Goal: Task Accomplishment & Management: Manage account settings

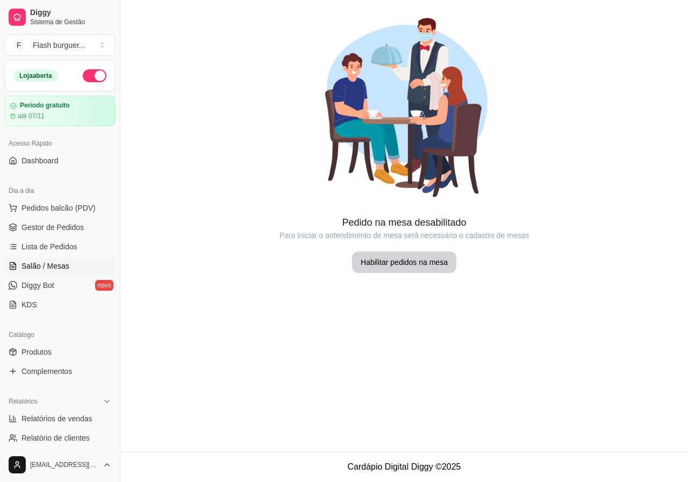
scroll to position [161, 0]
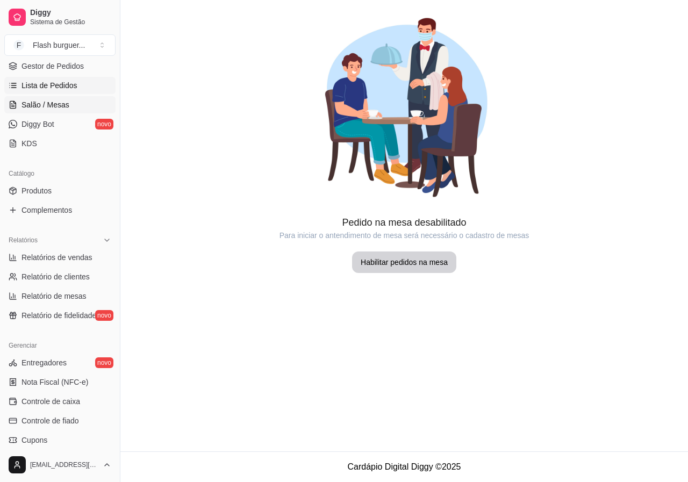
click at [46, 85] on span "Lista de Pedidos" at bounding box center [50, 85] width 56 height 11
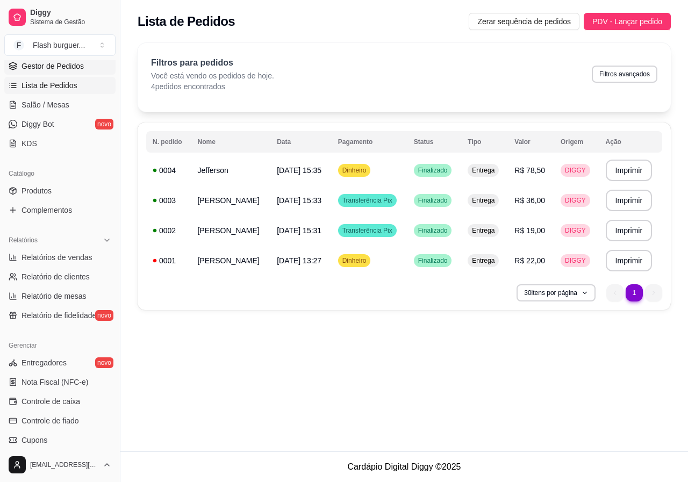
click at [56, 63] on span "Gestor de Pedidos" at bounding box center [53, 66] width 62 height 11
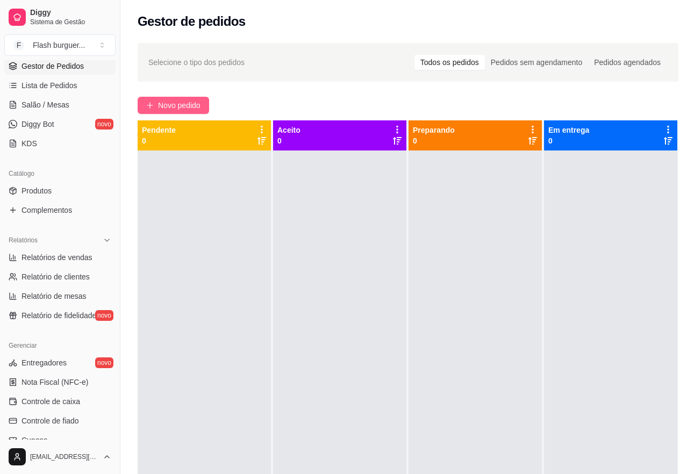
click at [174, 108] on span "Novo pedido" at bounding box center [179, 106] width 42 height 12
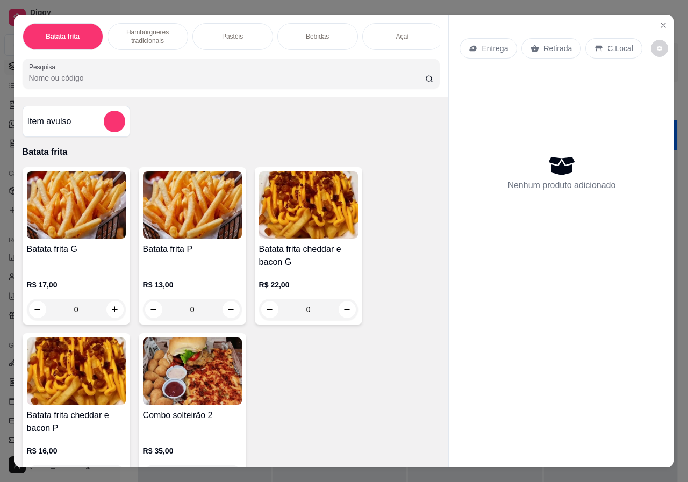
click at [89, 215] on img at bounding box center [76, 205] width 99 height 67
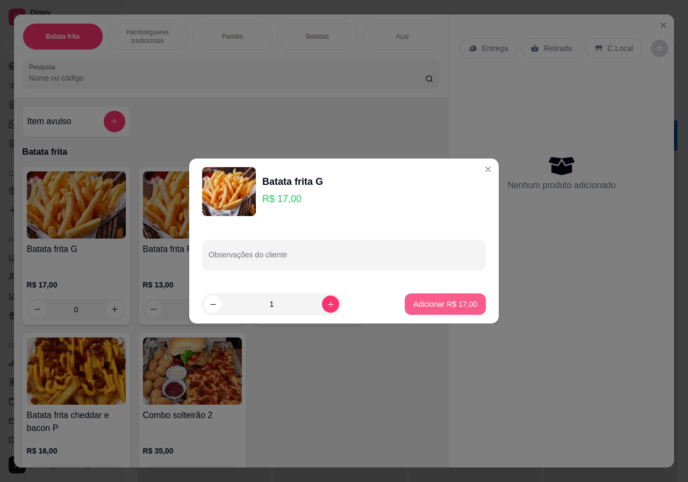
click at [440, 302] on p "Adicionar R$ 17,00" at bounding box center [446, 304] width 64 height 11
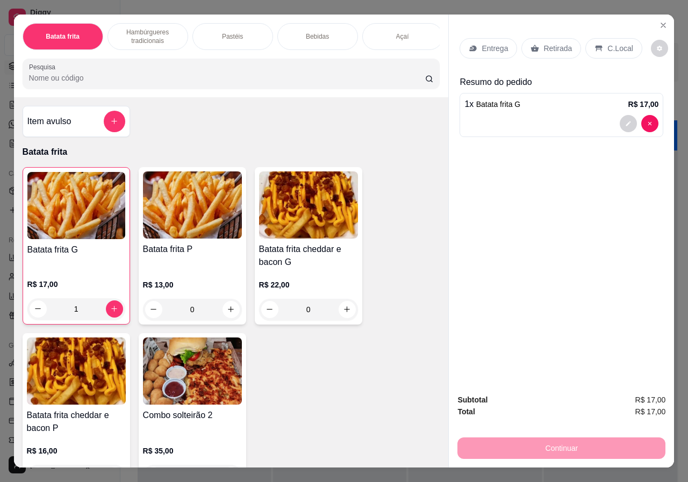
type input "1"
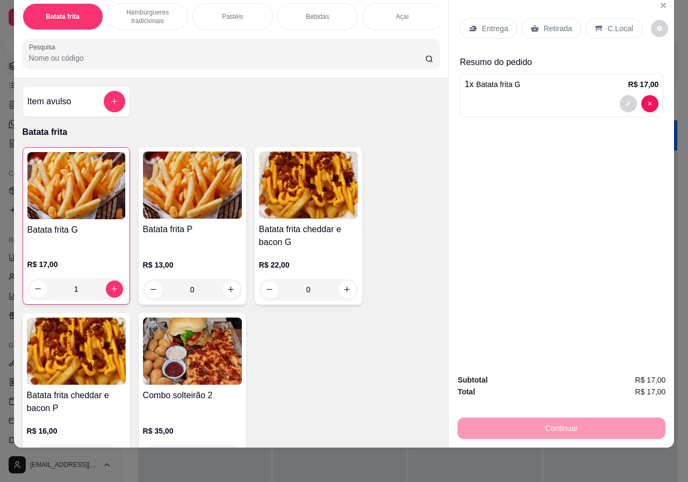
scroll to position [24, 0]
click at [546, 415] on div "Continuar" at bounding box center [562, 427] width 208 height 24
click at [499, 23] on p "Entrega" at bounding box center [495, 28] width 26 height 11
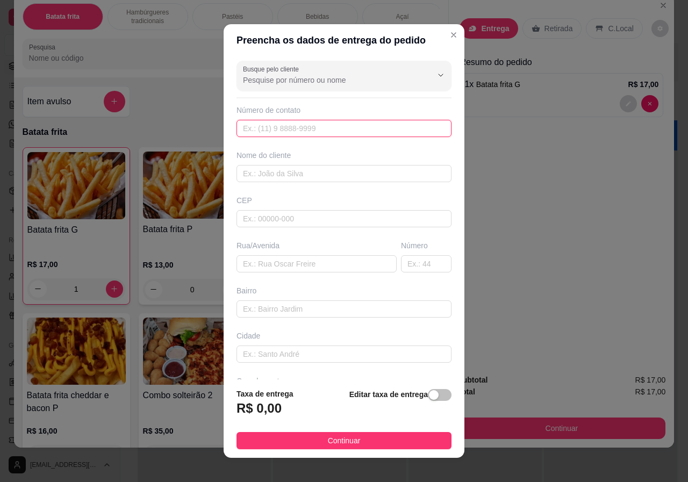
click at [262, 131] on input "text" at bounding box center [344, 128] width 215 height 17
type input "[PHONE_NUMBER]"
click at [269, 175] on input "text" at bounding box center [344, 173] width 215 height 17
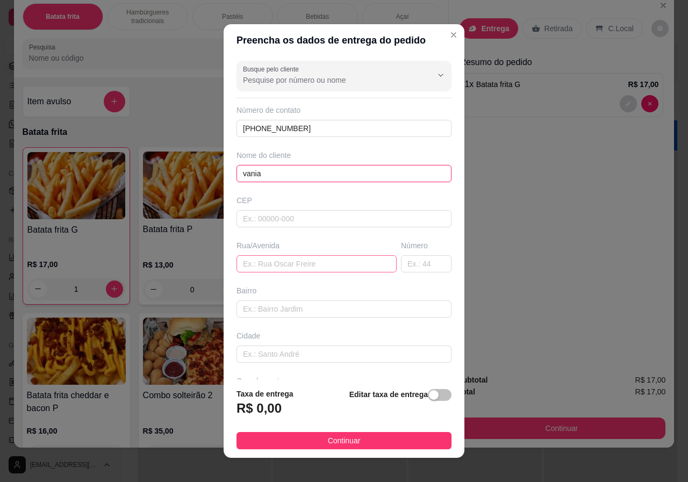
type input "vania"
click at [257, 261] on input "text" at bounding box center [317, 263] width 160 height 17
type input "[PERSON_NAME]"
click at [407, 266] on input "text" at bounding box center [426, 263] width 51 height 17
type input "686"
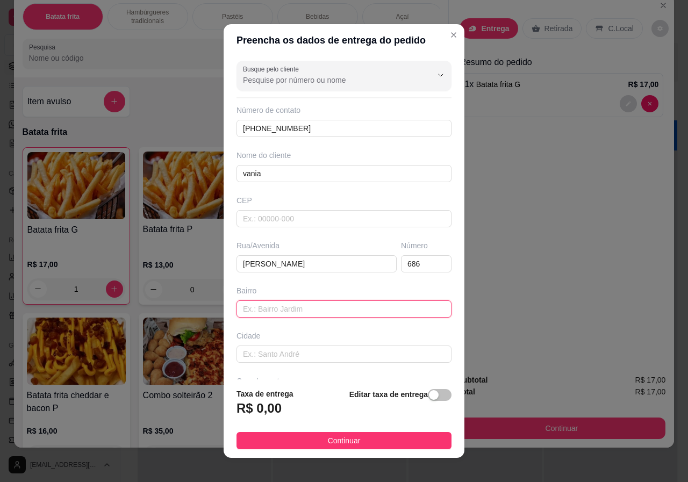
click at [300, 310] on input "text" at bounding box center [344, 309] width 215 height 17
click at [237, 308] on input "ocha" at bounding box center [344, 309] width 215 height 17
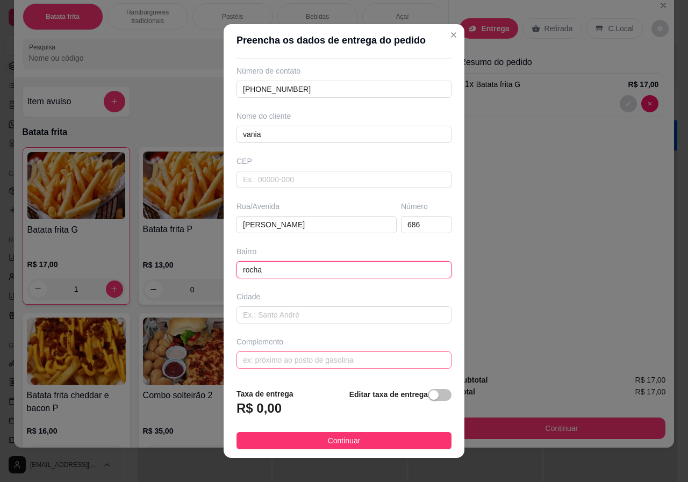
type input "rocha"
click at [275, 356] on input "text" at bounding box center [344, 360] width 215 height 17
click at [262, 320] on input "text" at bounding box center [344, 315] width 215 height 17
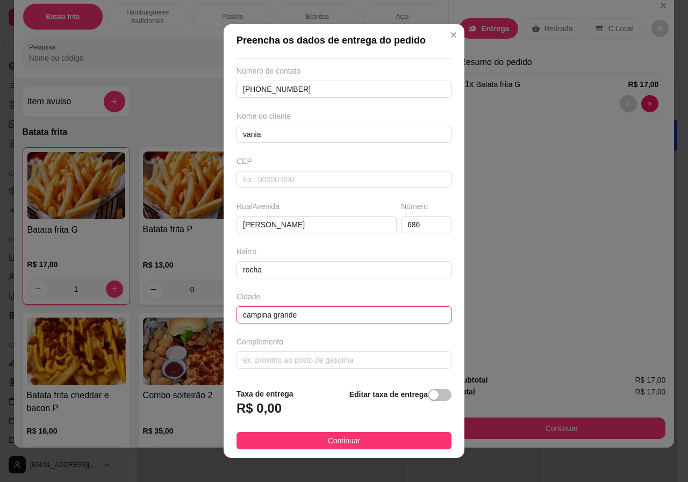
scroll to position [10, 0]
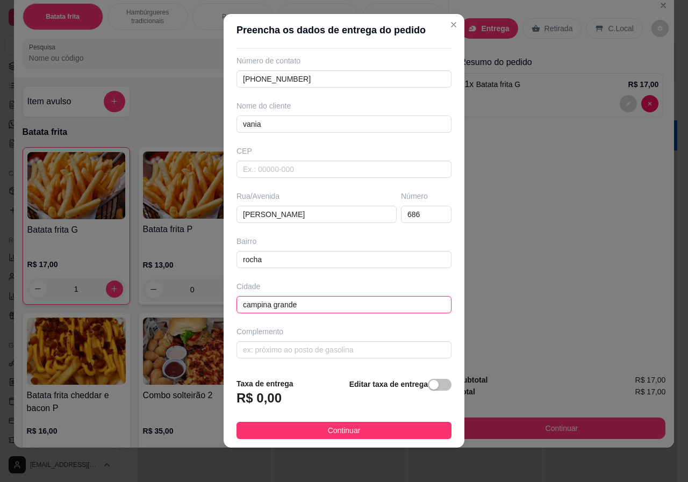
type input "campina grande"
click at [264, 173] on input "text" at bounding box center [344, 169] width 215 height 17
paste input "58423135"
type input "58423135"
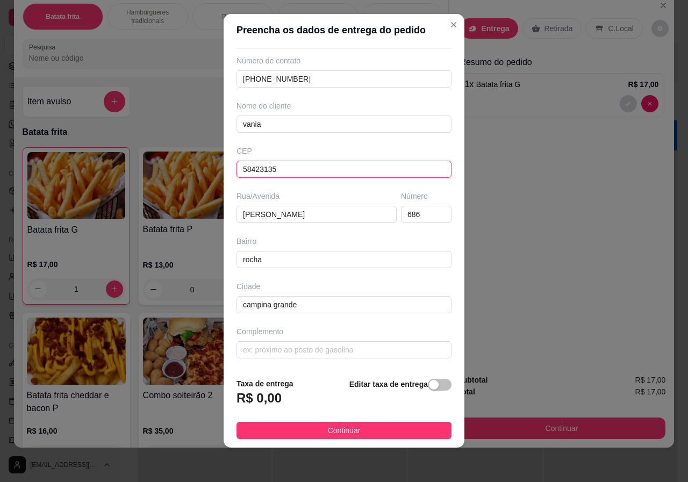
type input "[GEOGRAPHIC_DATA][PERSON_NAME]"
type input "Três Irmãs"
type input "Campina Grande"
type input "58423135"
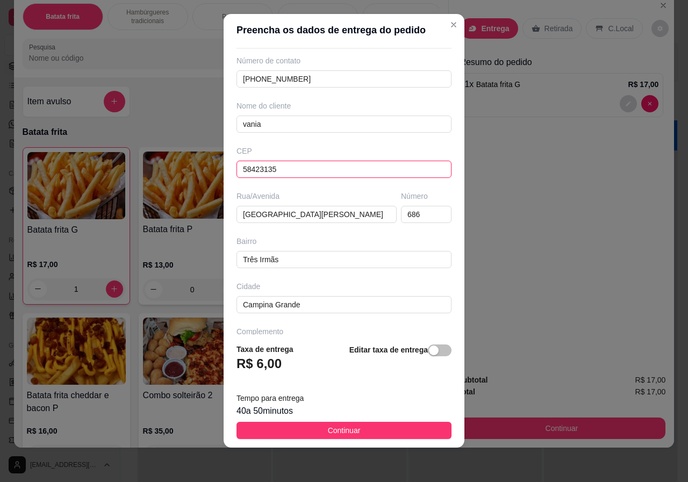
scroll to position [39, 0]
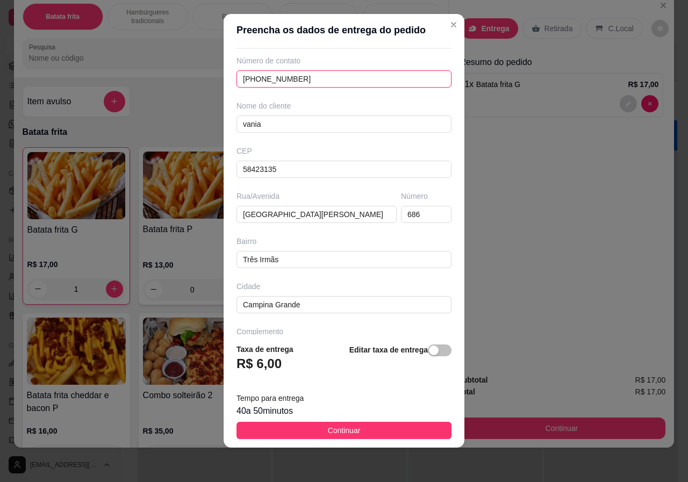
drag, startPoint x: 313, startPoint y: 78, endPoint x: 243, endPoint y: 80, distance: 69.4
click at [243, 80] on input "[PHONE_NUMBER]" at bounding box center [344, 78] width 215 height 17
type input "[PHONE_NUMBER]"
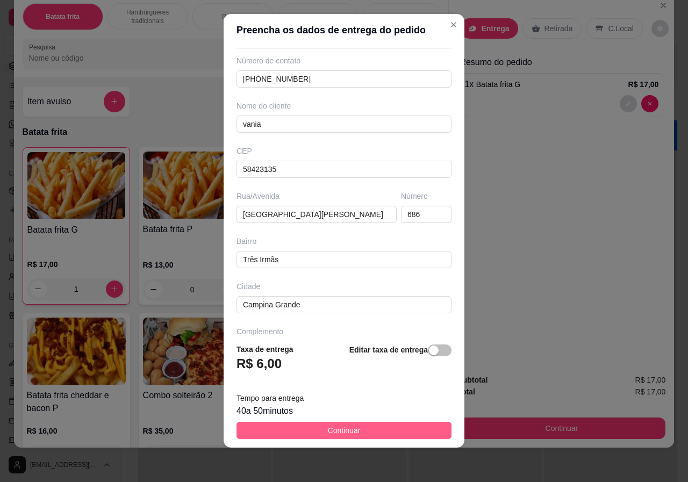
click at [307, 431] on button "Continuar" at bounding box center [344, 430] width 215 height 17
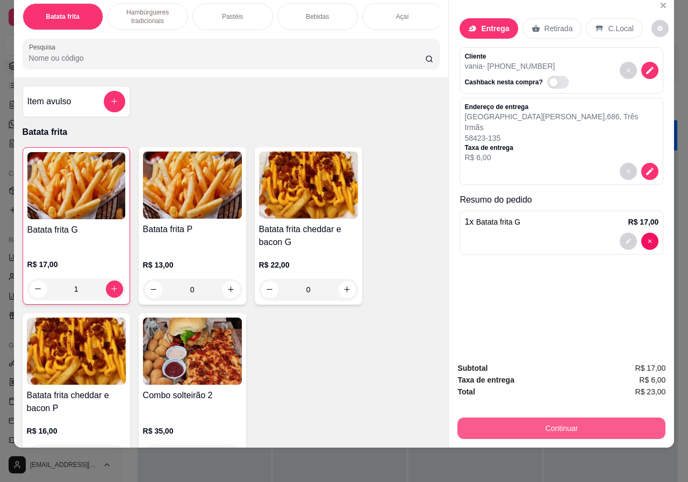
click at [553, 427] on button "Continuar" at bounding box center [562, 429] width 208 height 22
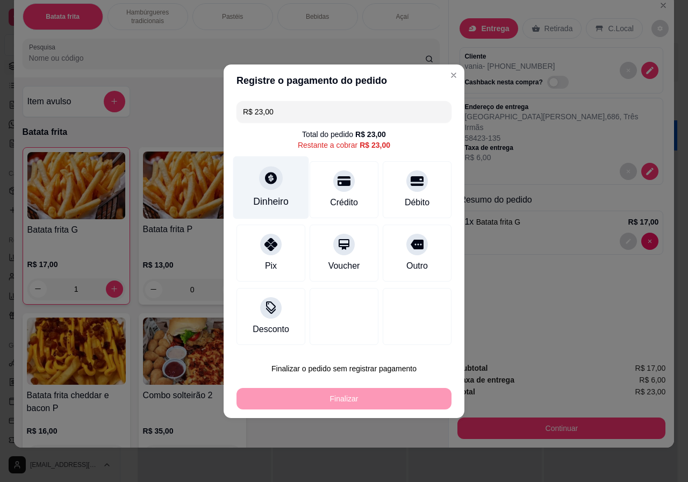
click at [270, 189] on div at bounding box center [271, 178] width 24 height 24
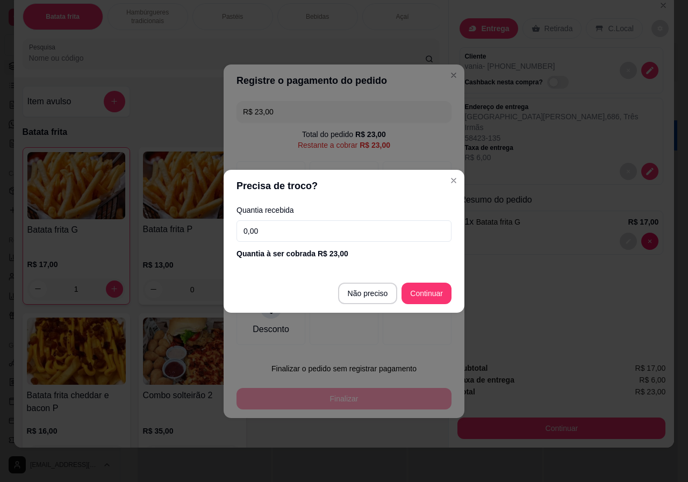
click at [277, 234] on input "0,00" at bounding box center [344, 232] width 215 height 22
type input "50,00"
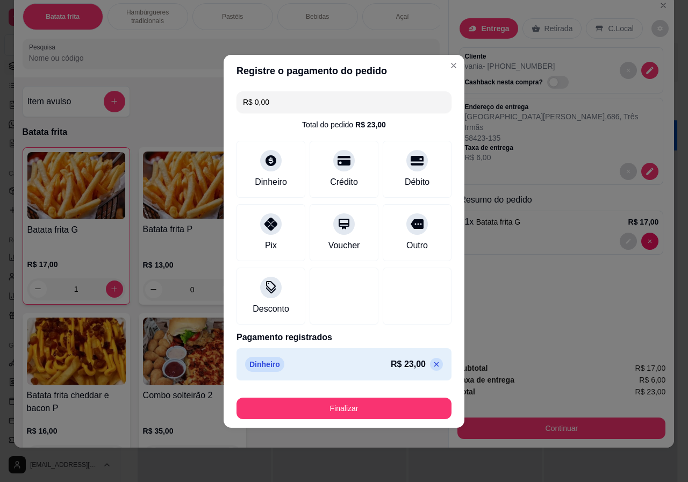
type input "R$ 0,00"
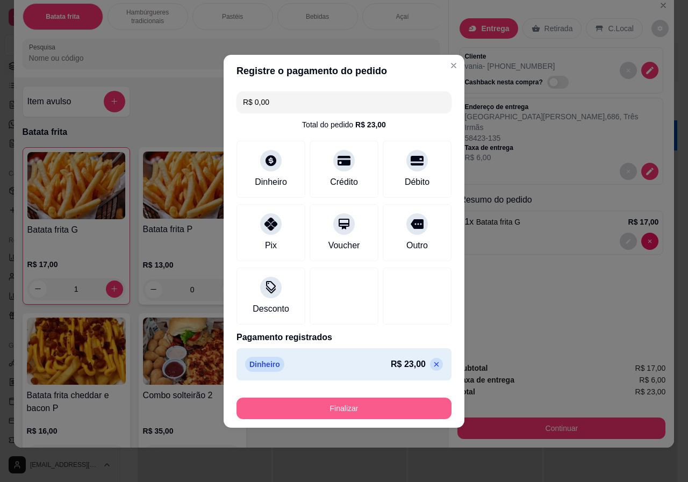
click at [366, 408] on button "Finalizar" at bounding box center [344, 409] width 215 height 22
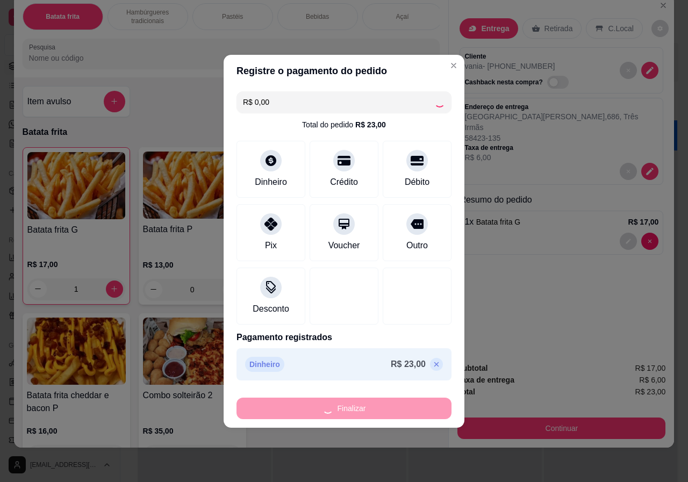
type input "0"
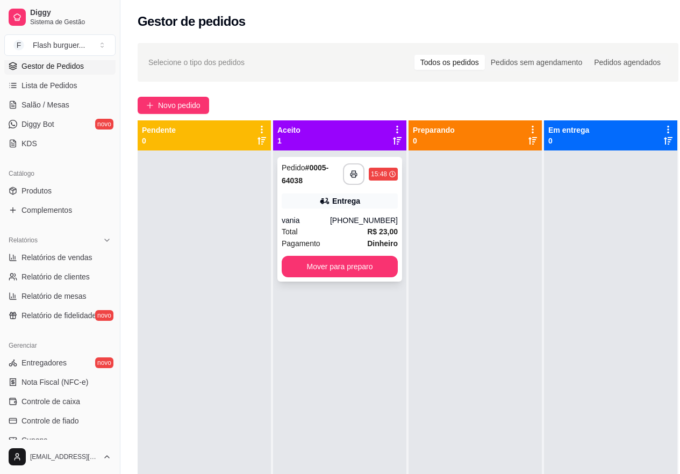
click at [332, 208] on div "Entrega" at bounding box center [340, 201] width 116 height 15
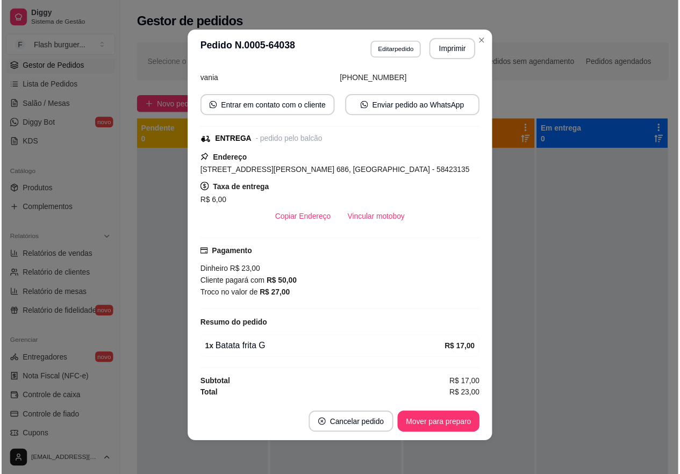
scroll to position [54, 0]
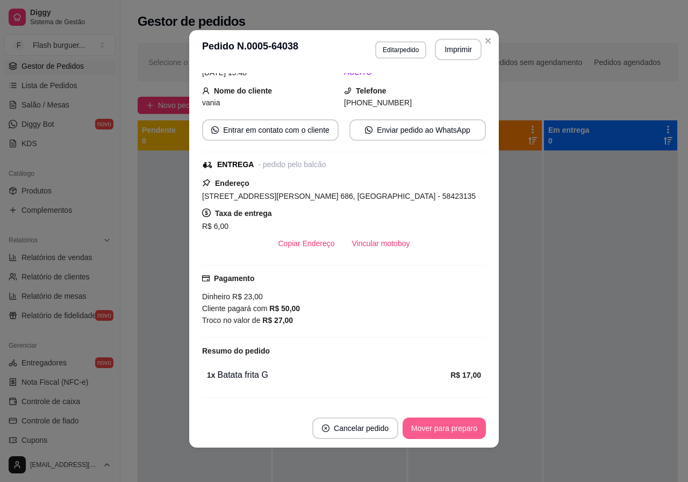
click at [441, 429] on button "Mover para preparo" at bounding box center [444, 429] width 83 height 22
click at [464, 424] on button "Mover para entrega" at bounding box center [444, 428] width 81 height 21
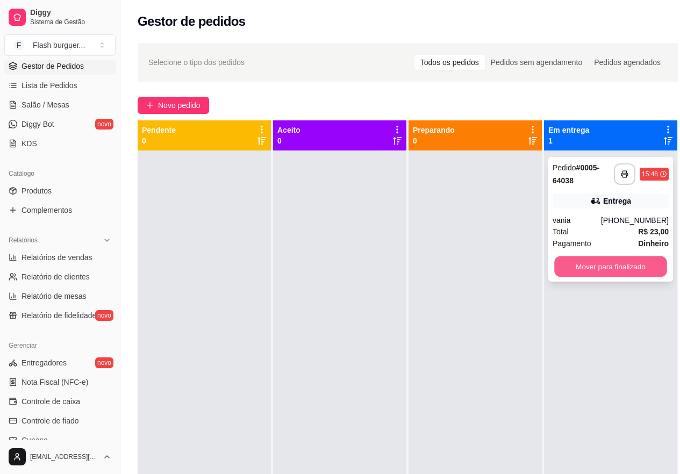
click at [622, 264] on button "Mover para finalizado" at bounding box center [611, 267] width 113 height 21
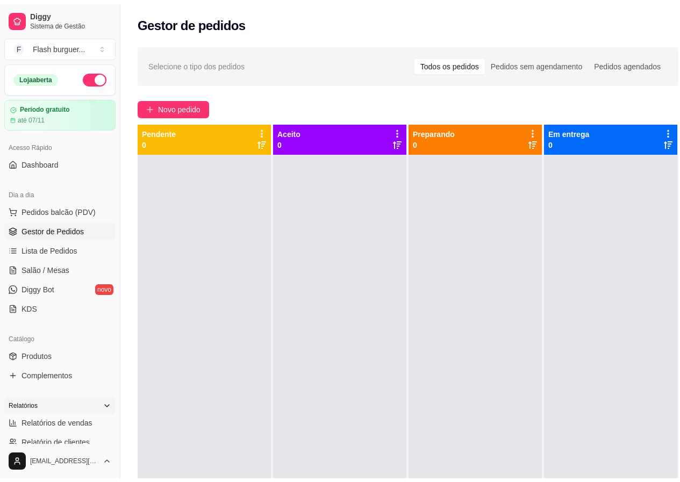
scroll to position [0, 0]
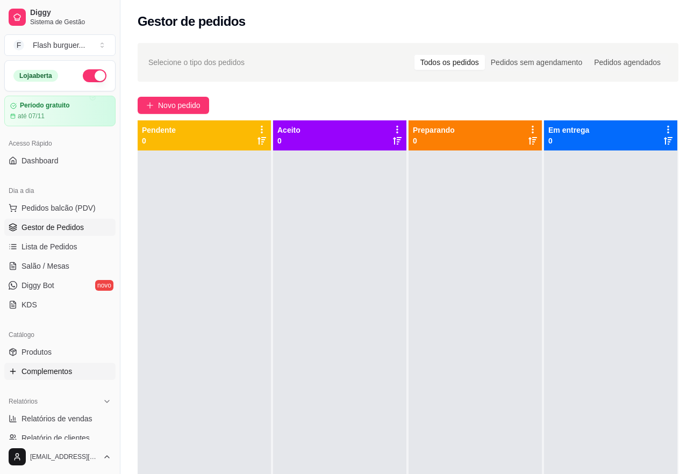
click at [58, 372] on span "Complementos" at bounding box center [47, 371] width 51 height 11
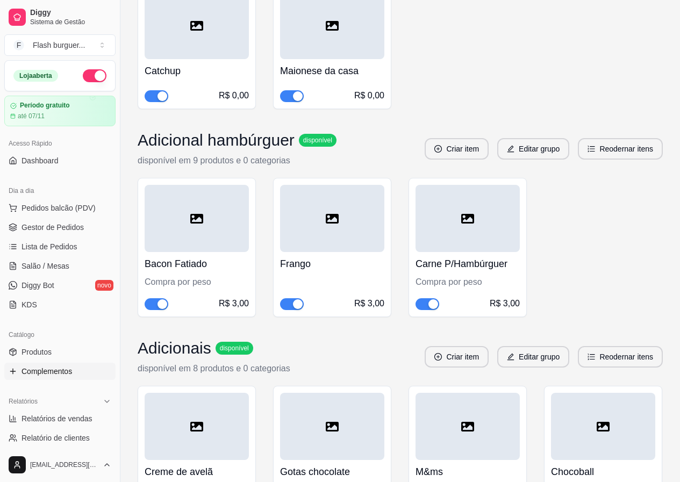
scroll to position [430, 0]
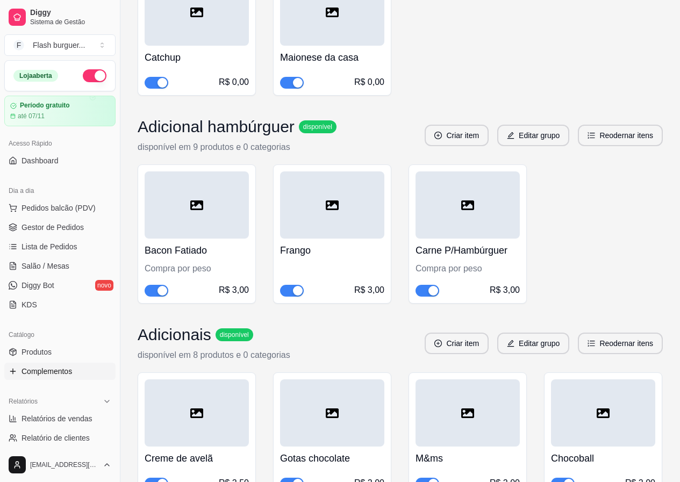
click at [422, 295] on span "button" at bounding box center [428, 291] width 24 height 12
click at [285, 294] on span "button" at bounding box center [292, 291] width 24 height 12
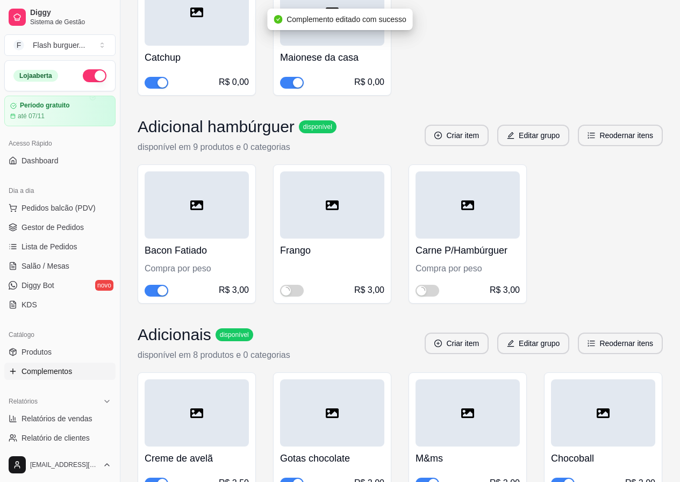
click at [148, 294] on span "button" at bounding box center [157, 291] width 24 height 12
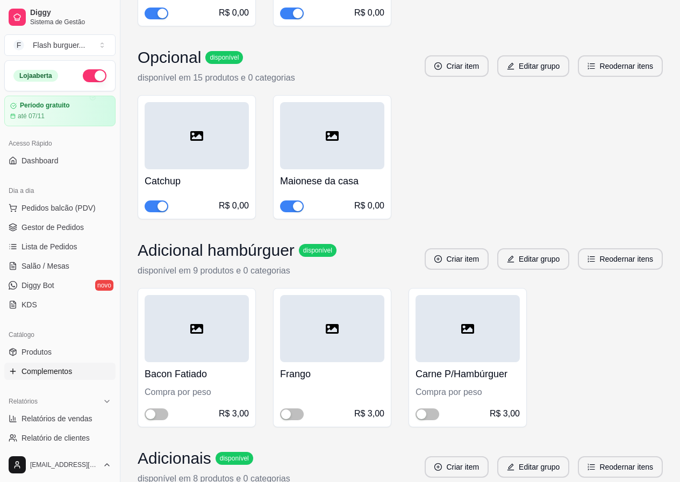
scroll to position [253, 0]
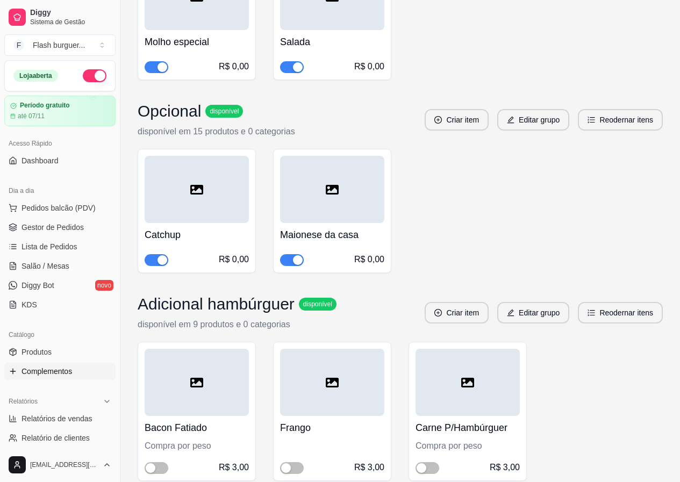
click at [433, 189] on div "Catchup R$ 0,00 Maionese da casa R$ 0,00" at bounding box center [401, 211] width 526 height 124
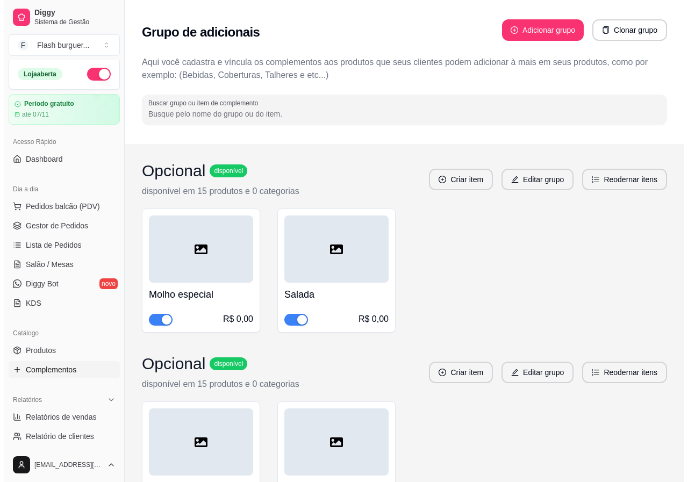
scroll to position [0, 0]
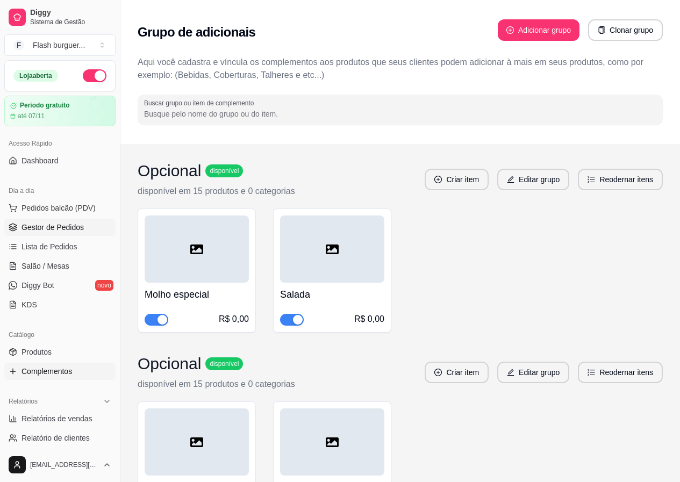
click at [56, 230] on span "Gestor de Pedidos" at bounding box center [53, 227] width 62 height 11
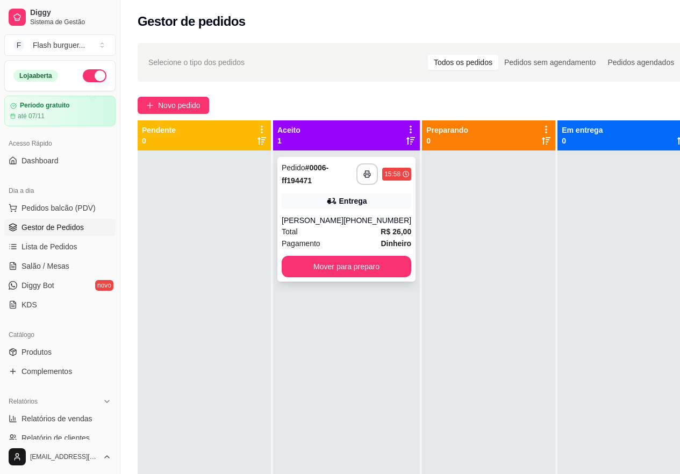
click at [318, 213] on div "**********" at bounding box center [347, 219] width 138 height 125
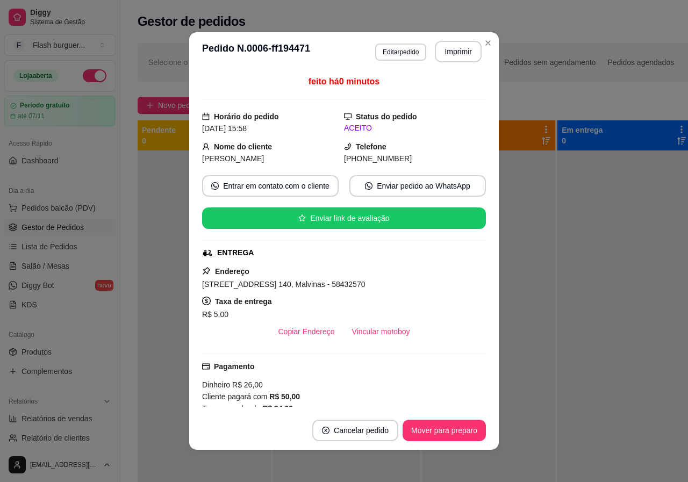
scroll to position [108, 0]
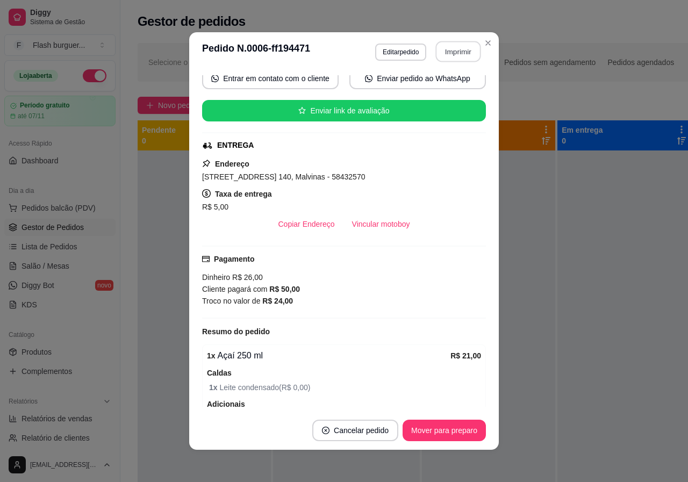
click at [452, 46] on button "Imprimir" at bounding box center [458, 51] width 45 height 21
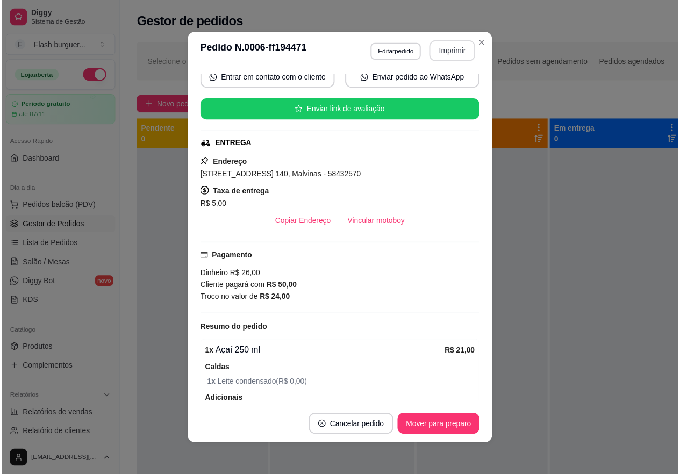
scroll to position [0, 0]
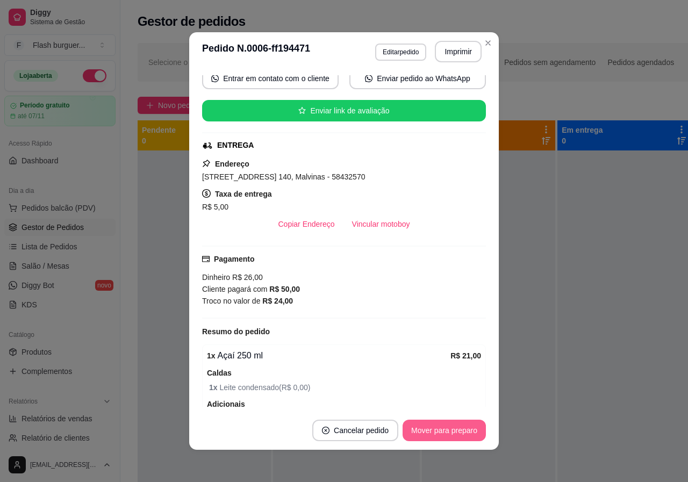
click at [421, 430] on button "Mover para preparo" at bounding box center [444, 431] width 83 height 22
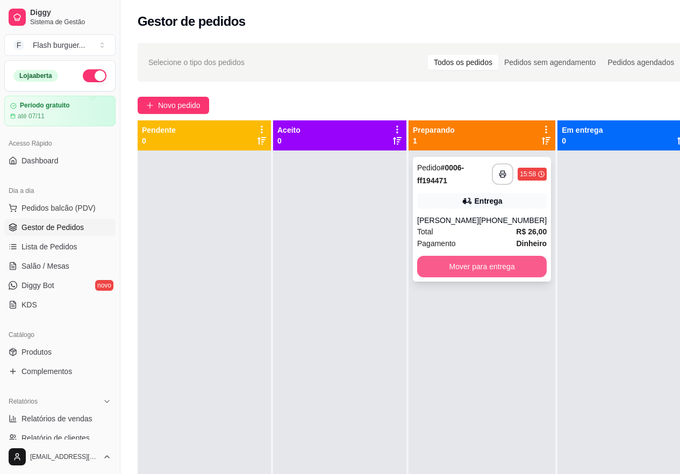
click at [498, 262] on button "Mover para entrega" at bounding box center [482, 267] width 130 height 22
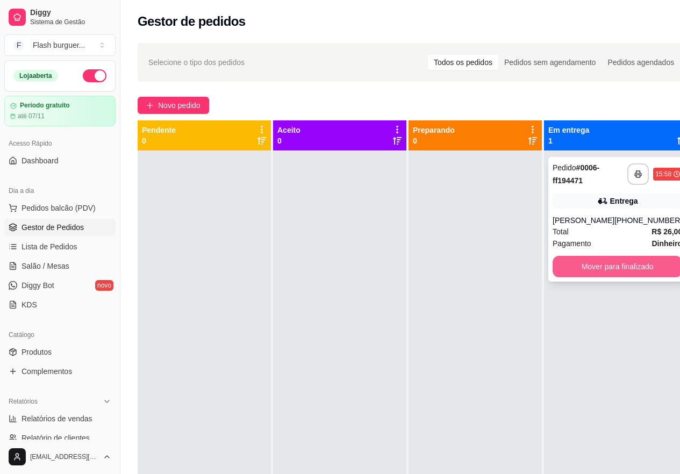
click at [581, 265] on button "Mover para finalizado" at bounding box center [618, 267] width 130 height 22
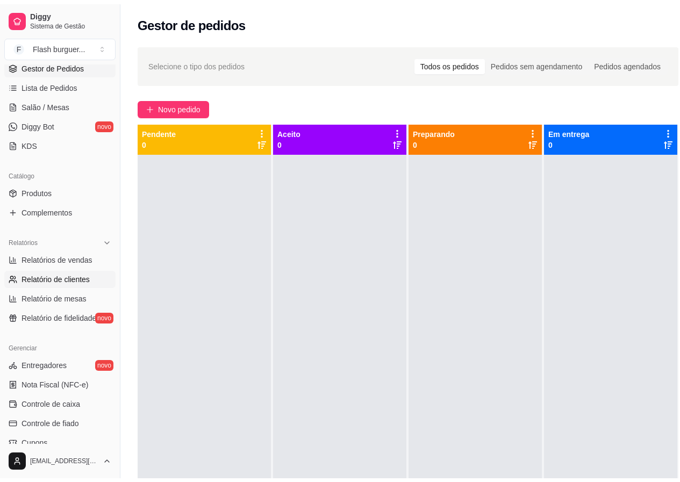
scroll to position [238, 0]
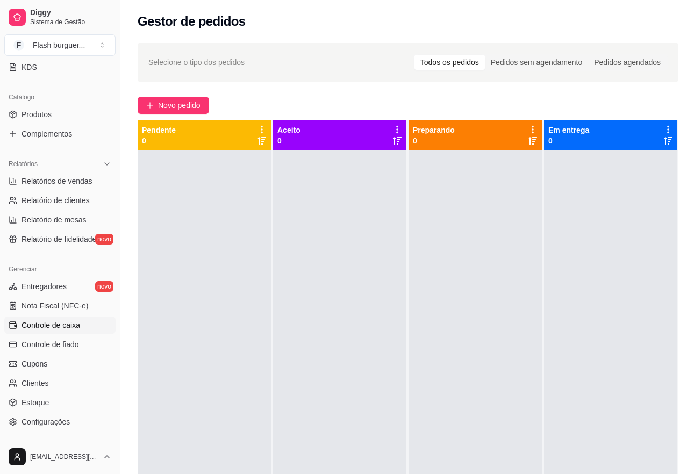
click at [70, 324] on span "Controle de caixa" at bounding box center [51, 325] width 59 height 11
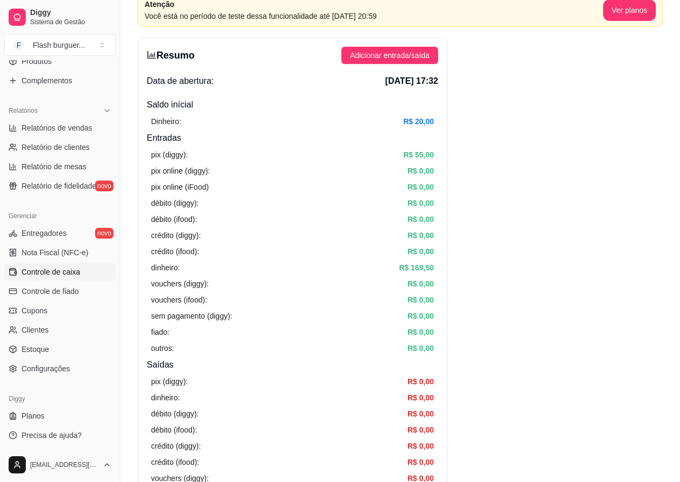
scroll to position [292, 0]
click at [63, 233] on span "Entregadores" at bounding box center [44, 233] width 45 height 11
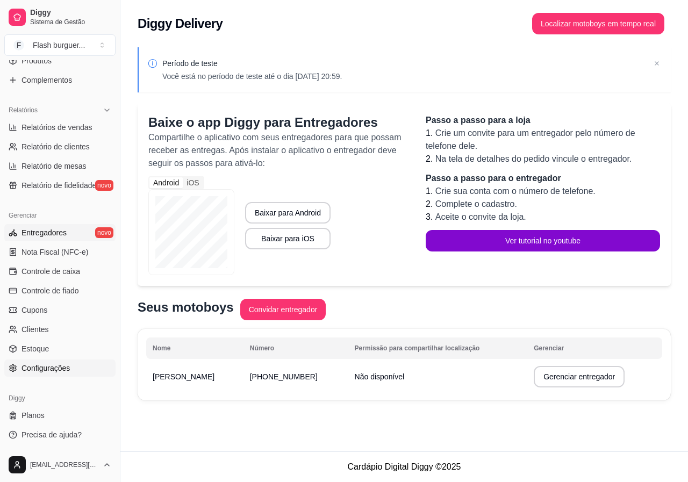
click at [64, 365] on span "Configurações" at bounding box center [46, 368] width 48 height 11
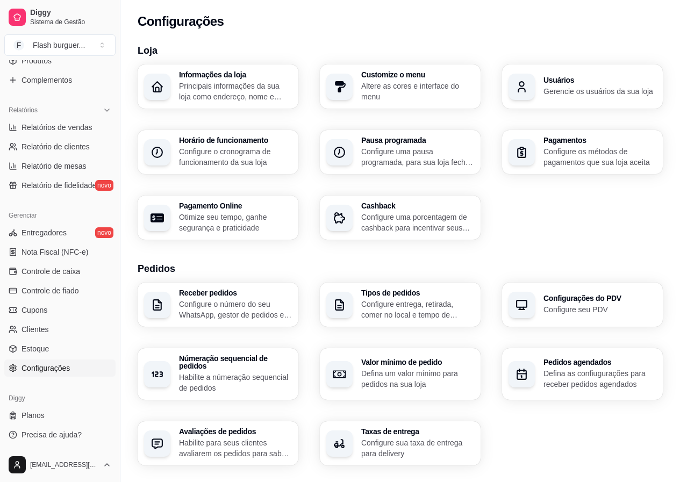
click at [549, 76] on h3 "Usuários" at bounding box center [600, 80] width 113 height 8
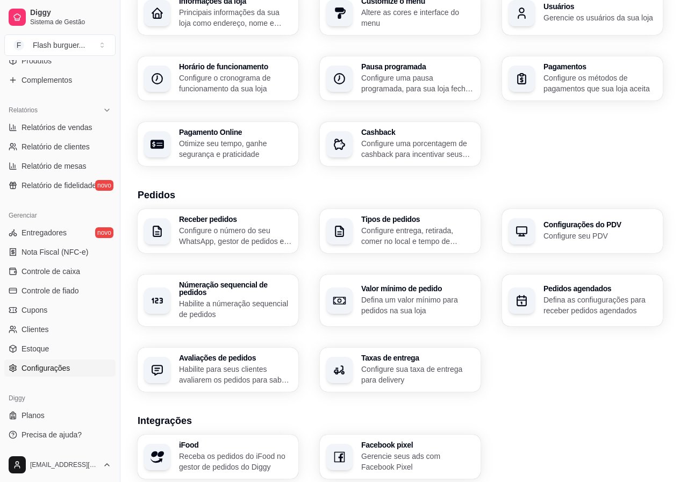
scroll to position [161, 0]
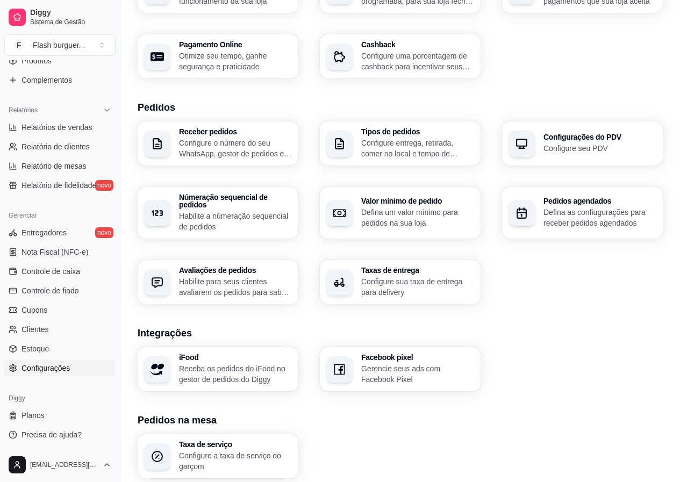
click at [364, 267] on h3 "Taxas de entrega" at bounding box center [417, 271] width 113 height 8
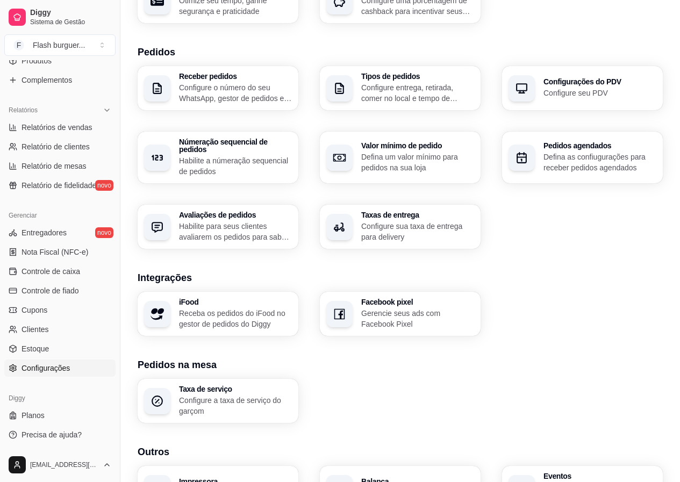
scroll to position [269, 0]
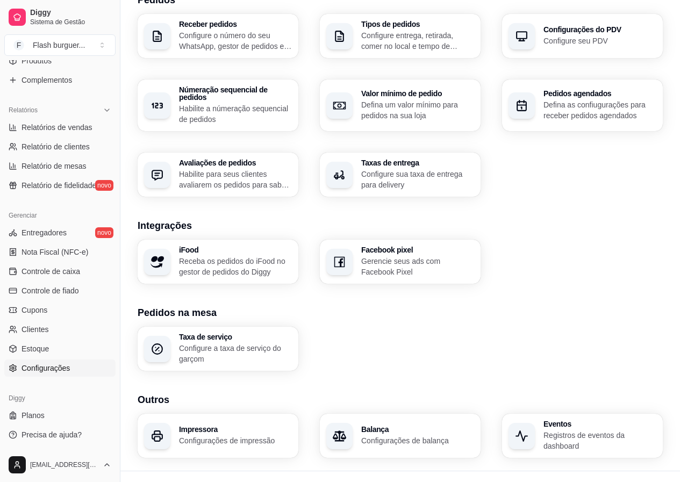
click at [391, 44] on p "Configure entrega, retirada, comer no local e tempo de entrega e de retirada" at bounding box center [417, 41] width 113 height 22
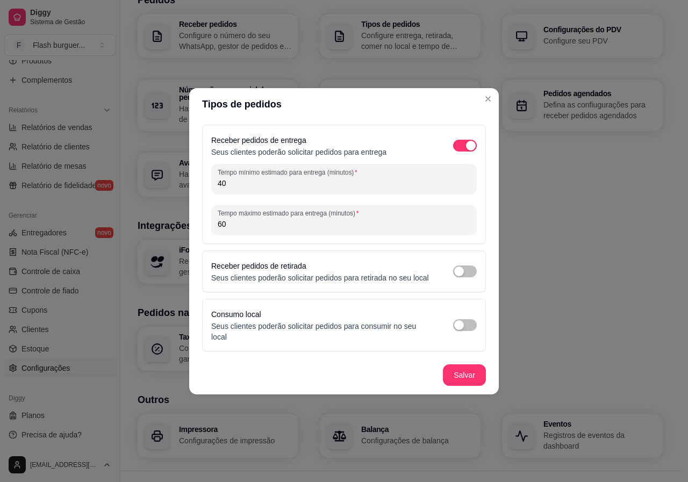
drag, startPoint x: 238, startPoint y: 232, endPoint x: 216, endPoint y: 235, distance: 22.2
click at [216, 235] on div "Tempo máximo estimado para entrega (minutos) 60" at bounding box center [344, 220] width 266 height 30
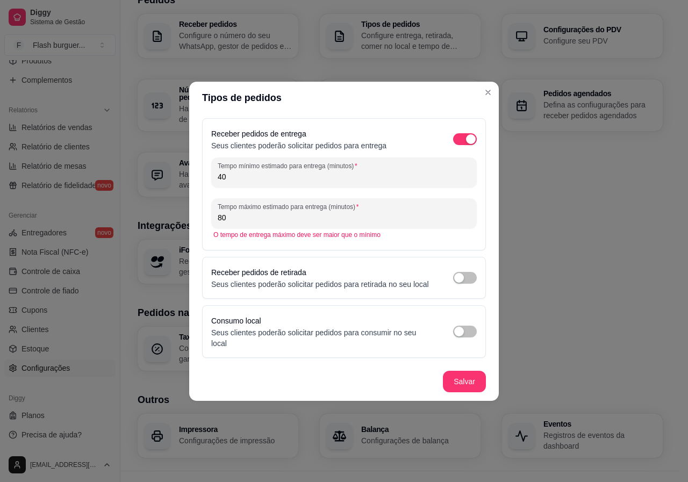
type input "8"
type input "60"
click at [230, 182] on input "40" at bounding box center [344, 177] width 253 height 11
type input "4"
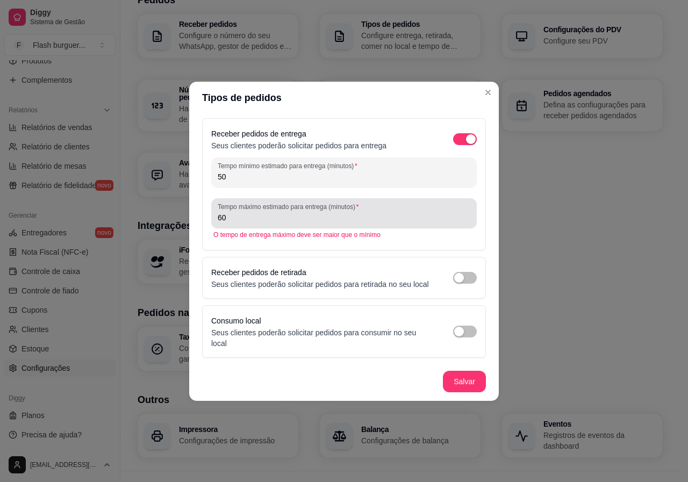
type input "50"
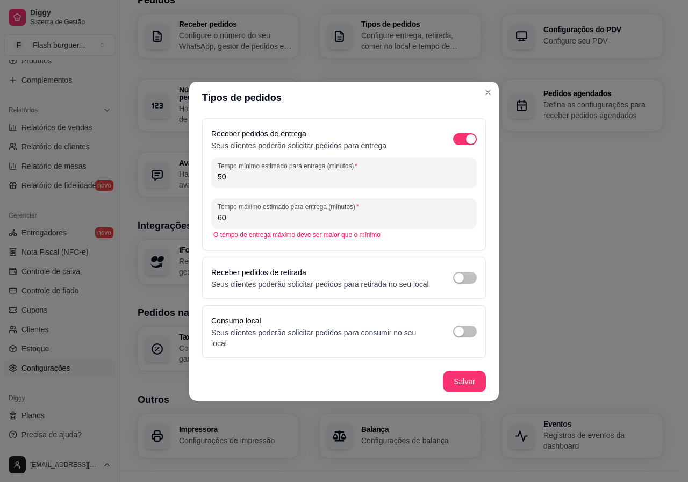
click at [237, 223] on input "60" at bounding box center [344, 217] width 253 height 11
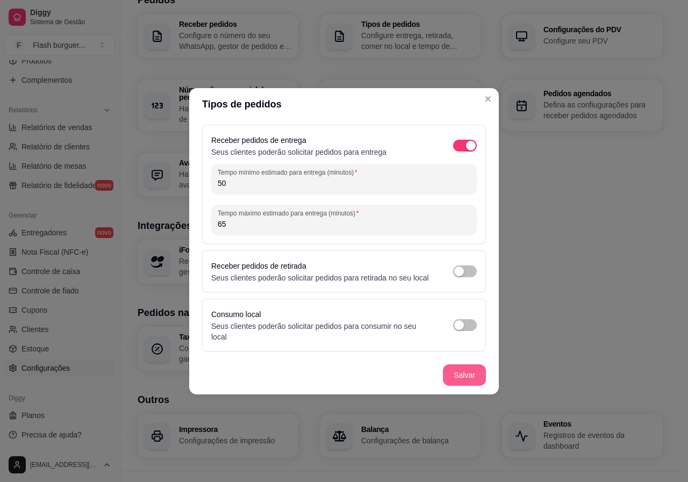
type input "65"
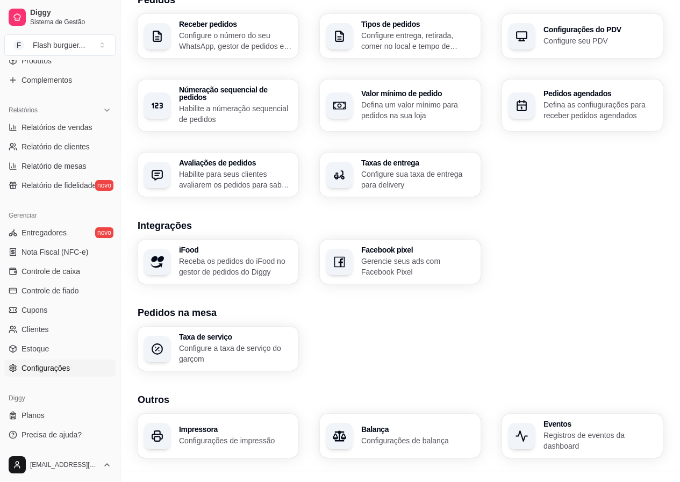
click at [237, 105] on p "Habilite a númeração sequencial de pedidos" at bounding box center [235, 114] width 113 height 22
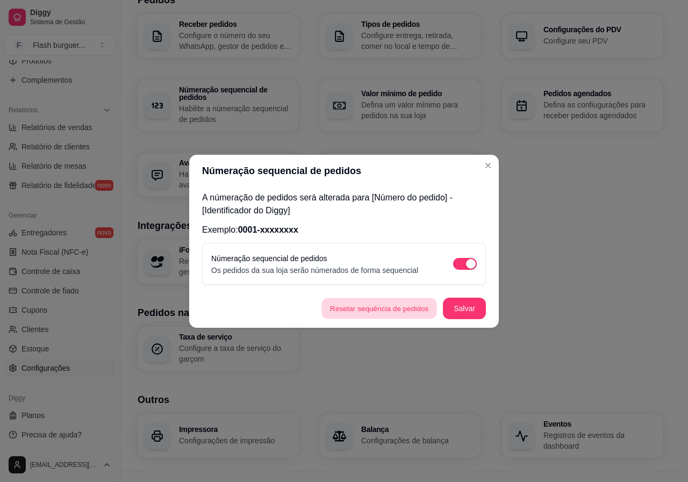
click at [388, 313] on button "Resetar sequência de pedidos" at bounding box center [380, 308] width 116 height 21
click at [454, 308] on button "Salvar" at bounding box center [465, 308] width 42 height 21
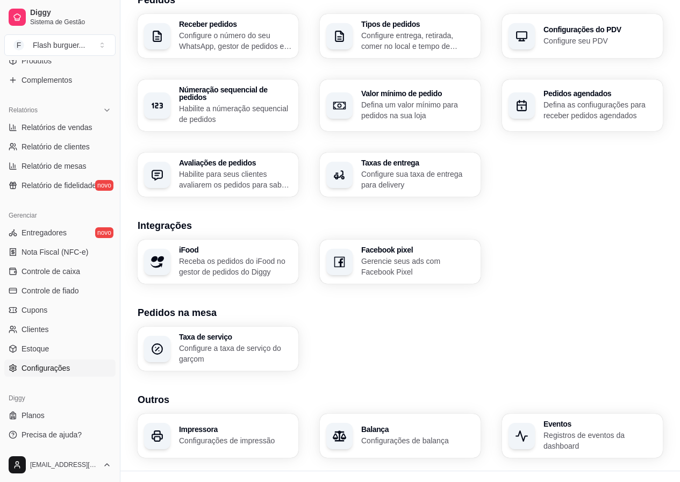
click at [414, 100] on p "Defina um valor mínimo para pedidos na sua loja" at bounding box center [417, 111] width 113 height 22
click at [245, 45] on p "Configure o número do seu WhatsApp, gestor de pedidos e outros" at bounding box center [235, 41] width 113 height 22
click at [221, 176] on p "Habilite para seus clientes avaliarem os pedidos para saber como está o feedbac…" at bounding box center [235, 180] width 113 height 22
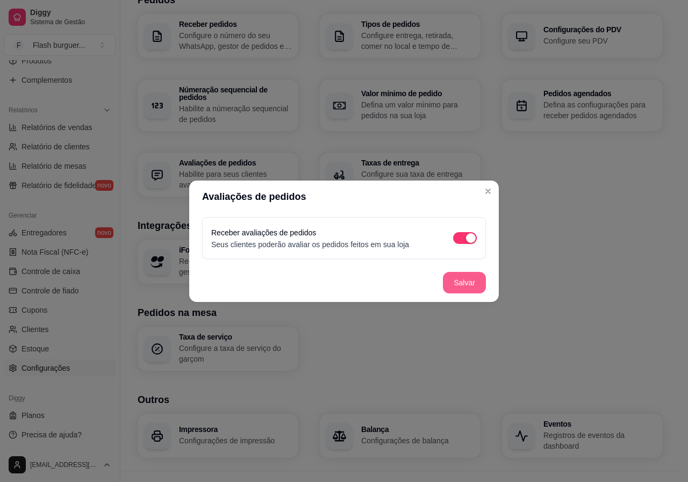
click at [466, 285] on button "Salvar" at bounding box center [464, 283] width 43 height 22
click at [452, 282] on button "Salvar" at bounding box center [464, 283] width 43 height 22
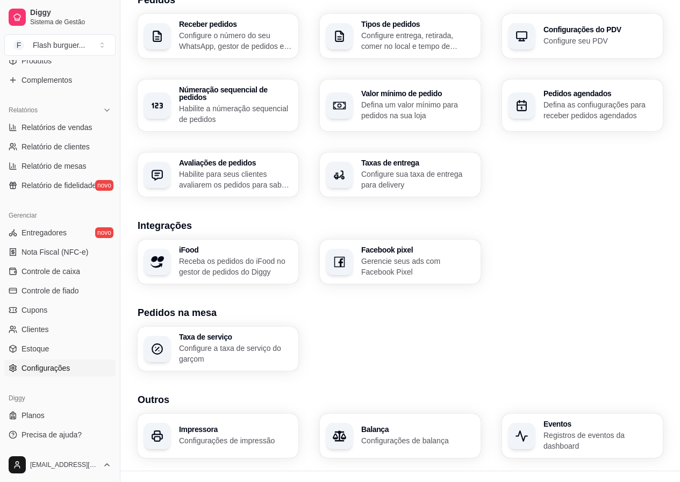
scroll to position [281, 0]
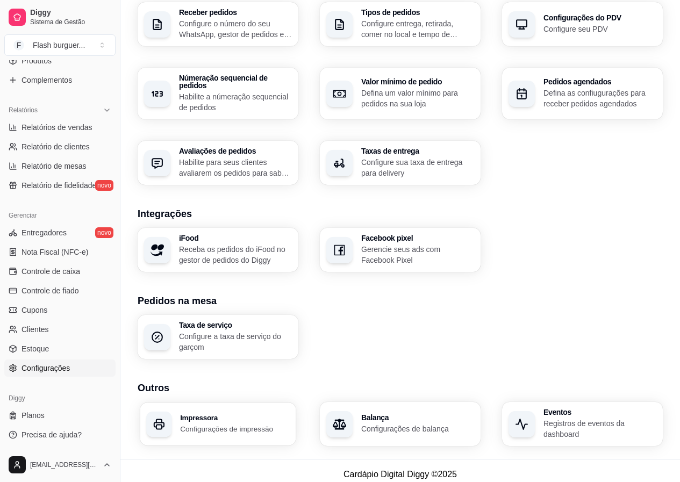
click at [225, 424] on p "Configurações de impressão" at bounding box center [235, 429] width 110 height 10
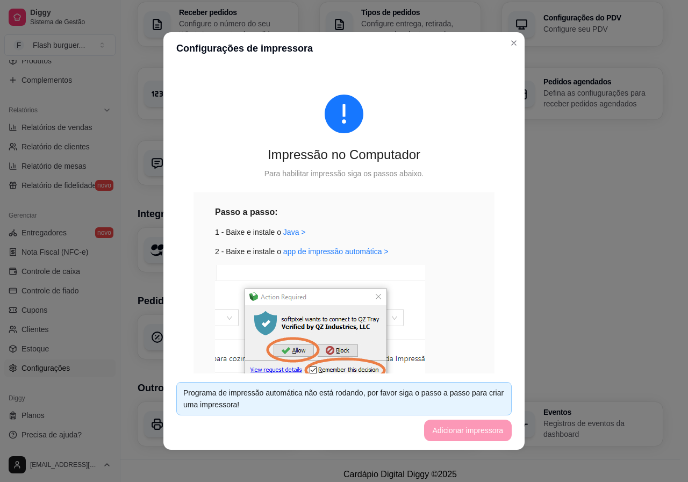
click at [462, 429] on footer "Programa de impressão automática não está rodando, por favor siga o passo a pas…" at bounding box center [344, 412] width 361 height 76
click at [291, 252] on link "app de impressão automática >" at bounding box center [335, 251] width 105 height 9
click at [283, 231] on link "Java >" at bounding box center [294, 232] width 23 height 9
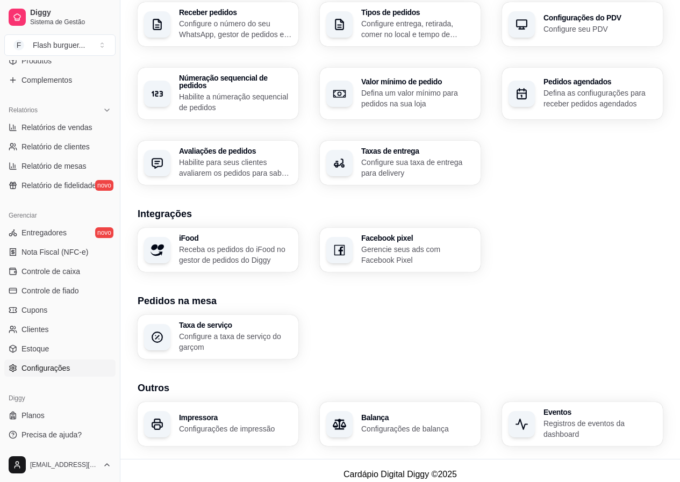
click at [252, 414] on h3 "Impressora" at bounding box center [235, 418] width 113 height 8
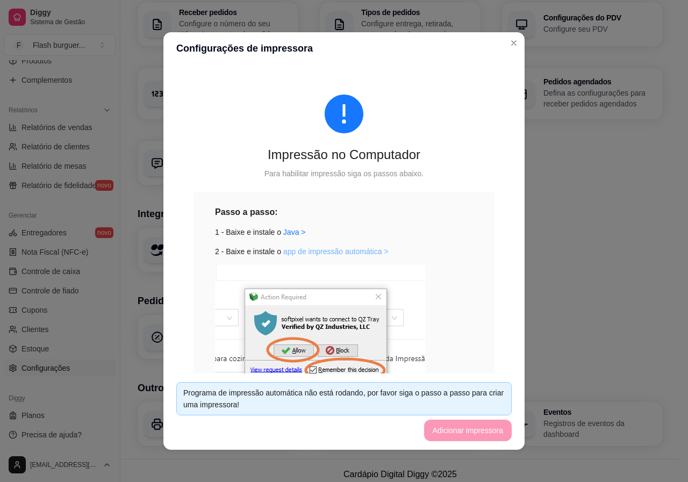
click at [324, 251] on link "app de impressão automática >" at bounding box center [335, 251] width 105 height 9
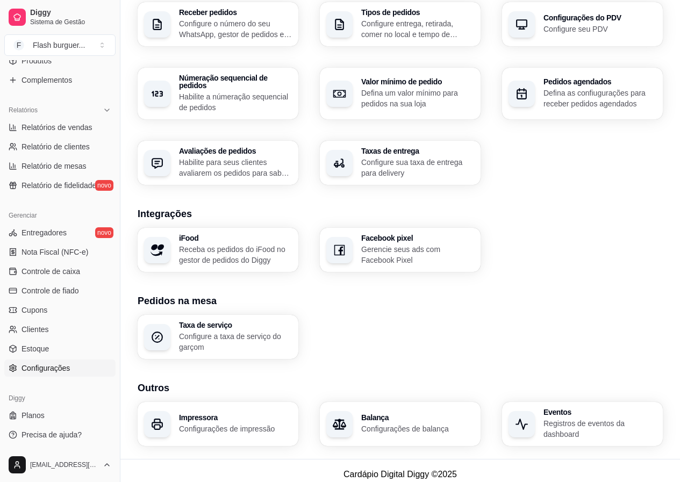
click at [216, 424] on p "Configurações de impressão" at bounding box center [235, 429] width 113 height 11
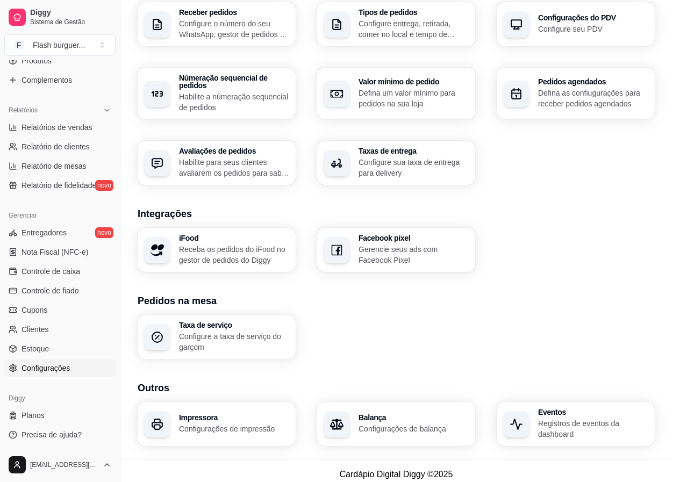
click at [216, 416] on div "Programa de impressão automática não está rodando, por favor siga o passo a pas…" at bounding box center [339, 402] width 341 height 34
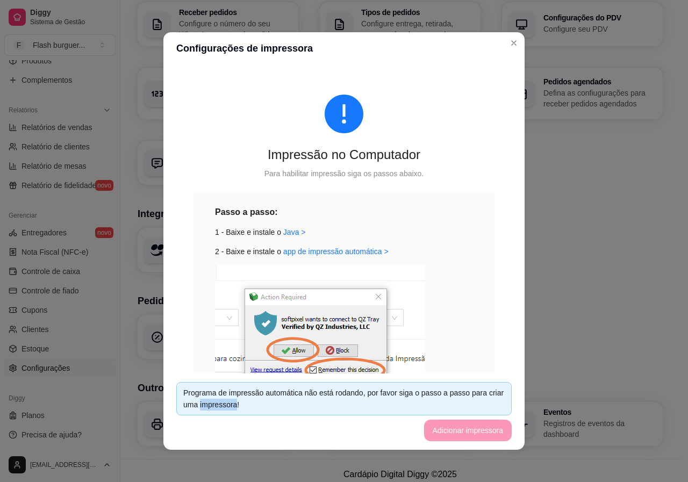
click at [442, 434] on footer "Programa de impressão automática não está rodando, por favor siga o passo a pas…" at bounding box center [344, 412] width 361 height 76
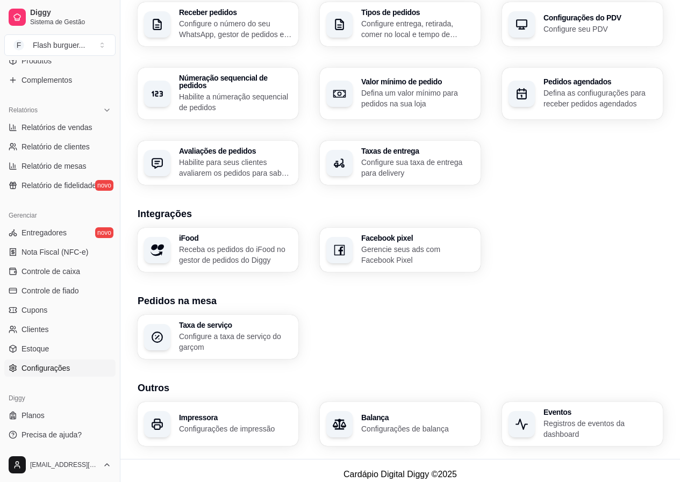
click at [543, 207] on h3 "Integrações" at bounding box center [401, 214] width 526 height 15
click at [400, 424] on p "Configurações de balança" at bounding box center [417, 429] width 113 height 11
click at [224, 424] on p "Configurações de impressão" at bounding box center [235, 429] width 113 height 11
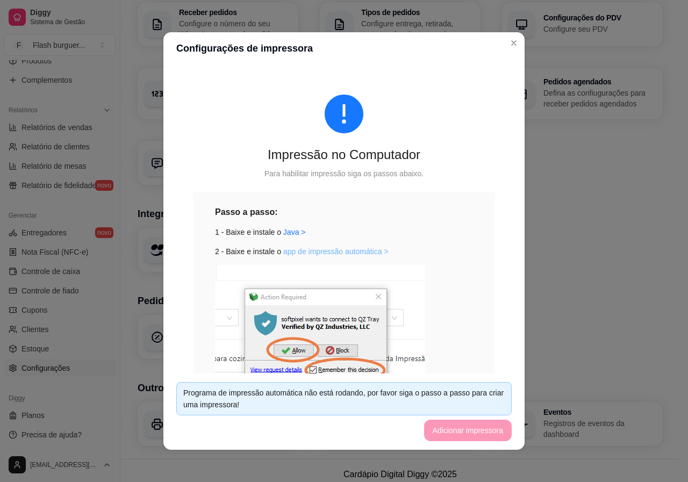
click at [324, 252] on link "app de impressão automática >" at bounding box center [335, 251] width 105 height 9
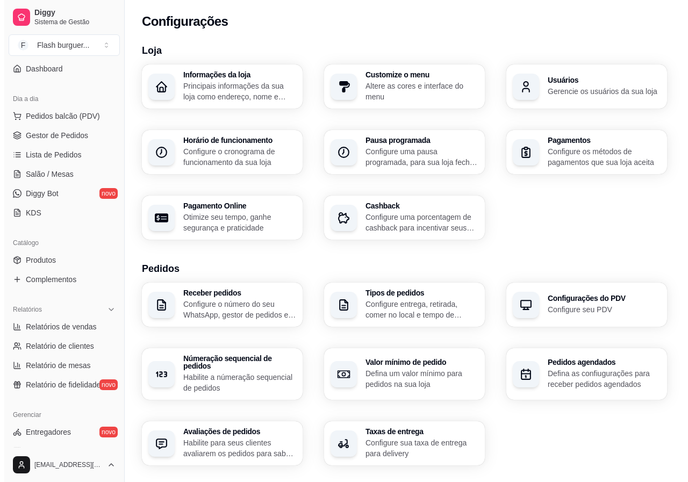
scroll to position [87, 0]
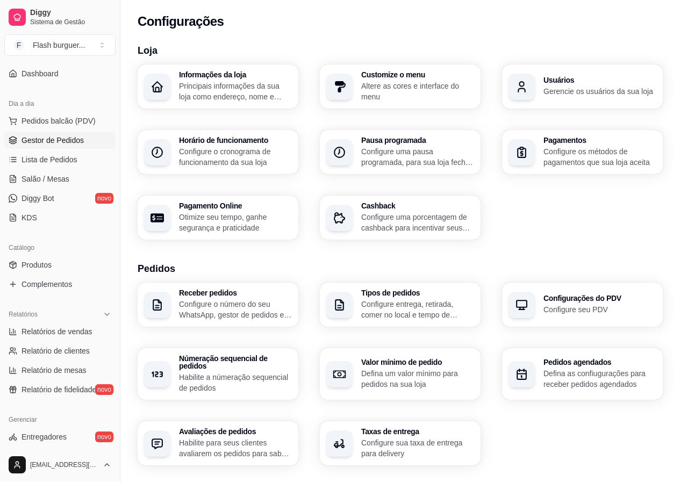
click at [63, 140] on span "Gestor de Pedidos" at bounding box center [53, 140] width 62 height 11
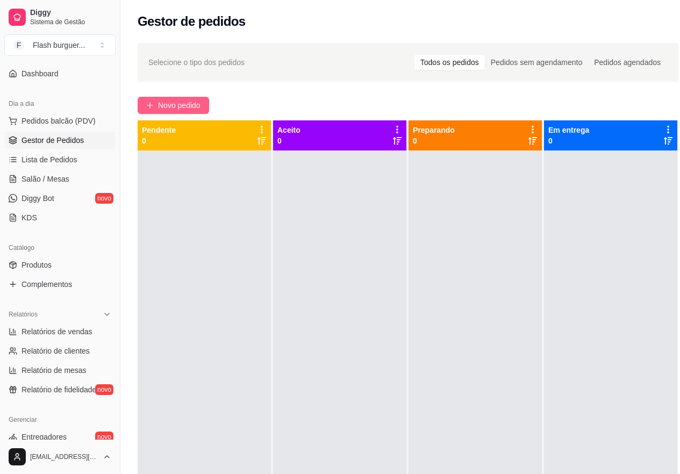
click at [170, 102] on span "Novo pedido" at bounding box center [179, 106] width 42 height 12
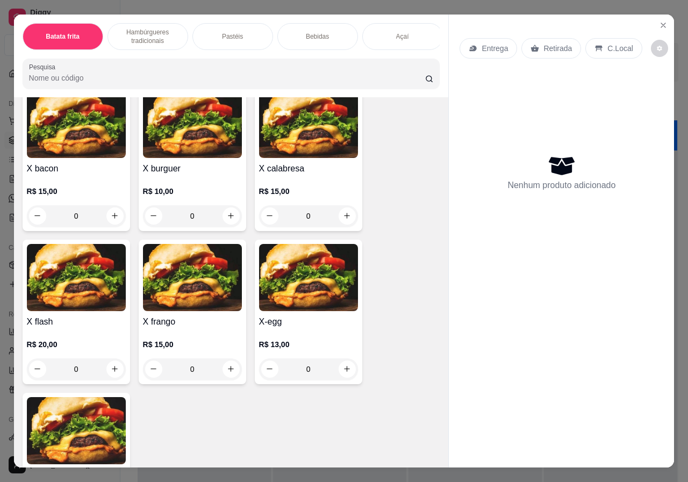
scroll to position [1214, 0]
click at [108, 373] on div "0" at bounding box center [76, 370] width 99 height 22
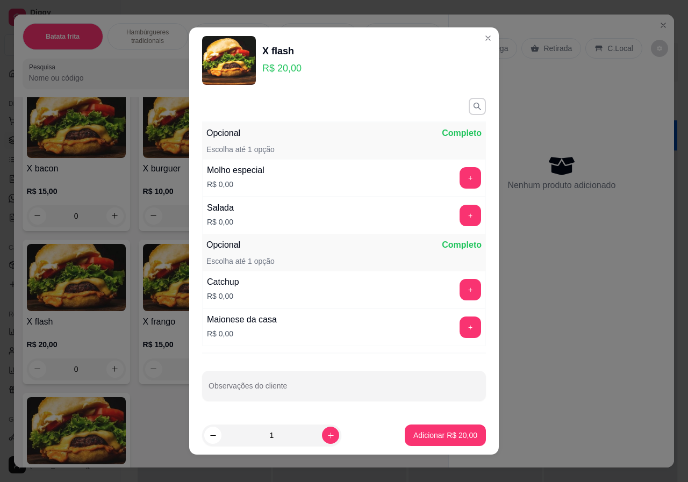
click at [417, 437] on p "Adicionar R$ 20,00" at bounding box center [446, 435] width 64 height 11
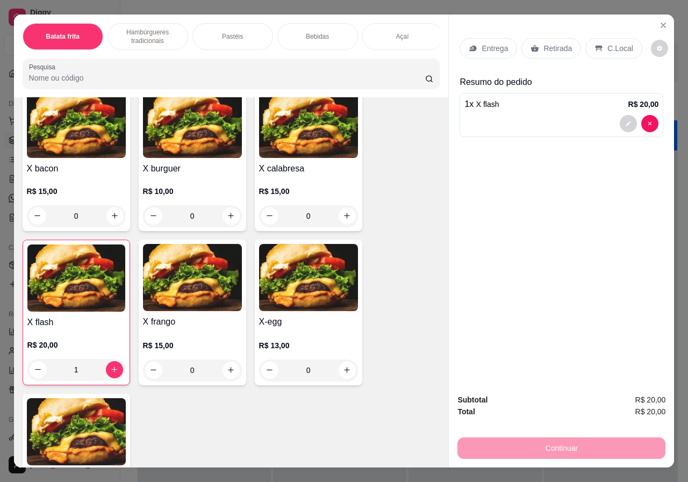
type input "1"
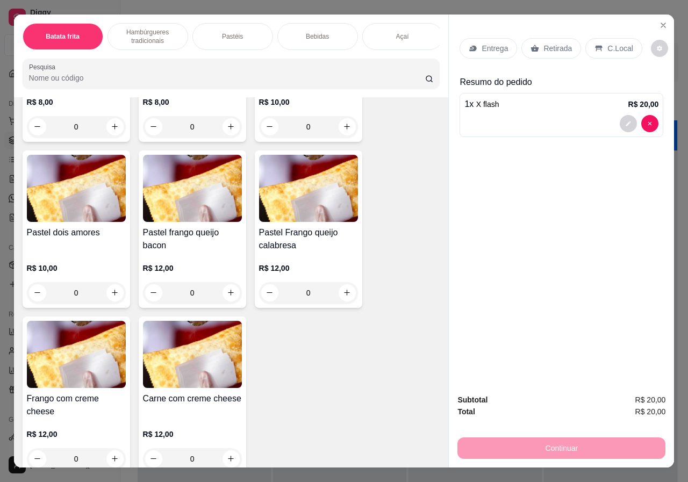
scroll to position [2418, 0]
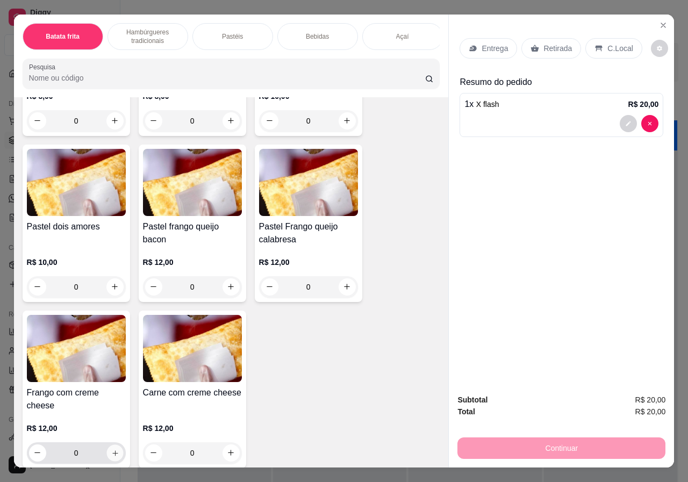
click at [112, 456] on icon "increase-product-quantity" at bounding box center [114, 453] width 5 height 5
type input "1"
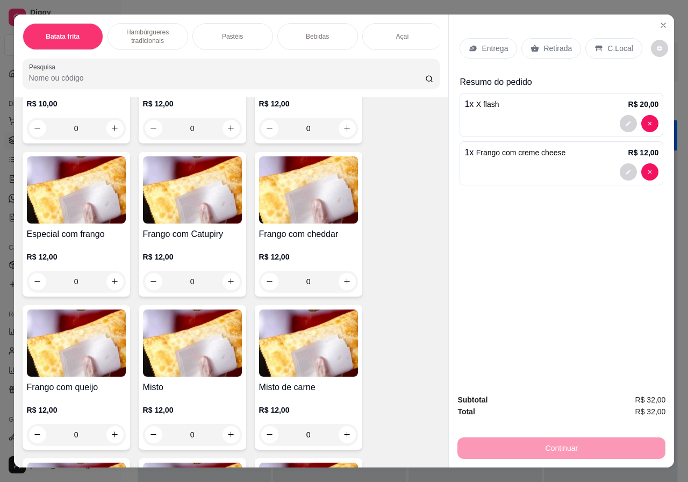
scroll to position [1746, 0]
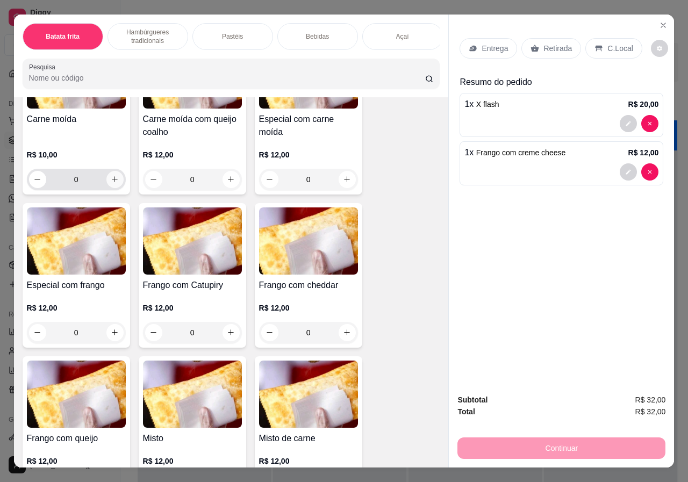
click at [112, 183] on icon "increase-product-quantity" at bounding box center [115, 180] width 6 height 6
type input "1"
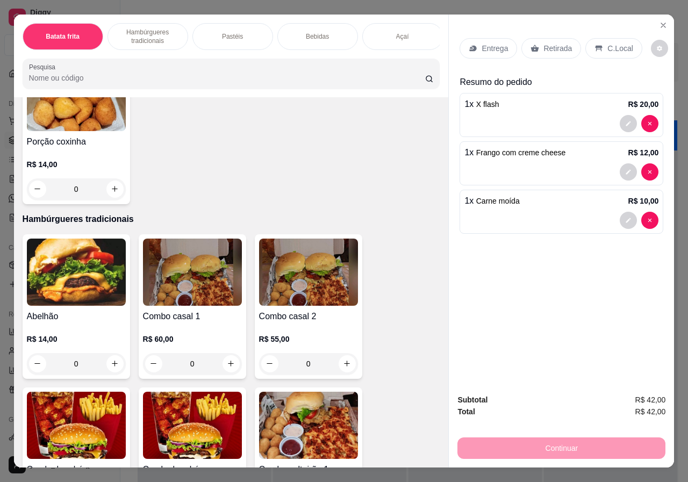
scroll to position [581, 0]
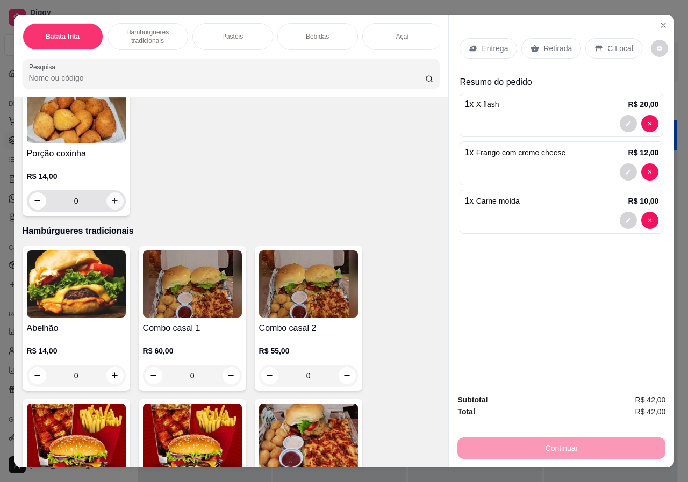
click at [112, 205] on icon "increase-product-quantity" at bounding box center [115, 201] width 8 height 8
type input "1"
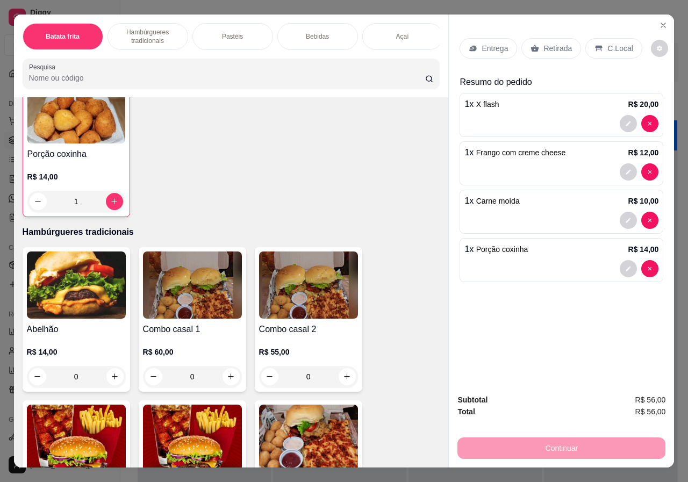
scroll to position [582, 0]
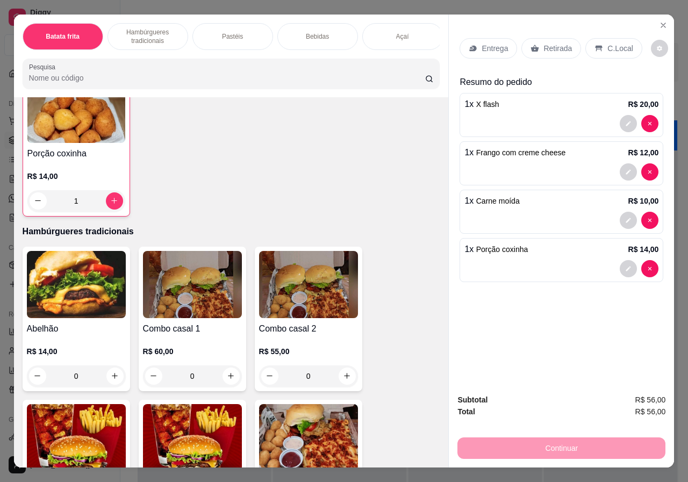
click at [487, 43] on p "Entrega" at bounding box center [495, 48] width 26 height 11
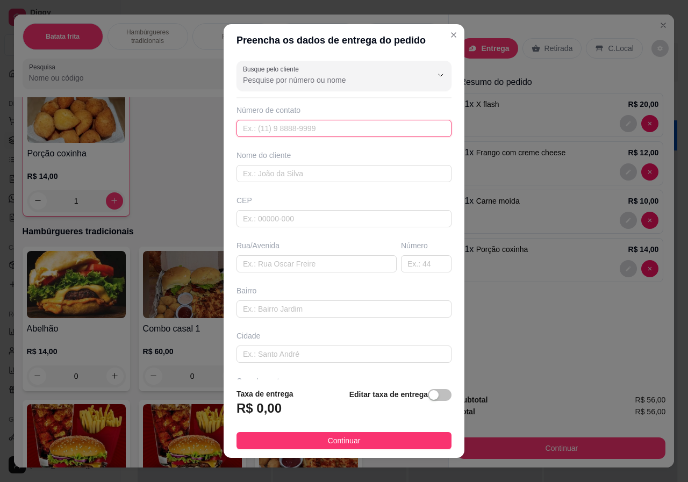
click at [269, 133] on input "text" at bounding box center [344, 128] width 215 height 17
type input "[PHONE_NUMBER]"
click at [262, 178] on input "text" at bounding box center [344, 173] width 215 height 17
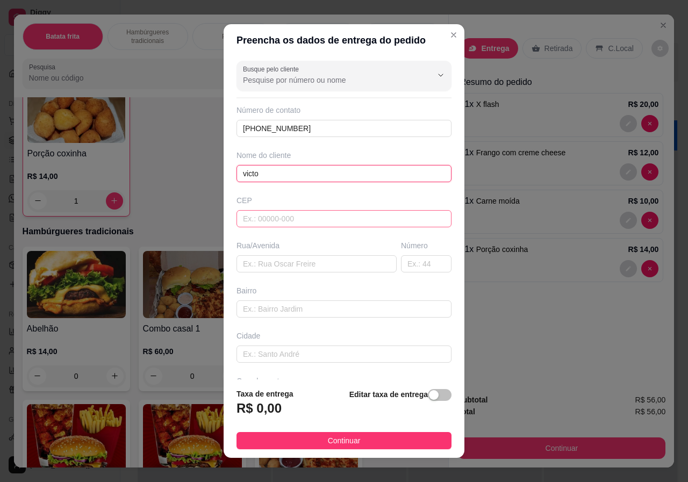
type input "victo"
click at [267, 216] on input "text" at bounding box center [344, 218] width 215 height 17
type input "8"
type input "58423035"
type input "[GEOGRAPHIC_DATA]"
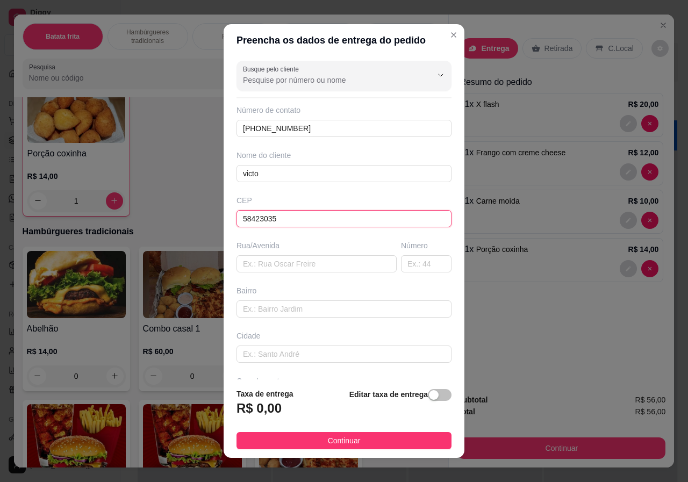
type input "Três Irmãs"
type input "Campina Grande"
type input "58423035"
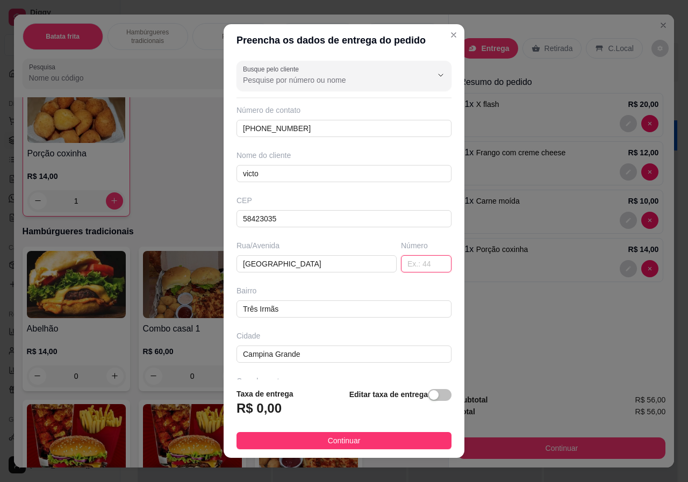
click at [410, 262] on input "text" at bounding box center [426, 263] width 51 height 17
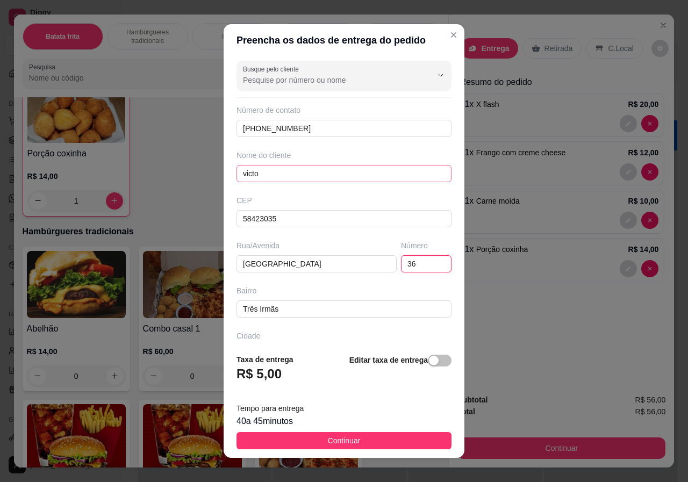
type input "36"
click at [259, 175] on input "victo" at bounding box center [344, 173] width 215 height 17
type input "victor"
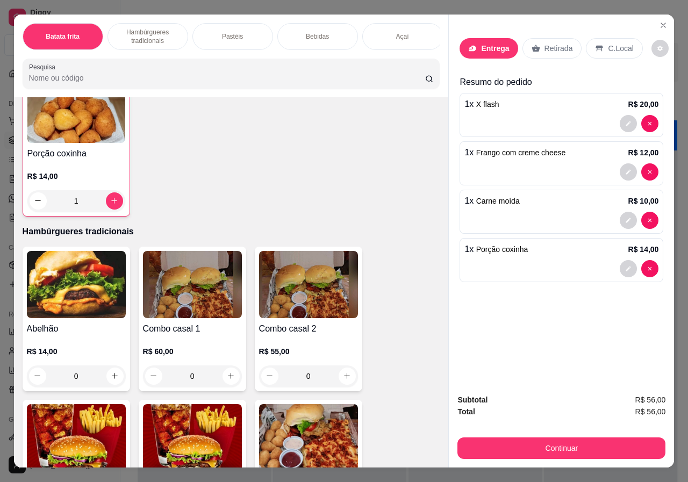
click at [499, 53] on div "Entrega" at bounding box center [489, 48] width 58 height 20
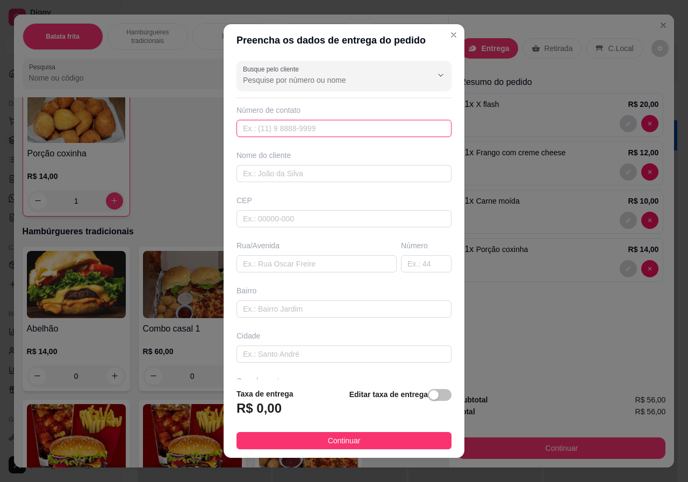
click at [270, 129] on input "text" at bounding box center [344, 128] width 215 height 17
type input "[PHONE_NUMBER]"
click at [261, 172] on input "text" at bounding box center [344, 173] width 215 height 17
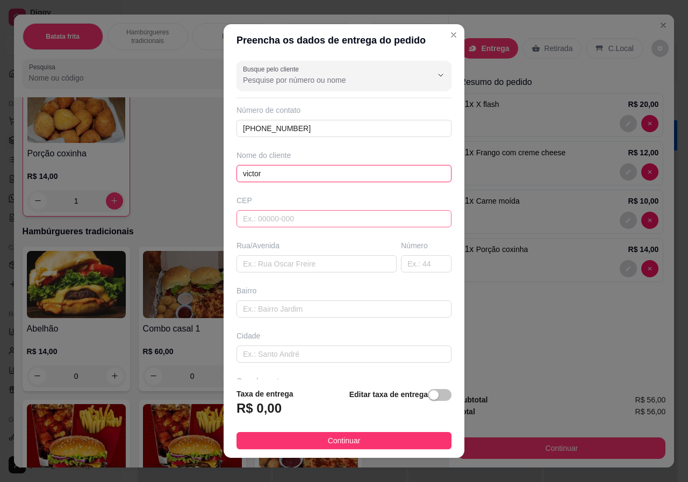
type input "victor"
click at [265, 219] on input "text" at bounding box center [344, 218] width 215 height 17
type input "58423035"
type input "[GEOGRAPHIC_DATA]"
type input "Três Irmãs"
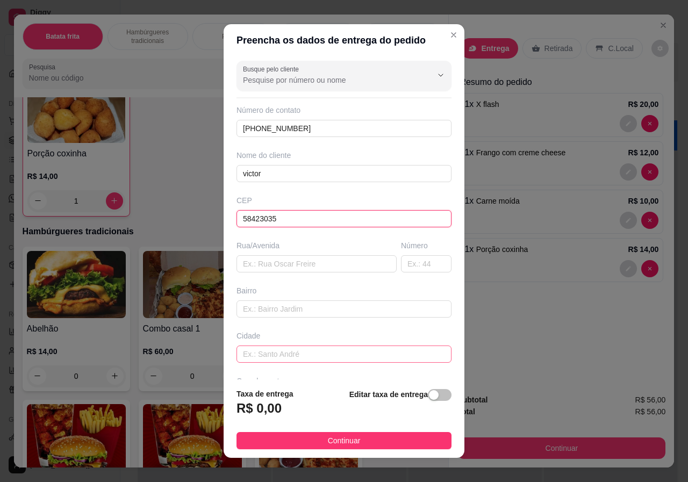
type input "Campina Grande"
type input "58423035"
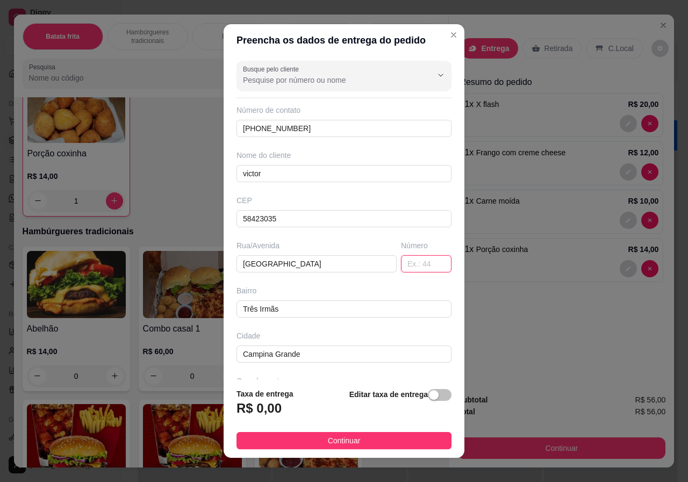
click at [422, 264] on input "text" at bounding box center [426, 263] width 51 height 17
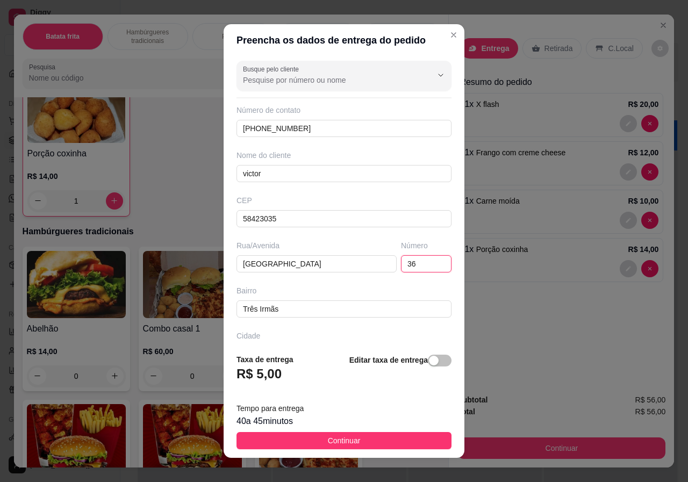
type input "36"
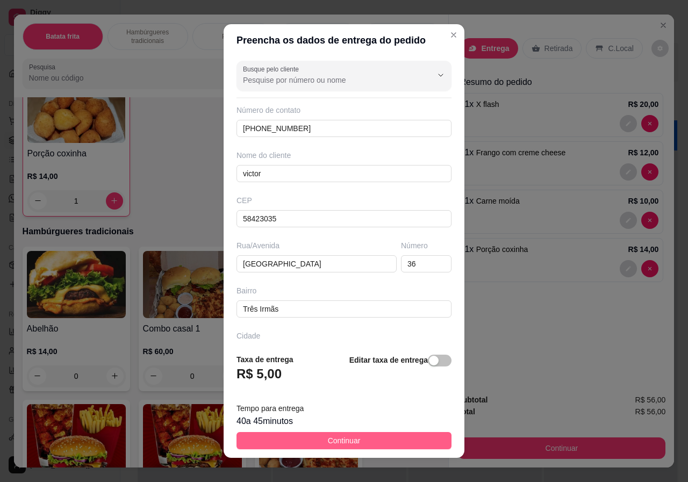
click at [328, 439] on span "Continuar" at bounding box center [344, 441] width 33 height 12
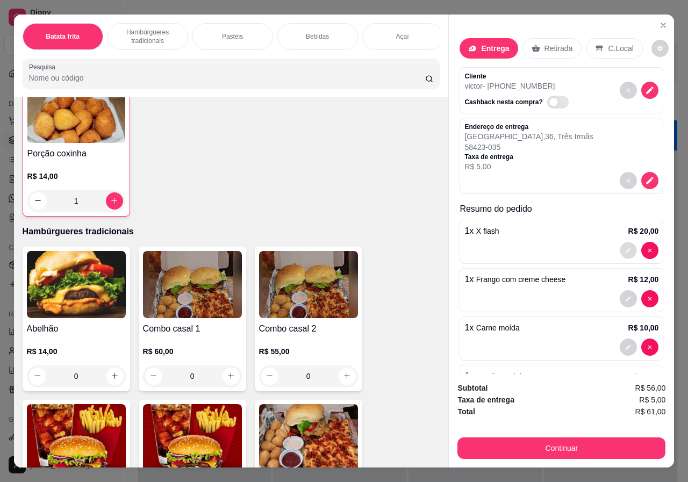
click at [627, 249] on icon "decrease-product-quantity" at bounding box center [629, 251] width 5 height 5
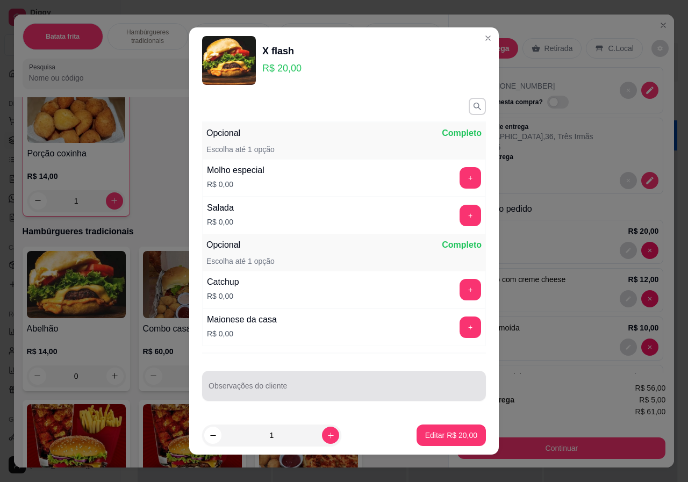
click at [249, 389] on div "Observações do cliente" at bounding box center [344, 386] width 284 height 30
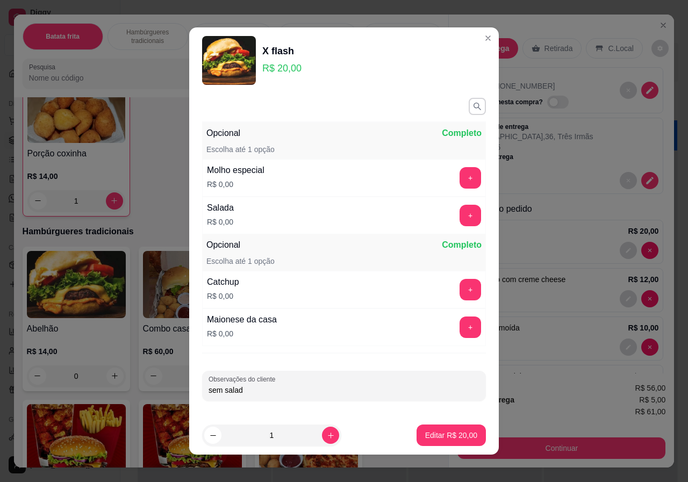
type input "sem salada"
click at [438, 436] on p "Editar R$ 20,00" at bounding box center [451, 435] width 52 height 11
type input "0"
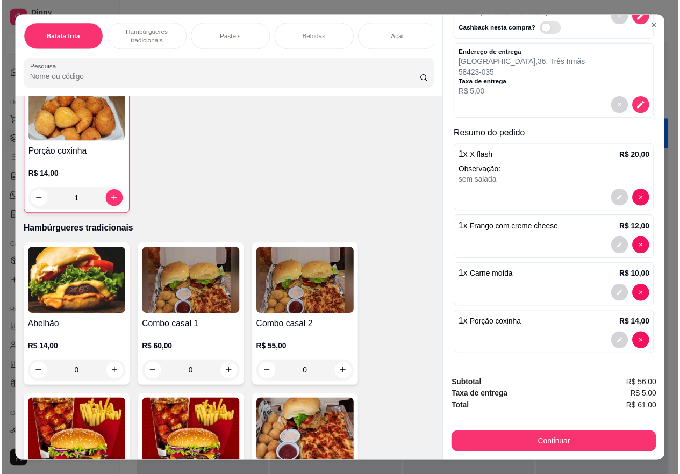
scroll to position [24, 0]
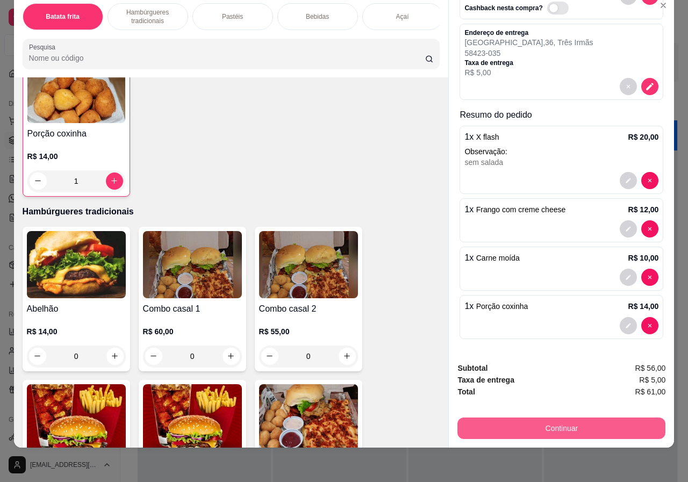
click at [531, 418] on button "Continuar" at bounding box center [562, 429] width 208 height 22
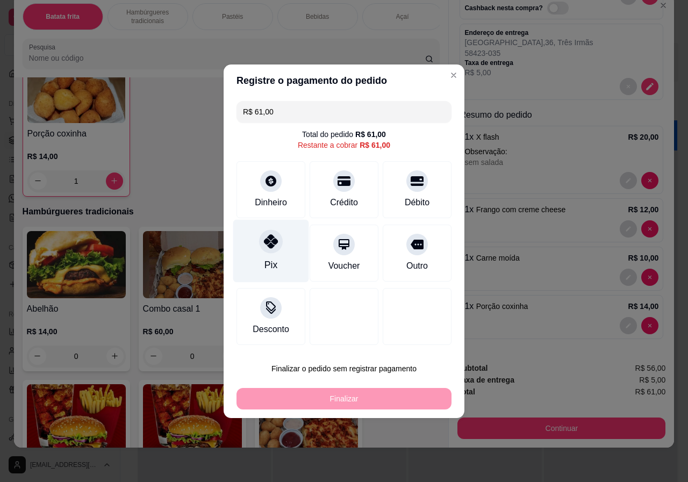
click at [269, 253] on div at bounding box center [271, 242] width 24 height 24
type input "R$ 0,00"
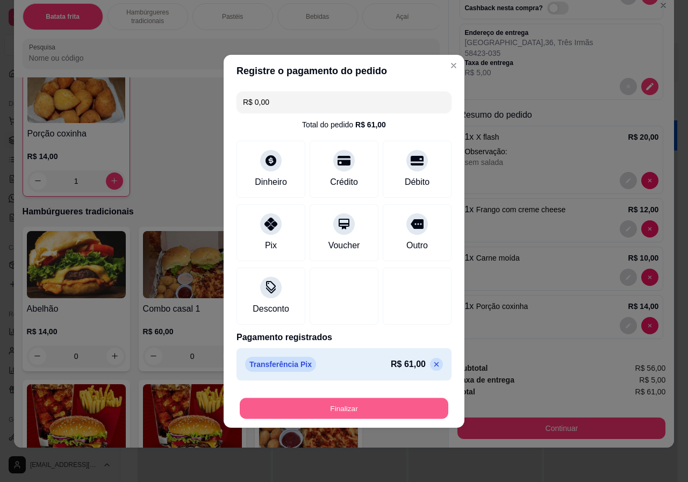
click at [331, 406] on button "Finalizar" at bounding box center [344, 408] width 209 height 21
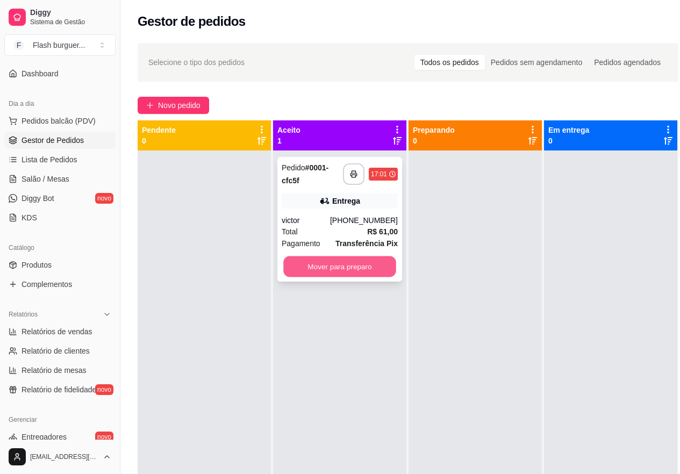
click at [373, 262] on button "Mover para preparo" at bounding box center [339, 267] width 113 height 21
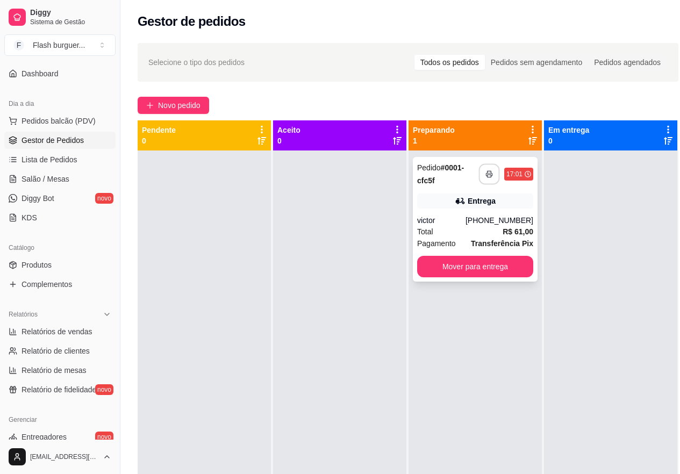
click at [493, 175] on icon "button" at bounding box center [490, 175] width 8 height 8
click at [491, 173] on icon "button" at bounding box center [489, 174] width 6 height 3
click at [490, 174] on icon "button" at bounding box center [490, 175] width 8 height 8
click at [601, 399] on div at bounding box center [610, 388] width 133 height 474
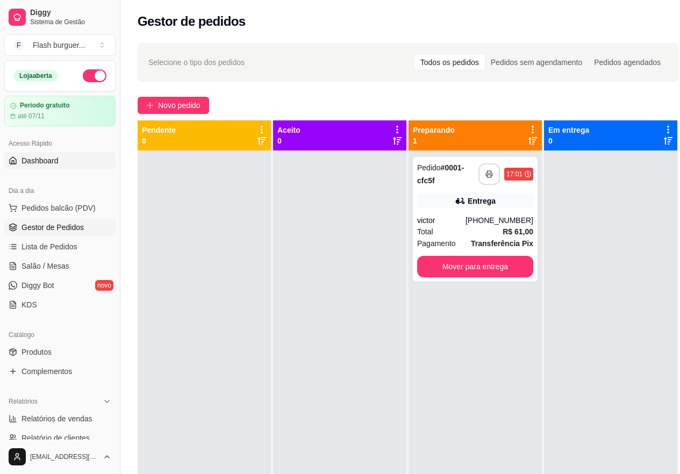
click at [48, 164] on span "Dashboard" at bounding box center [40, 160] width 37 height 11
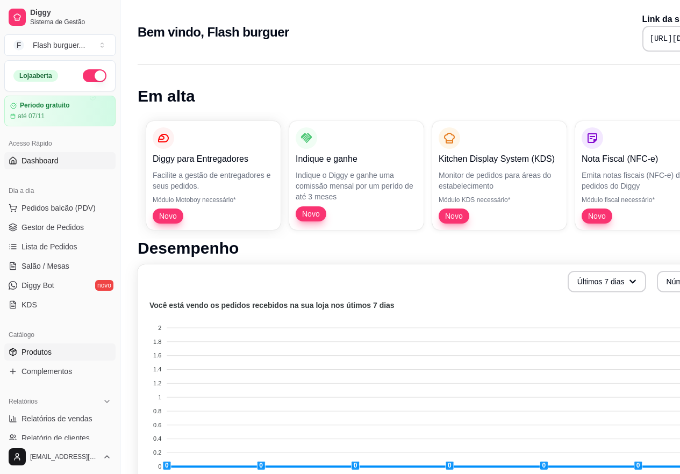
click at [34, 351] on span "Produtos" at bounding box center [37, 352] width 30 height 11
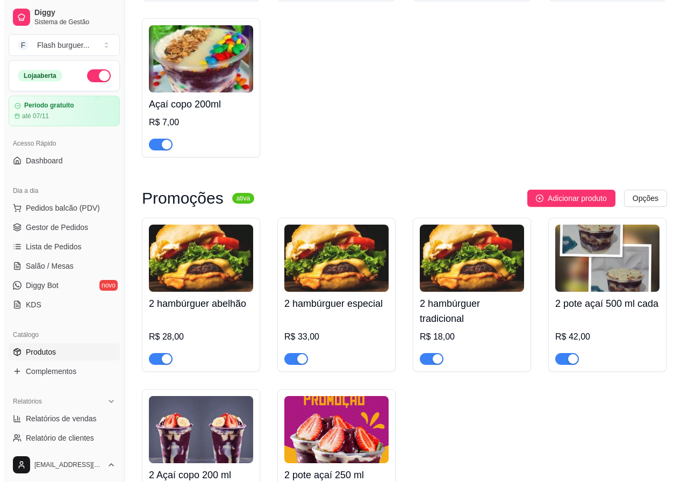
scroll to position [2752, 0]
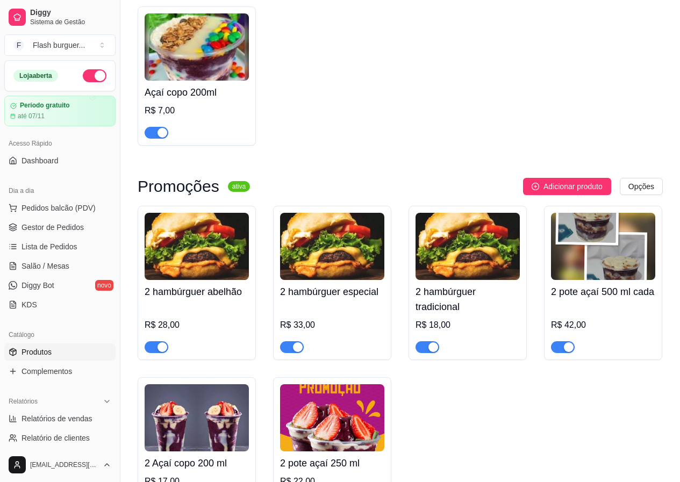
click at [196, 273] on img at bounding box center [197, 246] width 104 height 67
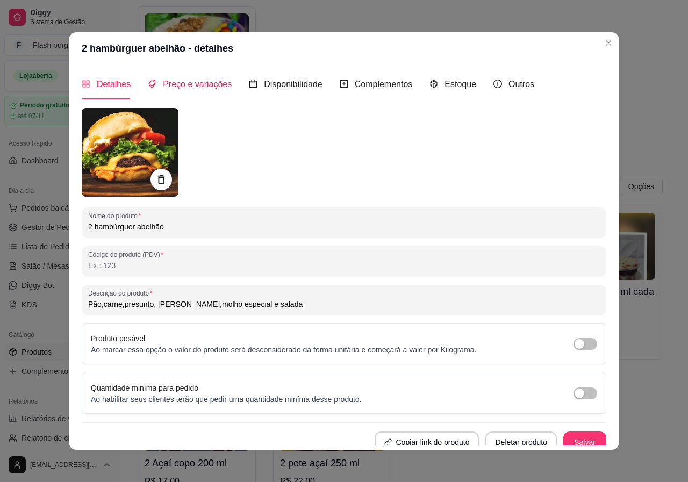
click at [187, 83] on span "Preço e variações" at bounding box center [197, 84] width 69 height 9
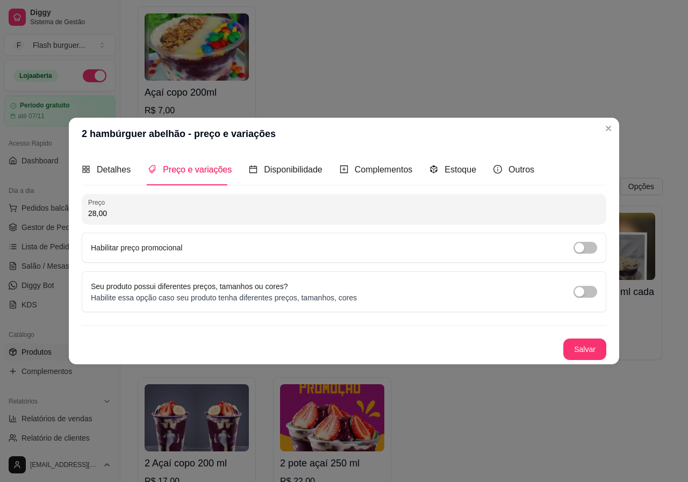
drag, startPoint x: 111, startPoint y: 216, endPoint x: 79, endPoint y: 212, distance: 32.6
click at [79, 212] on div "Detalhes Preço e variações Disponibilidade Complementos Estoque Outros Nome do …" at bounding box center [344, 257] width 551 height 214
type input "24,00"
click at [580, 346] on button "Salvar" at bounding box center [585, 350] width 43 height 22
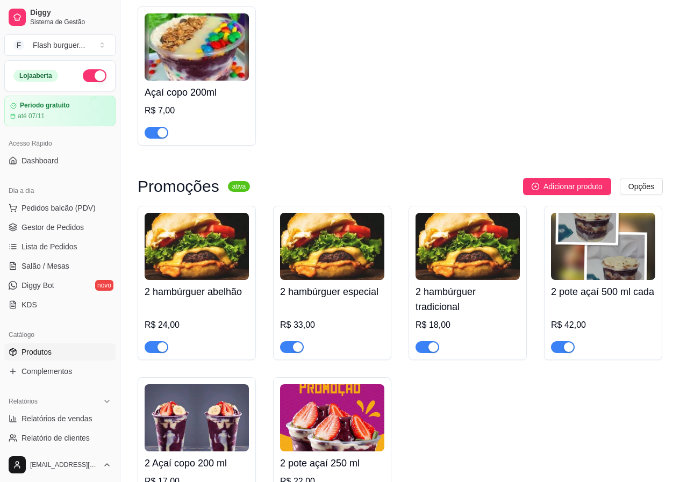
click at [307, 280] on img at bounding box center [332, 246] width 104 height 67
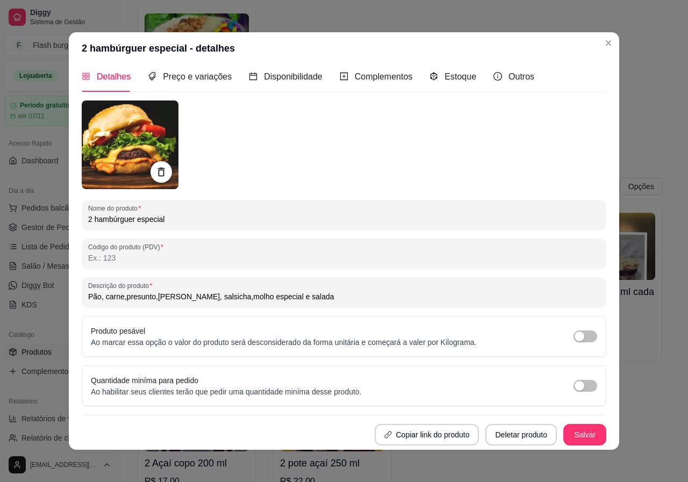
scroll to position [2, 0]
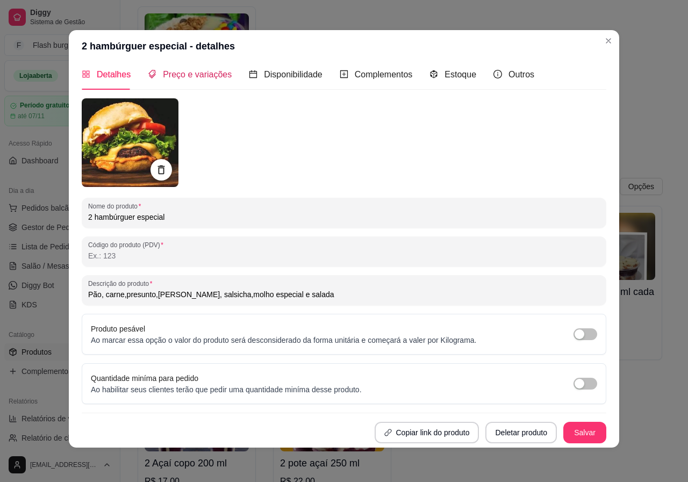
click at [191, 79] on span "Preço e variações" at bounding box center [197, 74] width 69 height 9
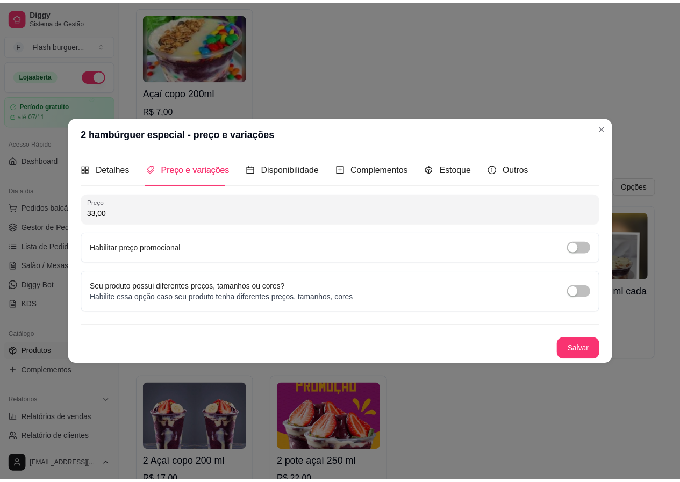
scroll to position [0, 0]
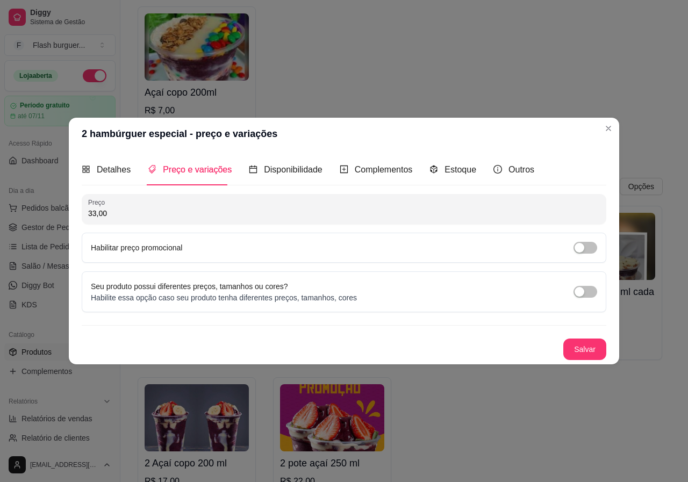
drag, startPoint x: 117, startPoint y: 210, endPoint x: 86, endPoint y: 214, distance: 31.4
click at [86, 214] on div "Preço 33,00" at bounding box center [344, 209] width 525 height 30
type input "27,00"
click at [584, 349] on button "Salvar" at bounding box center [585, 350] width 43 height 22
click at [587, 346] on button "Salvar" at bounding box center [585, 350] width 43 height 22
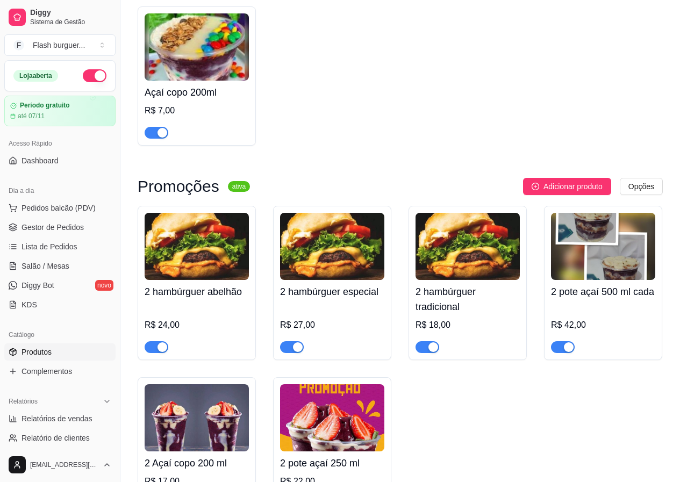
click at [457, 280] on img at bounding box center [468, 246] width 104 height 67
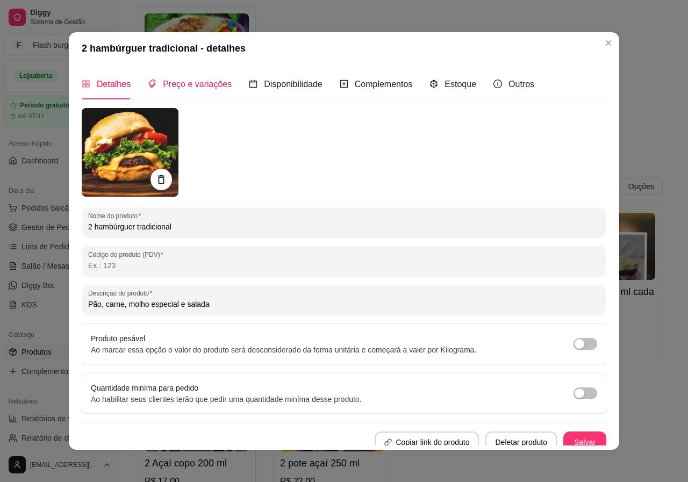
click at [205, 80] on span "Preço e variações" at bounding box center [197, 84] width 69 height 9
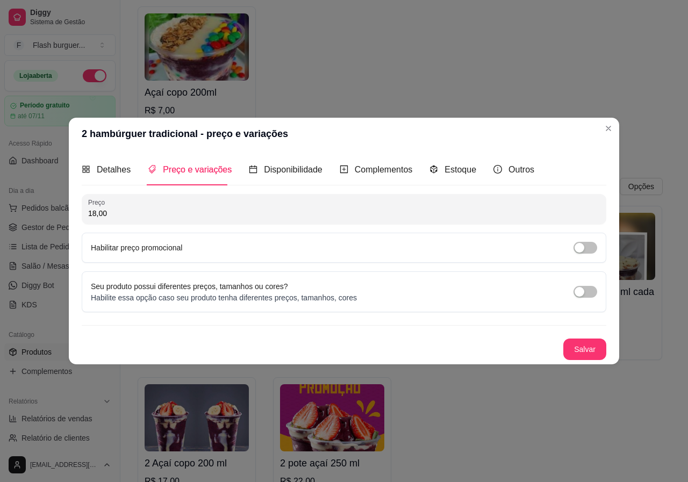
drag, startPoint x: 118, startPoint y: 216, endPoint x: 89, endPoint y: 217, distance: 29.1
click at [89, 217] on input "18,00" at bounding box center [344, 213] width 512 height 11
type input "16,00"
click at [591, 347] on button "Salvar" at bounding box center [585, 350] width 43 height 22
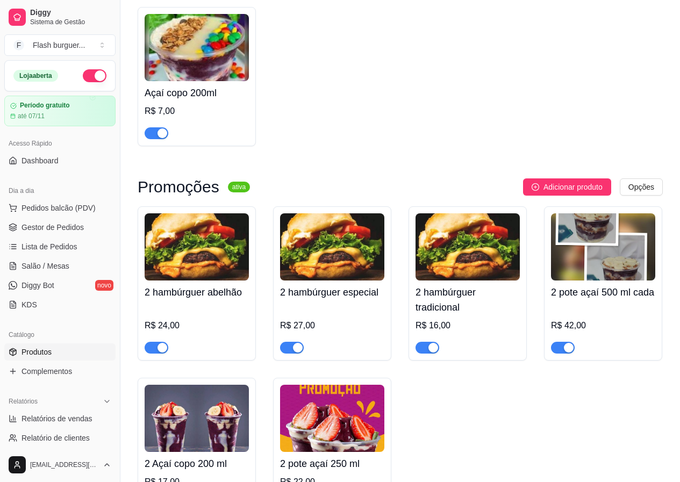
scroll to position [2752, 0]
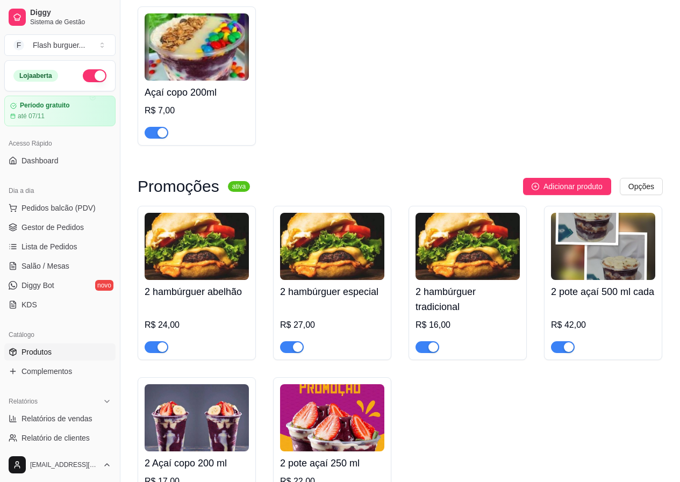
click at [607, 330] on div "R$ 42,00" at bounding box center [603, 328] width 104 height 49
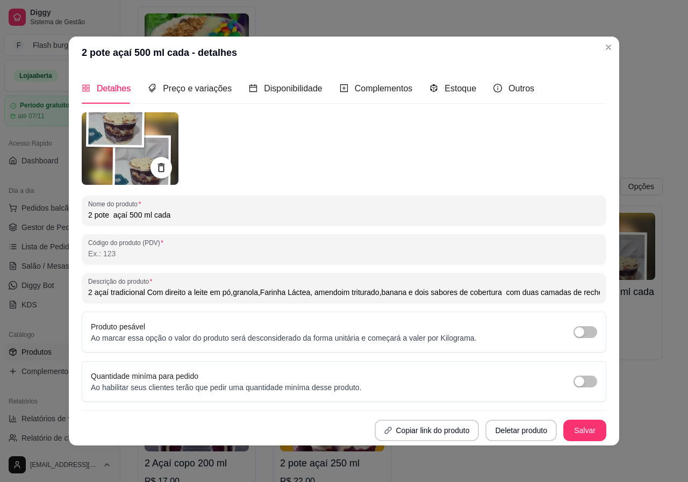
type input "2 açaí tradicional Com direito a leite em pó,granola,Farinha Láctea, amendoim t…"
click at [175, 86] on span "Preço e variações" at bounding box center [197, 88] width 69 height 9
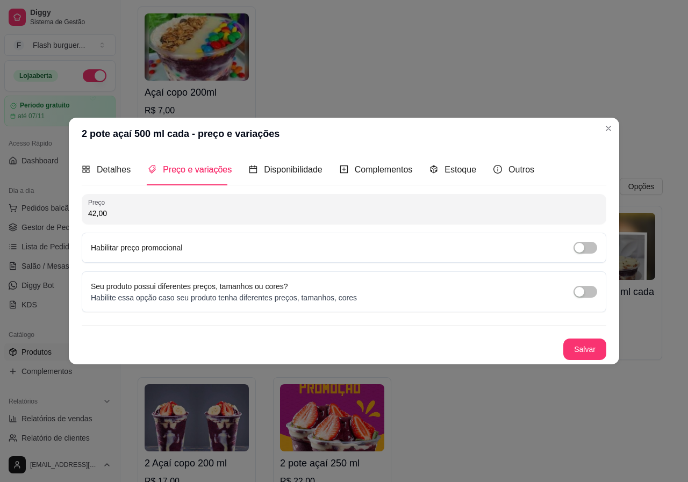
drag, startPoint x: 131, startPoint y: 214, endPoint x: 79, endPoint y: 218, distance: 52.9
click at [79, 218] on div "Detalhes Preço e variações Disponibilidade Complementos Estoque Outros Nome do …" at bounding box center [344, 257] width 551 height 214
drag, startPoint x: 109, startPoint y: 212, endPoint x: 83, endPoint y: 209, distance: 25.4
click at [83, 209] on div "Preço 30,00" at bounding box center [344, 209] width 525 height 30
type input "28,00"
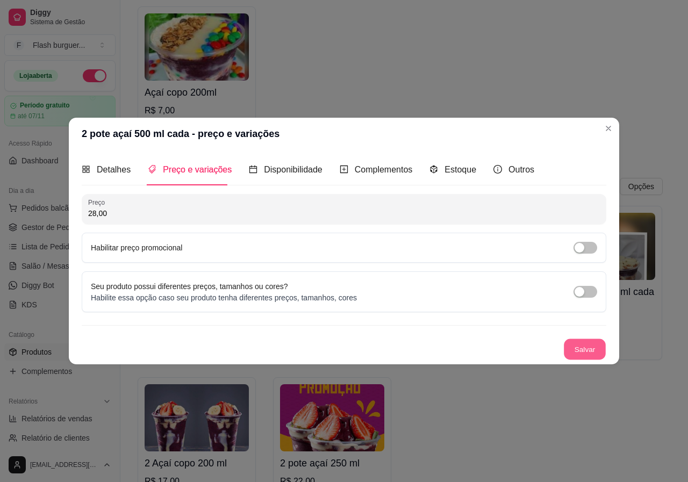
click at [588, 343] on button "Salvar" at bounding box center [585, 349] width 42 height 21
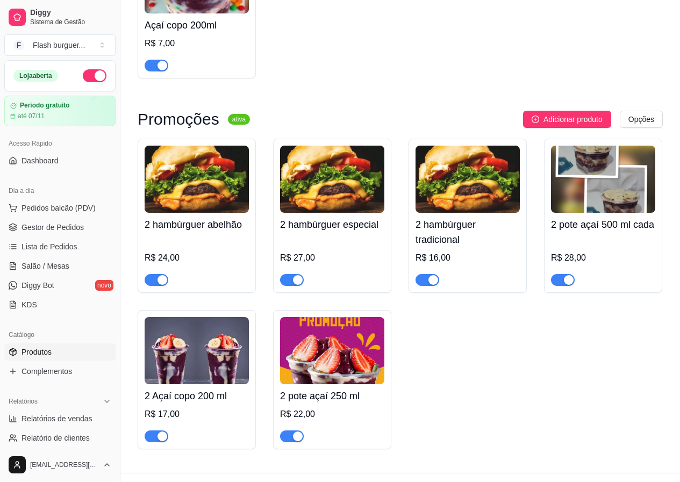
scroll to position [2860, 0]
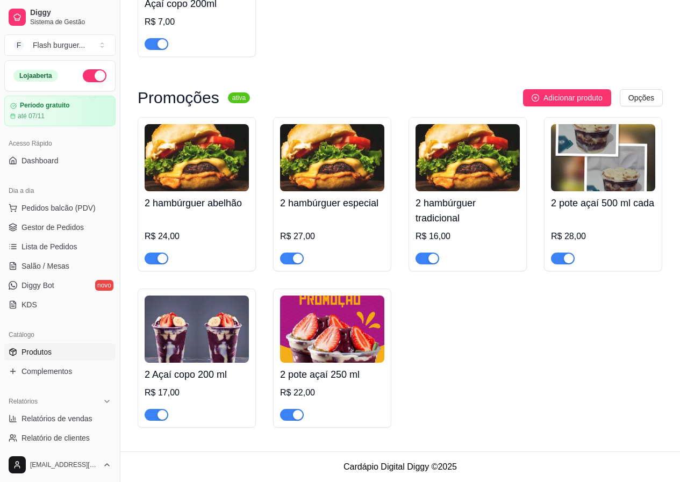
click at [190, 351] on img at bounding box center [197, 329] width 104 height 67
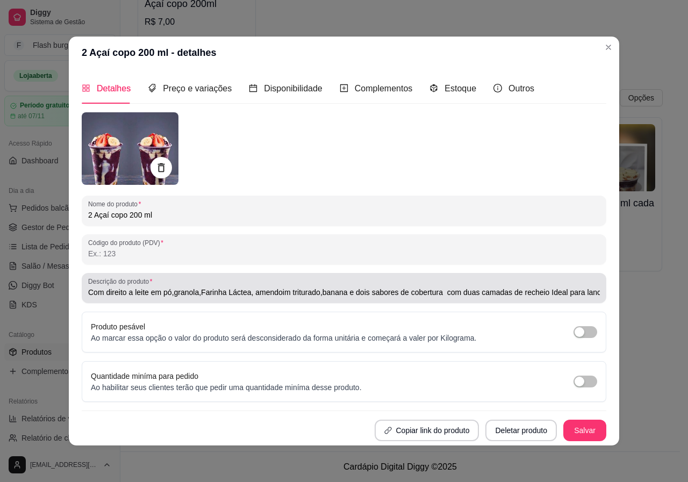
type input "Com direito a leite em pó,granola,Farinha Láctea, amendoim triturado,banana e d…"
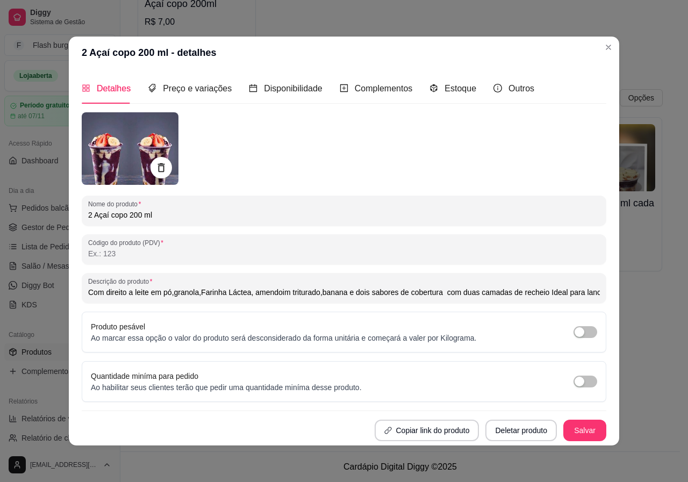
drag, startPoint x: 126, startPoint y: 218, endPoint x: 111, endPoint y: 219, distance: 15.1
click at [111, 219] on input "2 Açaí copo 200 ml" at bounding box center [344, 215] width 512 height 11
type input "2 Açaí 200 ml"
type input "Com direito a leite em pó,granola,Farinha Láctea, amendoim triturado,banana e d…"
click at [194, 93] on span "Preço e variações" at bounding box center [197, 88] width 69 height 9
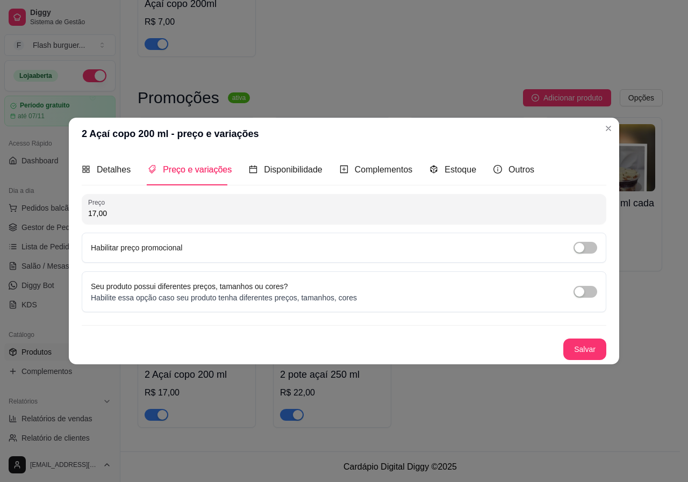
drag, startPoint x: 115, startPoint y: 217, endPoint x: 84, endPoint y: 217, distance: 31.2
click at [84, 217] on div "Preço 17,00" at bounding box center [344, 209] width 525 height 30
type input "12,00"
click at [571, 343] on button "Salvar" at bounding box center [585, 350] width 43 height 22
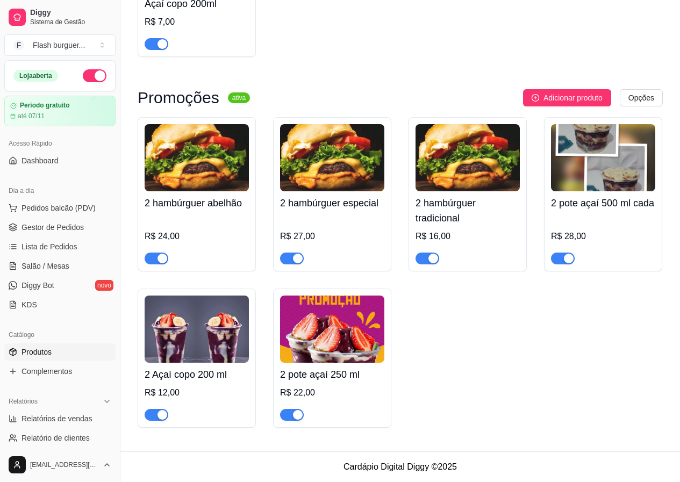
click at [209, 332] on img at bounding box center [197, 329] width 104 height 67
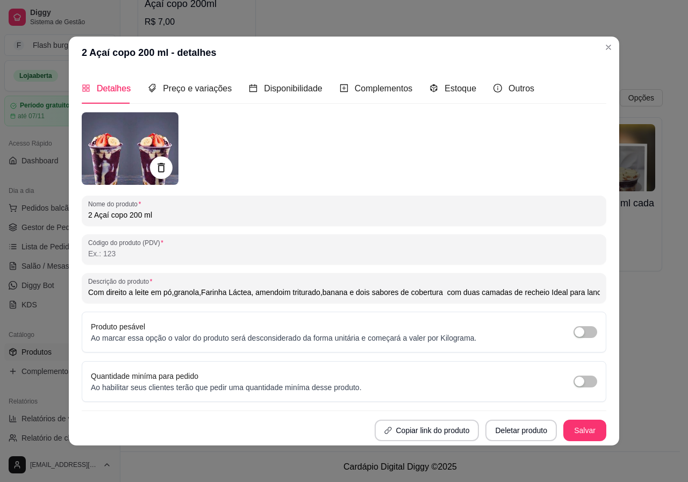
click at [159, 167] on icon at bounding box center [161, 167] width 7 height 9
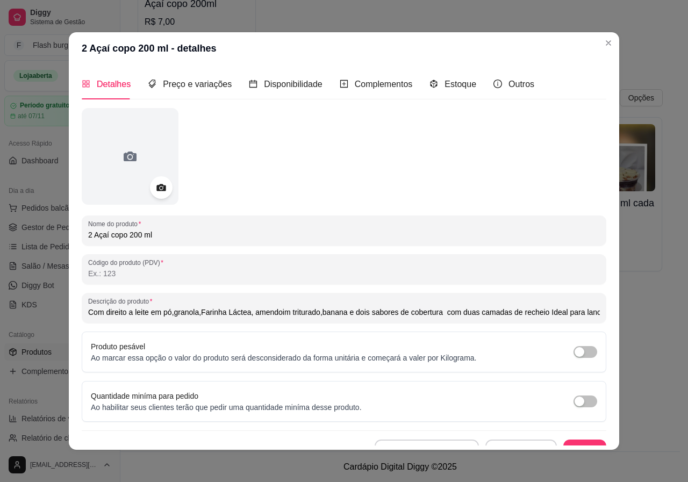
click at [157, 190] on icon at bounding box center [161, 187] width 9 height 7
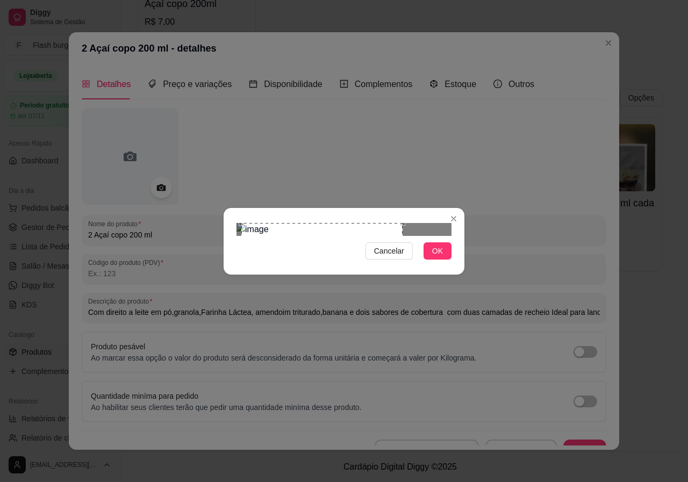
click at [254, 225] on div "Use the arrow keys to move the crop selection area" at bounding box center [322, 283] width 161 height 121
click at [443, 260] on button "OK" at bounding box center [438, 251] width 28 height 17
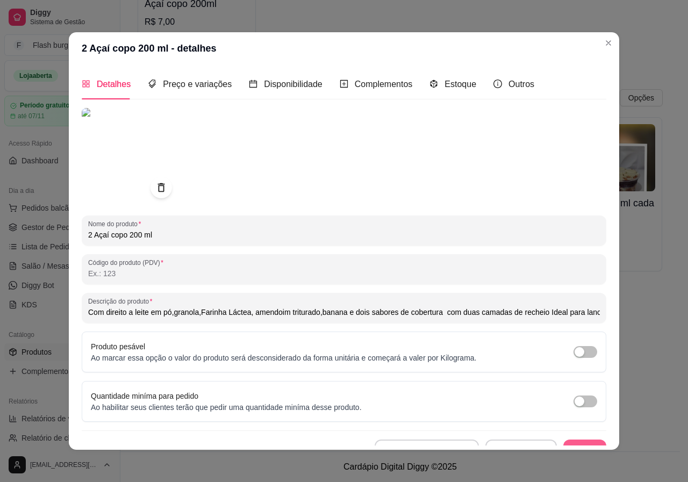
click at [587, 440] on button "Salvar" at bounding box center [585, 451] width 43 height 22
type input "Com direito a leite em pó,granola,Farinha Láctea, amendoim triturado,banana e d…"
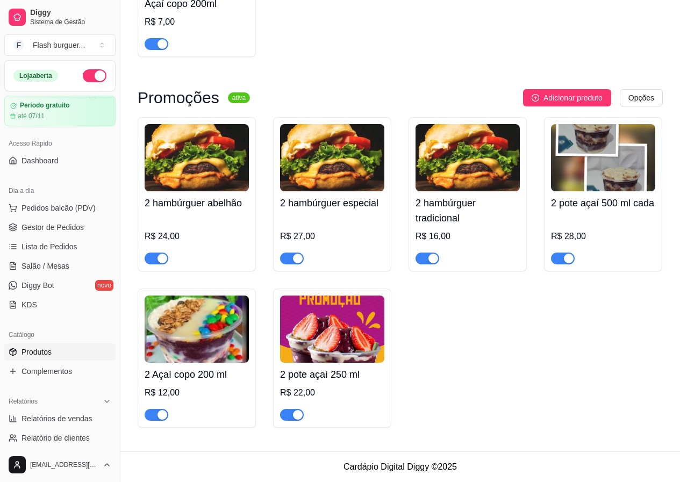
click at [346, 359] on img at bounding box center [332, 329] width 104 height 67
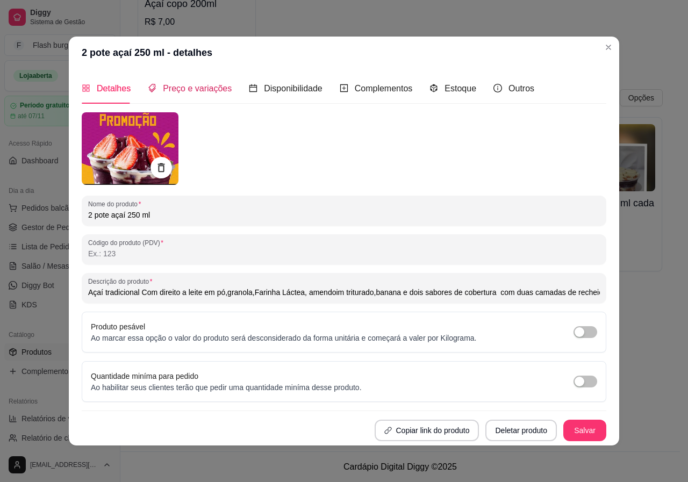
click at [176, 89] on span "Preço e variações" at bounding box center [197, 88] width 69 height 9
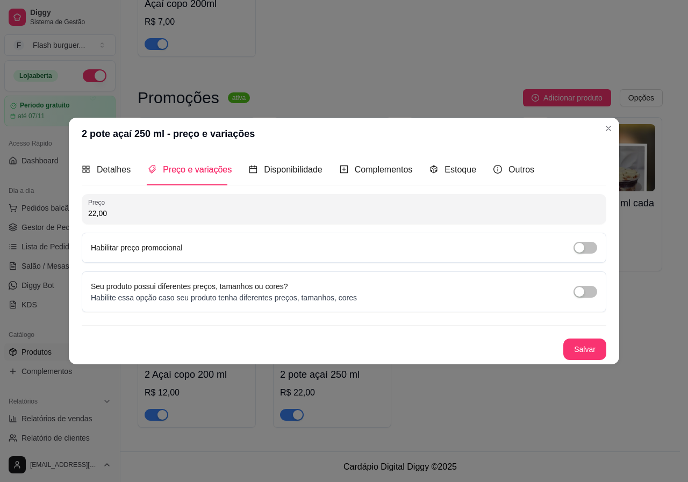
drag, startPoint x: 109, startPoint y: 214, endPoint x: 82, endPoint y: 218, distance: 27.2
click at [82, 218] on div "Preço 22,00" at bounding box center [344, 209] width 525 height 30
type input "18,00"
click at [595, 351] on button "Salvar" at bounding box center [585, 349] width 42 height 21
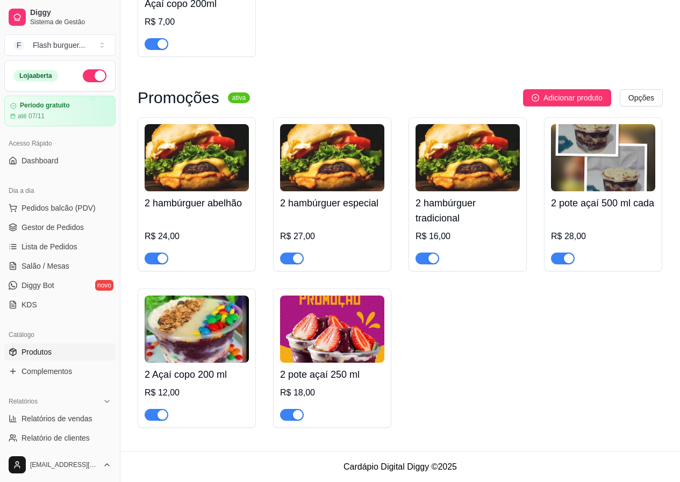
click at [315, 356] on img at bounding box center [332, 329] width 104 height 67
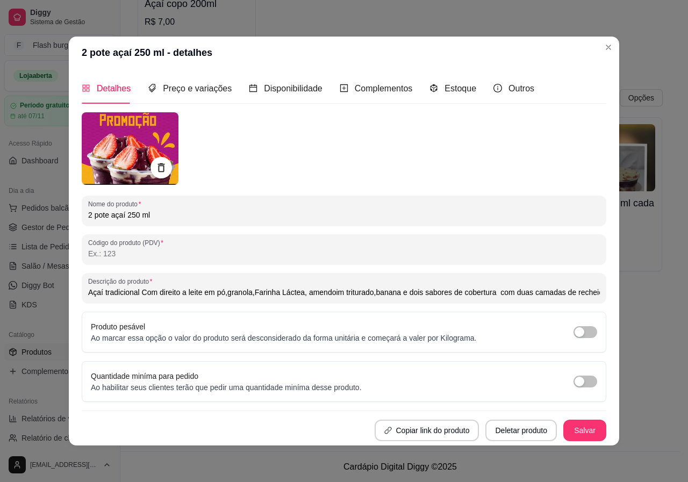
drag, startPoint x: 109, startPoint y: 215, endPoint x: 95, endPoint y: 217, distance: 14.7
click at [95, 217] on input "2 pote açaí 250 ml" at bounding box center [344, 215] width 512 height 11
type input "2 açaí 250 ml"
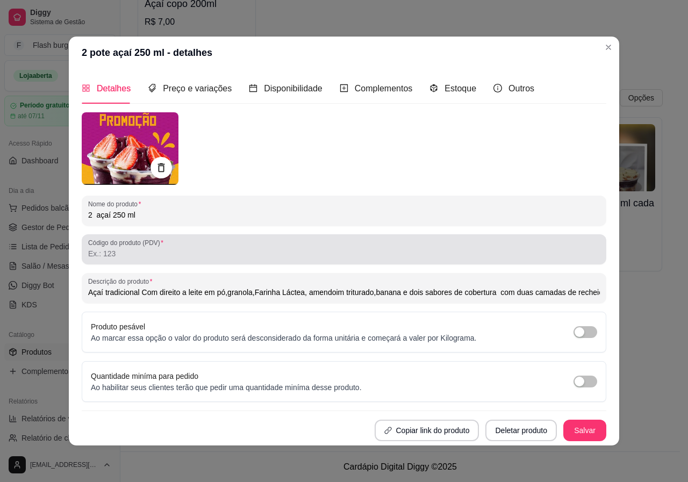
type input "Açaí tradicional Com direito a leite em pó,granola,Farinha Láctea, amendoim tri…"
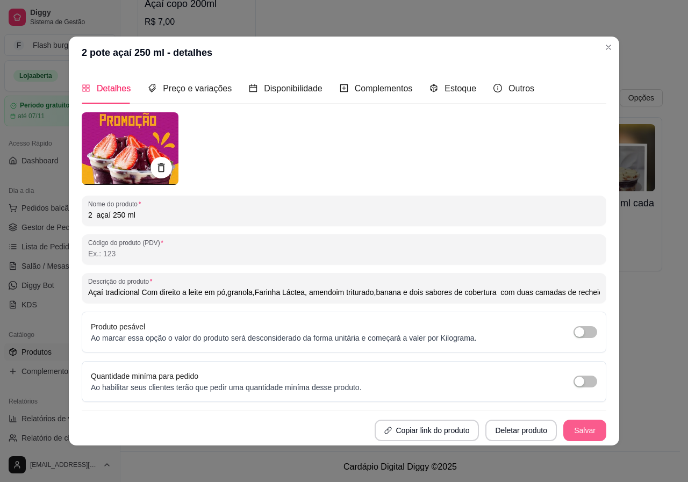
type input "2 açaí 250 ml"
click at [600, 431] on button "Salvar" at bounding box center [585, 431] width 43 height 22
type input "Açaí tradicional Com direito a leite em pó,granola,Farinha Láctea, amendoim tri…"
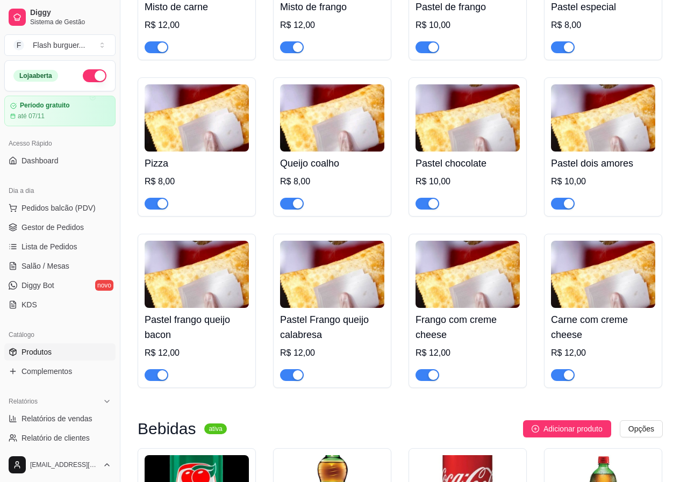
scroll to position [1784, 0]
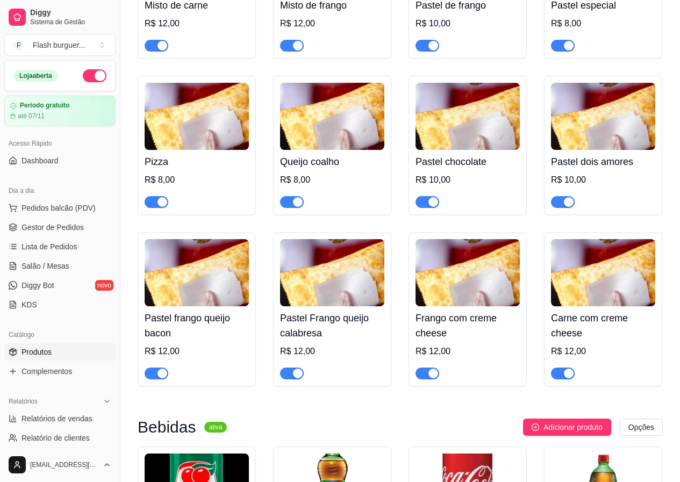
click at [592, 307] on img at bounding box center [603, 272] width 104 height 67
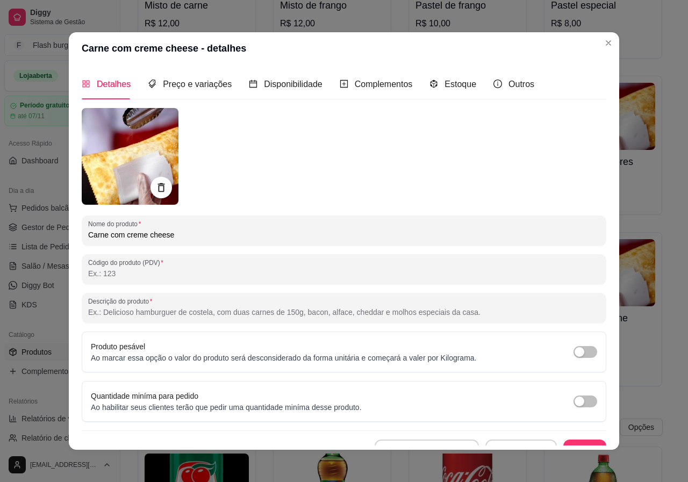
click at [104, 234] on input "Carne com creme cheese" at bounding box center [344, 235] width 512 height 11
type input "Carne moida com creme cheese"
click at [574, 444] on button "Salvar" at bounding box center [585, 451] width 43 height 22
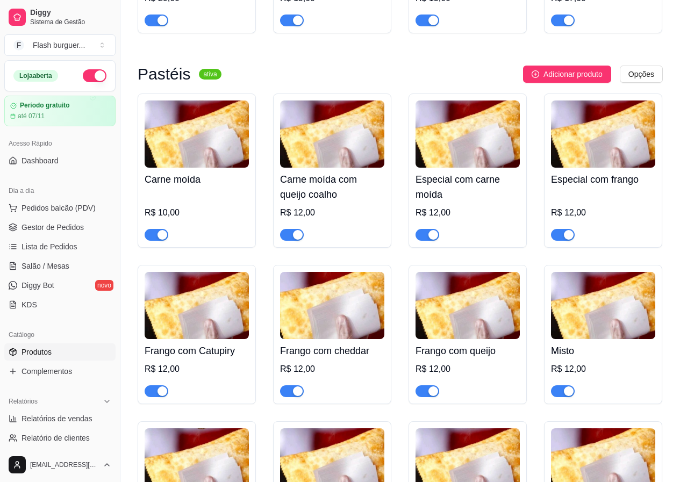
scroll to position [1246, 0]
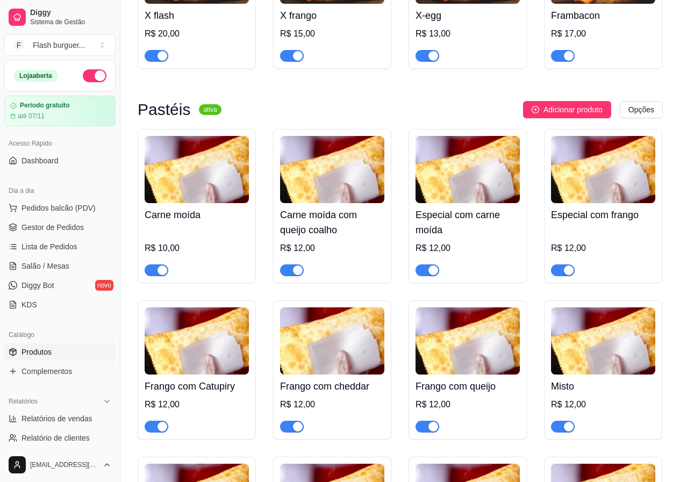
click at [571, 116] on span "Adicionar produto" at bounding box center [573, 110] width 59 height 12
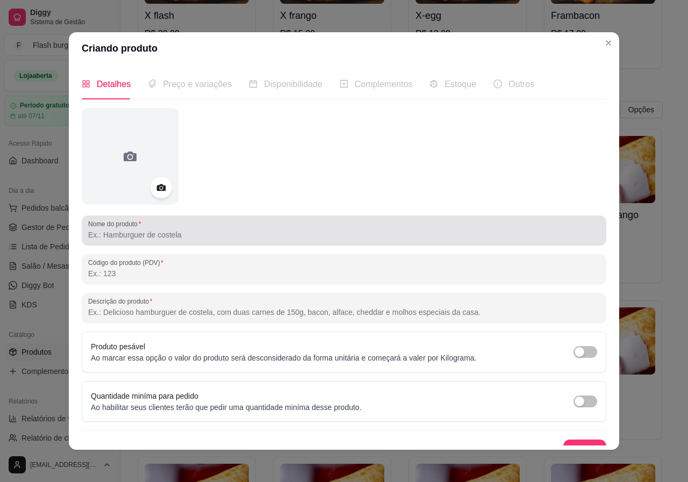
click at [105, 234] on input "Nome do produto" at bounding box center [344, 235] width 512 height 11
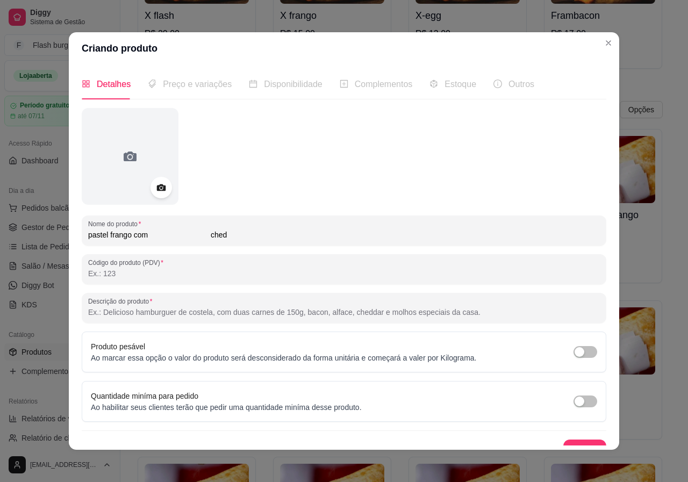
click at [205, 239] on input "pastel frango com ched" at bounding box center [344, 235] width 512 height 11
click at [167, 235] on input "pastel frango com ched" at bounding box center [344, 235] width 512 height 11
type input "pastel frango com cheddar"
click at [187, 87] on span "Preço e variações" at bounding box center [197, 84] width 69 height 9
click at [564, 444] on button "Salvar" at bounding box center [585, 451] width 43 height 22
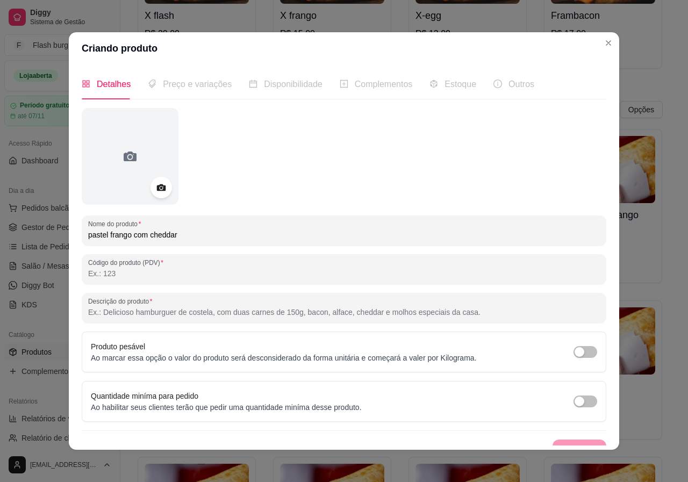
click at [563, 440] on div "Salvar" at bounding box center [344, 451] width 525 height 22
click at [188, 87] on span "Preço e variações" at bounding box center [197, 84] width 69 height 9
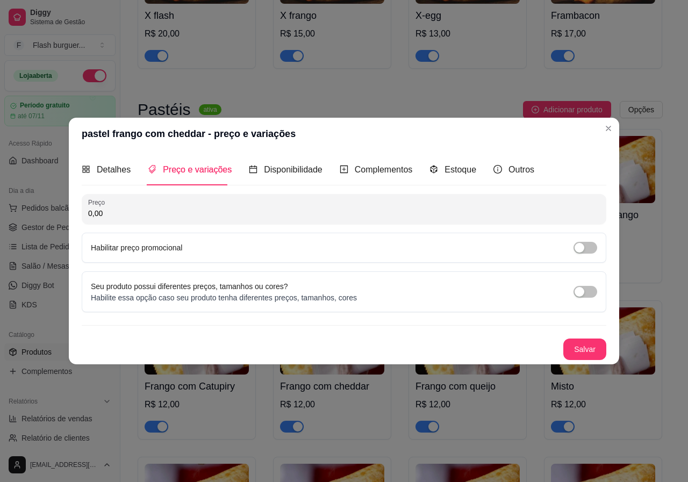
drag, startPoint x: 122, startPoint y: 211, endPoint x: 92, endPoint y: 211, distance: 29.6
click at [92, 211] on input "0,00" at bounding box center [344, 213] width 512 height 11
type input "12,00"
click at [588, 345] on button "Salvar" at bounding box center [585, 350] width 43 height 22
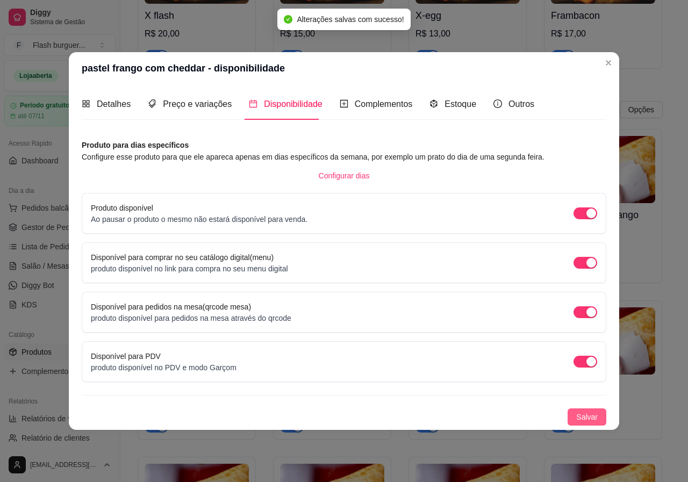
click at [583, 414] on span "Salvar" at bounding box center [588, 417] width 22 height 12
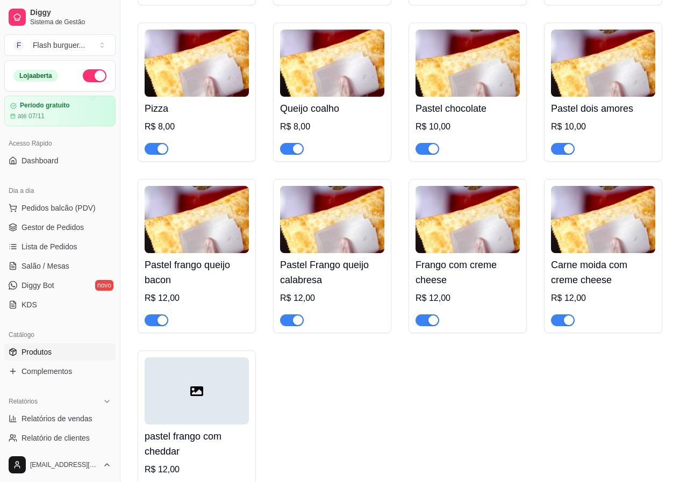
scroll to position [1892, 0]
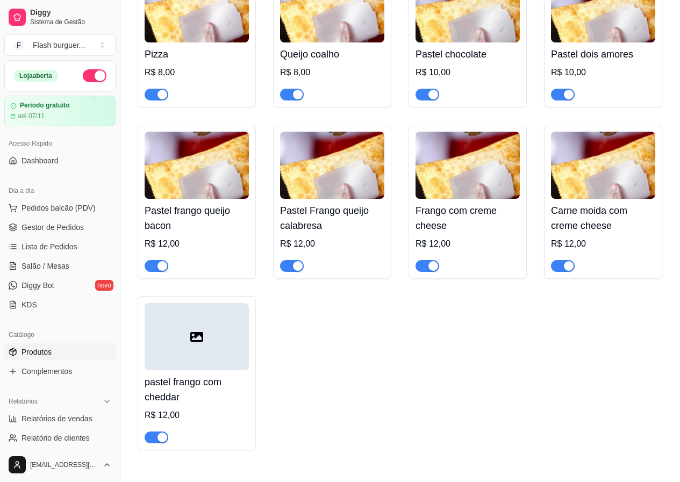
drag, startPoint x: 658, startPoint y: 434, endPoint x: 629, endPoint y: 503, distance: 75.7
drag, startPoint x: 629, startPoint y: 503, endPoint x: 672, endPoint y: 236, distance: 271.2
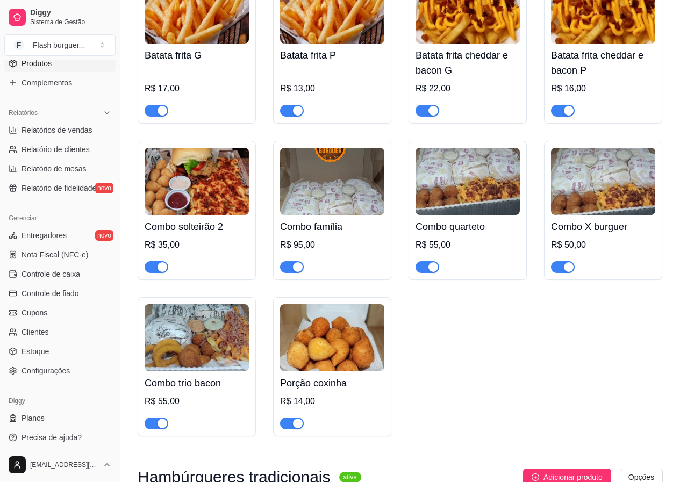
scroll to position [292, 0]
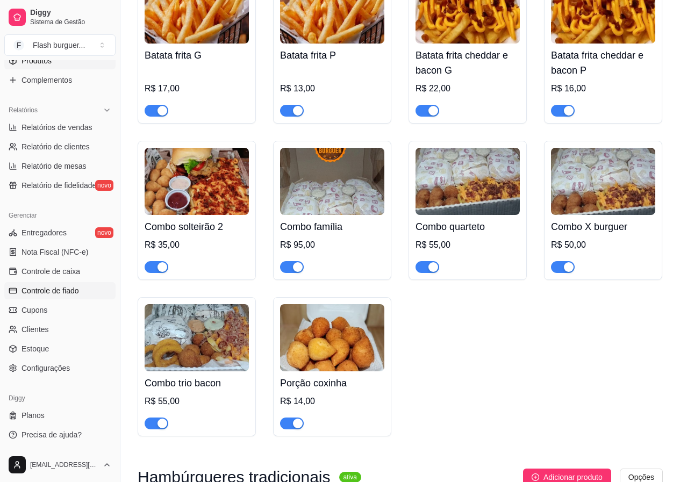
click at [47, 290] on span "Controle de fiado" at bounding box center [51, 291] width 58 height 11
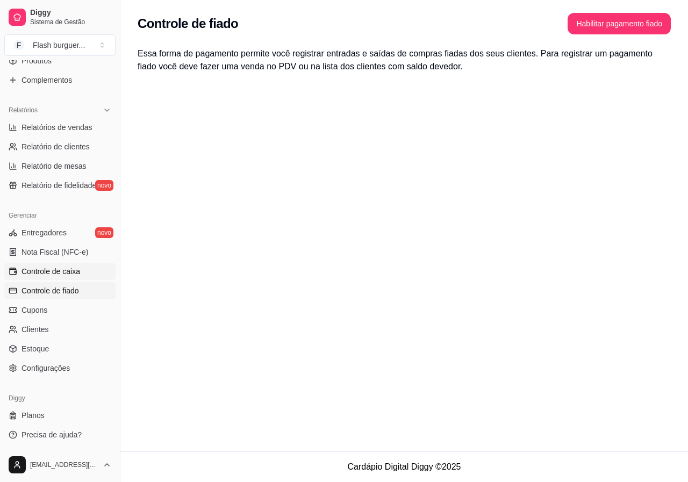
click at [53, 269] on span "Controle de caixa" at bounding box center [51, 271] width 59 height 11
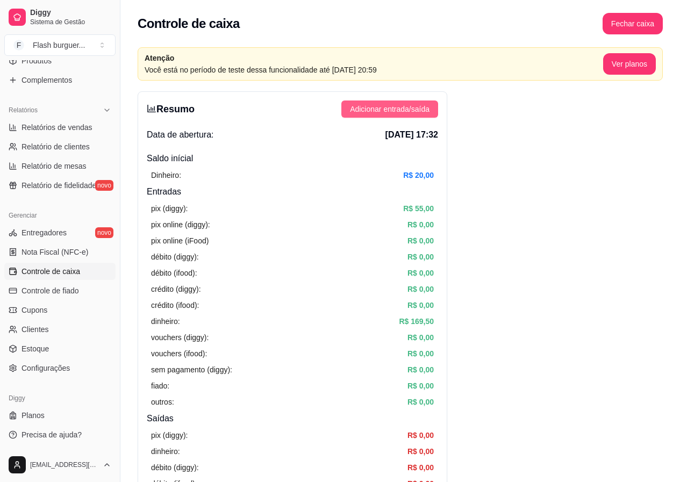
click at [344, 109] on button "Adicionar entrada/saída" at bounding box center [390, 109] width 97 height 17
click at [615, 31] on button "Fechar caixa" at bounding box center [633, 24] width 60 height 22
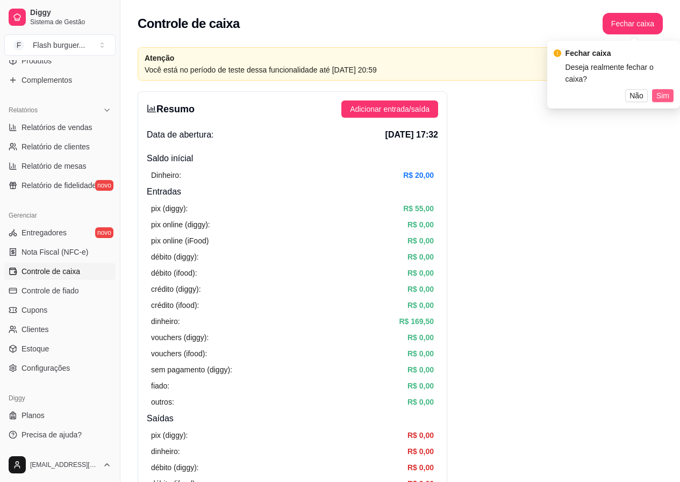
click at [665, 90] on span "Sim" at bounding box center [663, 96] width 13 height 12
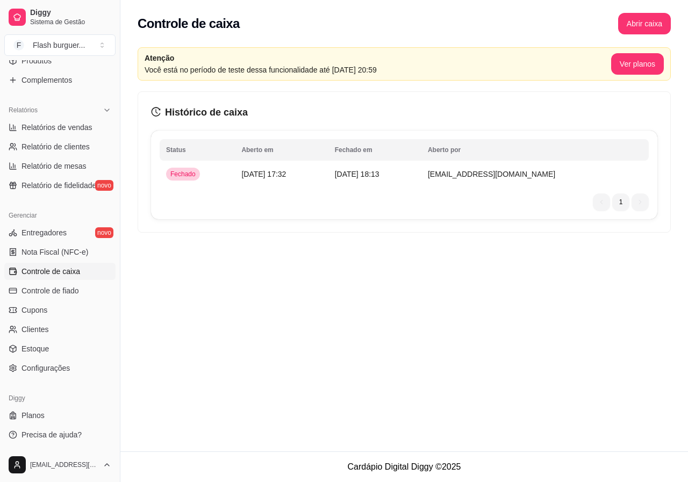
drag, startPoint x: 164, startPoint y: 145, endPoint x: 581, endPoint y: 316, distance: 450.8
click at [581, 322] on div "Controle de caixa Abrir caixa Atenção Você está no período de teste dessa funci…" at bounding box center [404, 226] width 568 height 452
click at [610, 203] on ul "1 1" at bounding box center [621, 202] width 56 height 17
click at [602, 203] on ul "1 1" at bounding box center [621, 202] width 56 height 17
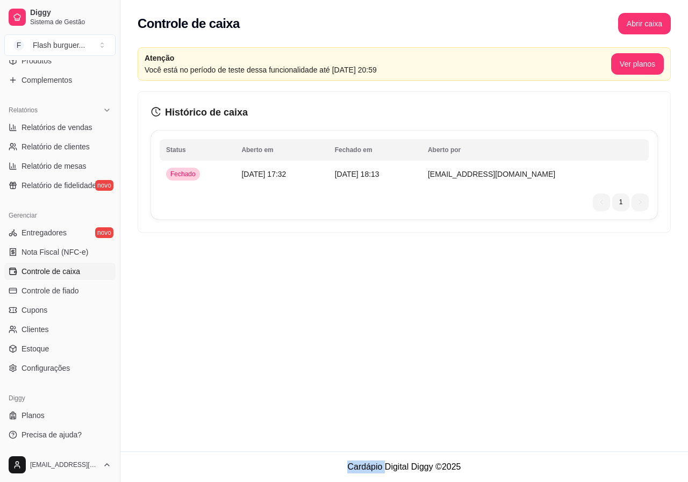
click at [325, 197] on div "Status Aberto em [GEOGRAPHIC_DATA] em Aberto por Fechado [DATE] 17:32 [DATE] 18…" at bounding box center [404, 175] width 507 height 89
drag, startPoint x: 262, startPoint y: 219, endPoint x: 369, endPoint y: 134, distance: 136.3
click at [369, 134] on div "Status Aberto em [GEOGRAPHIC_DATA] em Aberto por Fechado [DATE] 17:32 [DATE] 18…" at bounding box center [404, 175] width 507 height 89
click at [286, 249] on div "Controle de caixa Abrir caixa Atenção Você está no período de teste dessa funci…" at bounding box center [404, 226] width 568 height 452
click at [455, 281] on div "Controle de caixa Abrir caixa Atenção Você está no período de teste dessa funci…" at bounding box center [404, 226] width 568 height 452
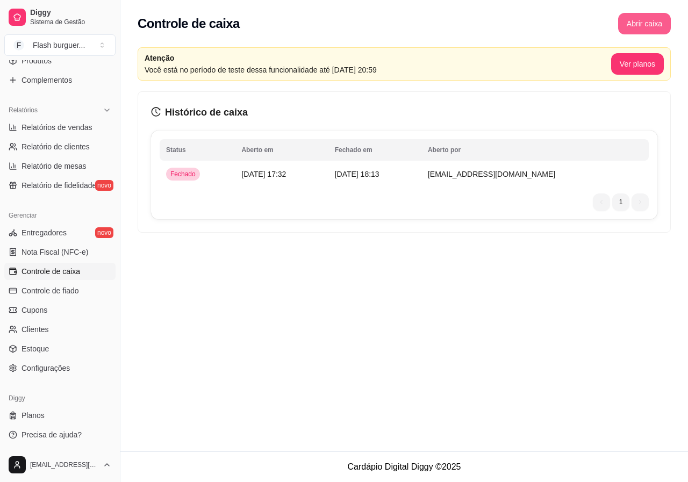
click at [648, 25] on button "Abrir caixa" at bounding box center [645, 24] width 53 height 22
click at [89, 180] on link "Relatório de fidelidade novo" at bounding box center [59, 185] width 111 height 17
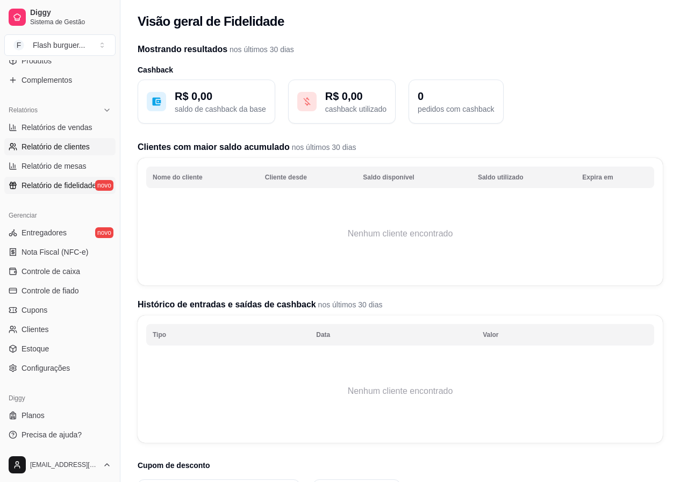
click at [77, 145] on span "Relatório de clientes" at bounding box center [56, 146] width 68 height 11
select select "30"
select select "HIGHEST_TOTAL_SPENT_WITH_ORDERS"
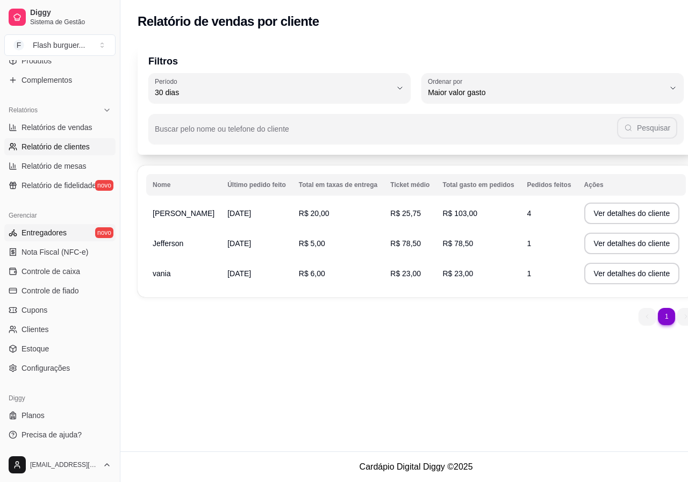
click at [60, 236] on span "Entregadores" at bounding box center [44, 233] width 45 height 11
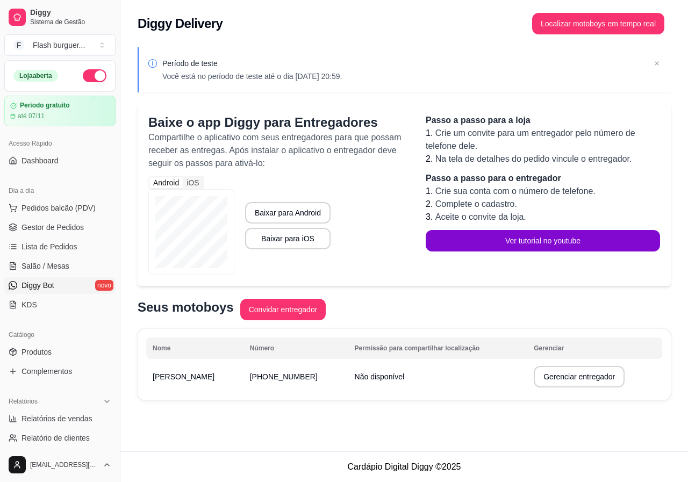
click at [84, 288] on link "Diggy Bot novo" at bounding box center [59, 285] width 111 height 17
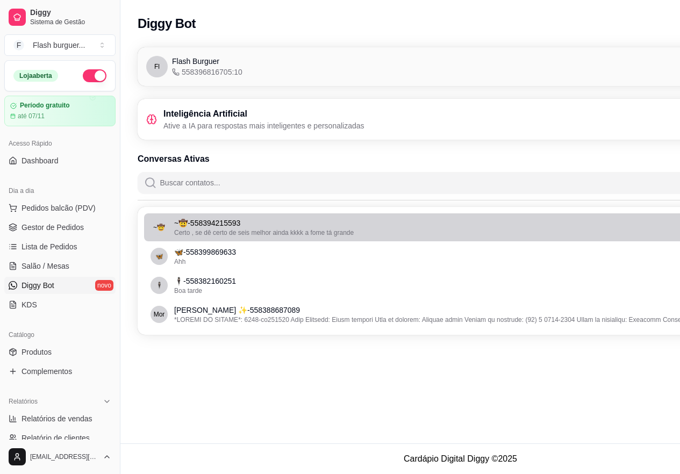
click at [281, 234] on span "Certo , se dê certo de seis melhor ainda kkkk a fome tá grande" at bounding box center [264, 233] width 180 height 8
click at [242, 231] on span "Certo , se dê certo de seis melhor ainda kkkk a fome tá grande" at bounding box center [264, 233] width 180 height 8
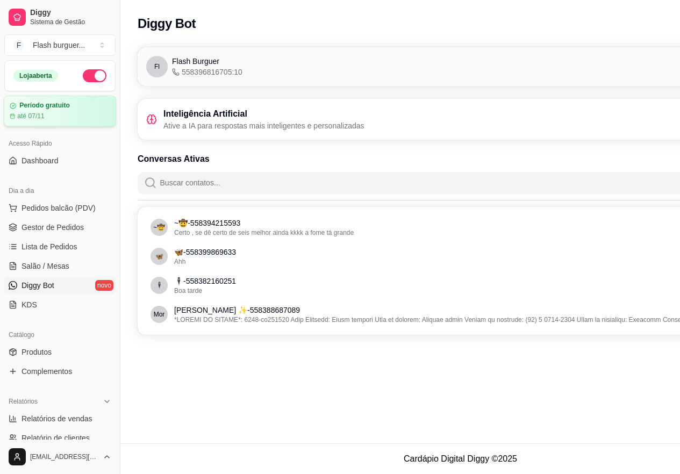
click at [38, 110] on div "Período gratuito até 07/11" at bounding box center [60, 111] width 101 height 19
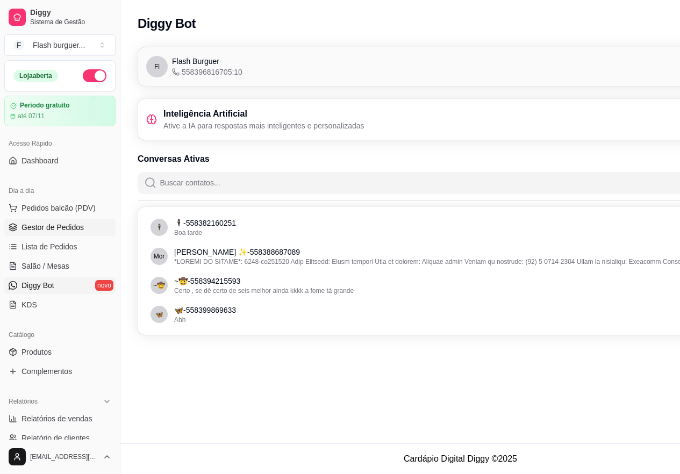
click at [42, 225] on span "Gestor de Pedidos" at bounding box center [53, 227] width 62 height 11
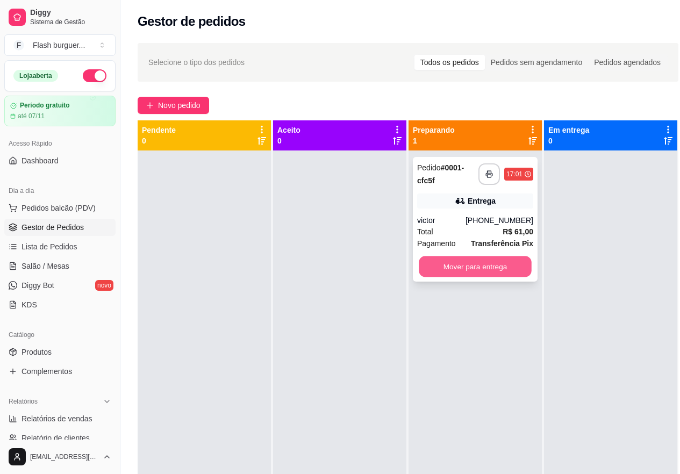
click at [464, 270] on button "Mover para entrega" at bounding box center [475, 267] width 113 height 21
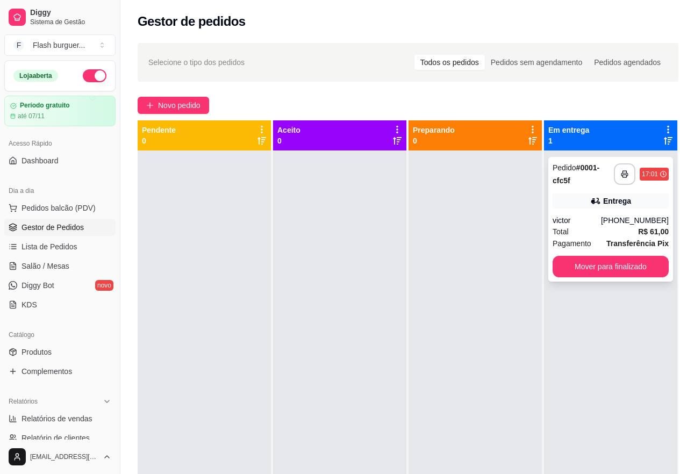
click at [616, 203] on div "Entrega" at bounding box center [618, 201] width 28 height 11
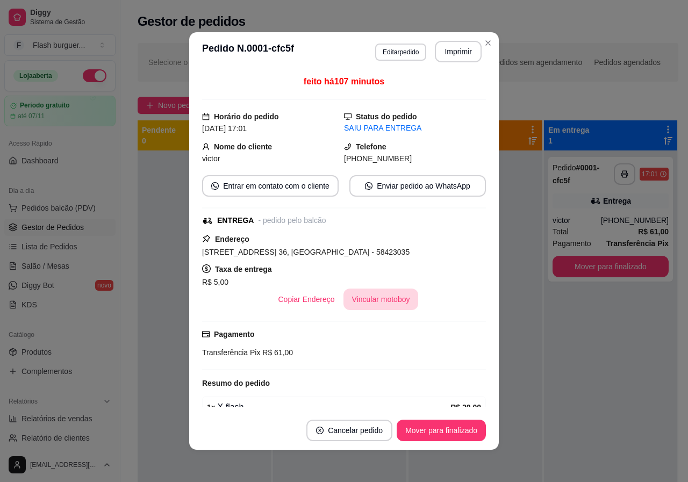
click at [384, 305] on button "Vincular motoboy" at bounding box center [381, 300] width 75 height 22
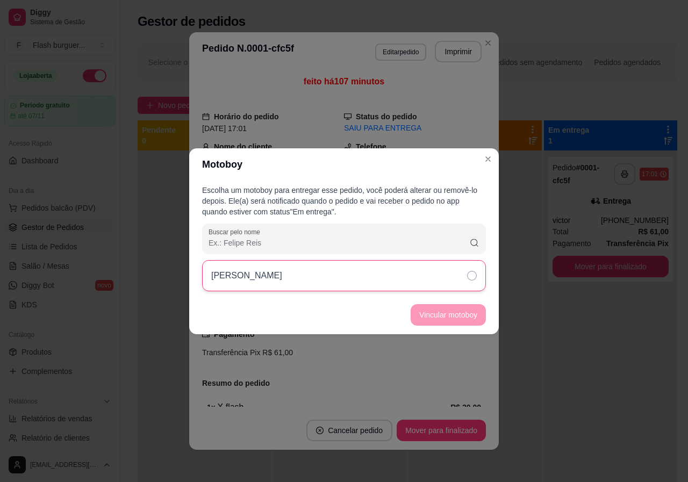
click at [393, 286] on div "[PERSON_NAME]" at bounding box center [344, 275] width 284 height 31
click at [470, 310] on button "Vincular motoboy" at bounding box center [448, 315] width 75 height 22
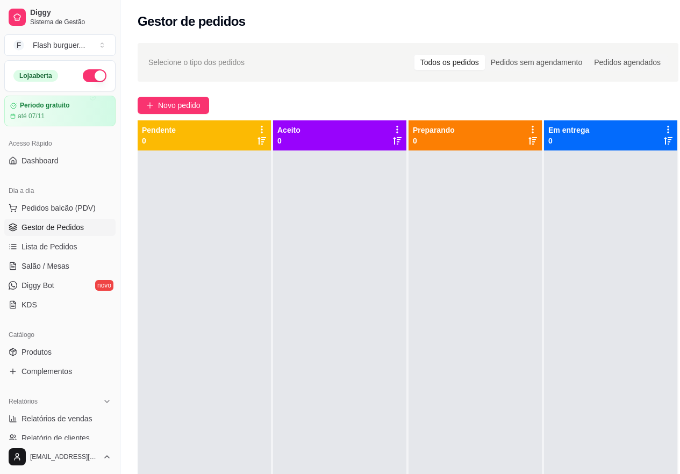
click at [54, 226] on span "Gestor de Pedidos" at bounding box center [53, 227] width 62 height 11
click at [460, 57] on div "Todos os pedidos" at bounding box center [450, 62] width 70 height 15
click at [415, 55] on input "Todos os pedidos" at bounding box center [415, 55] width 0 height 0
click at [465, 64] on div "Todos os pedidos" at bounding box center [450, 62] width 70 height 15
click at [415, 55] on input "Todos os pedidos" at bounding box center [415, 55] width 0 height 0
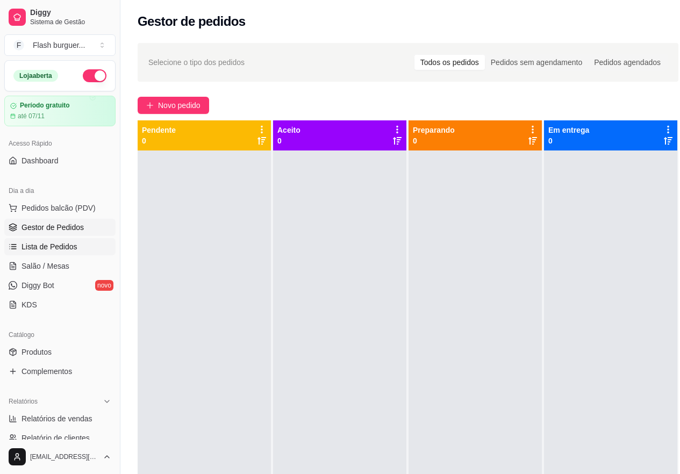
click at [55, 244] on span "Lista de Pedidos" at bounding box center [50, 247] width 56 height 11
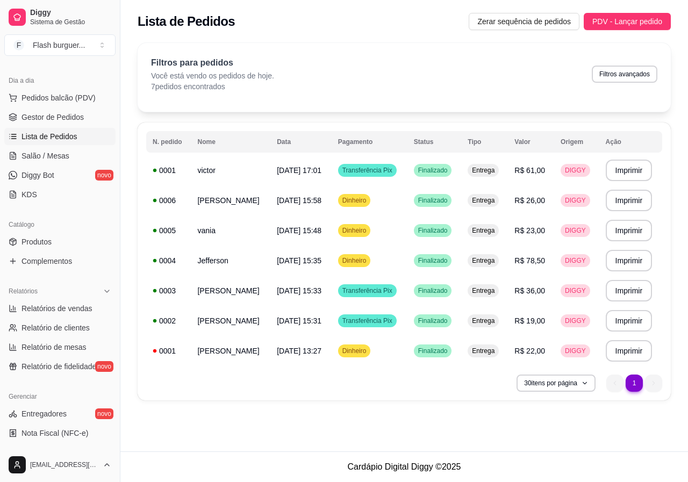
scroll to position [90, 0]
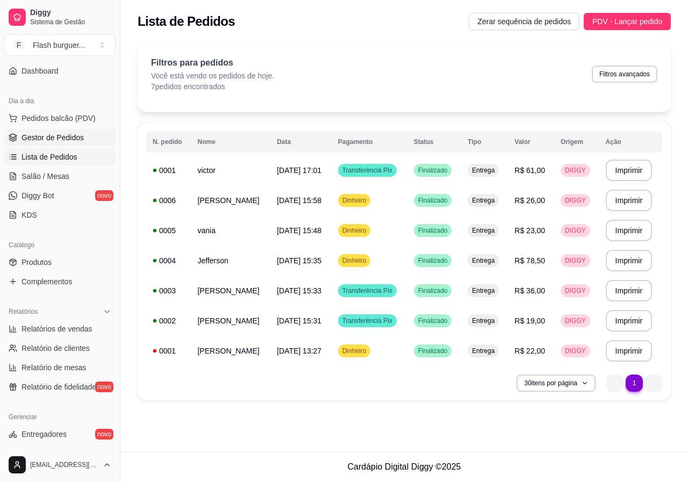
click at [53, 136] on span "Gestor de Pedidos" at bounding box center [53, 137] width 62 height 11
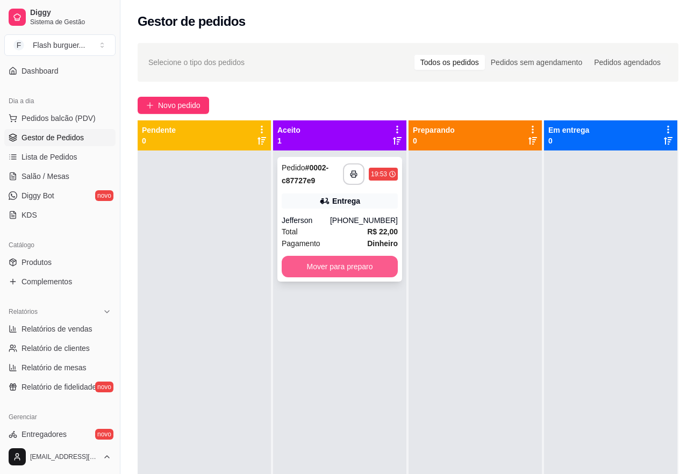
click at [338, 264] on button "Mover para preparo" at bounding box center [340, 267] width 116 height 22
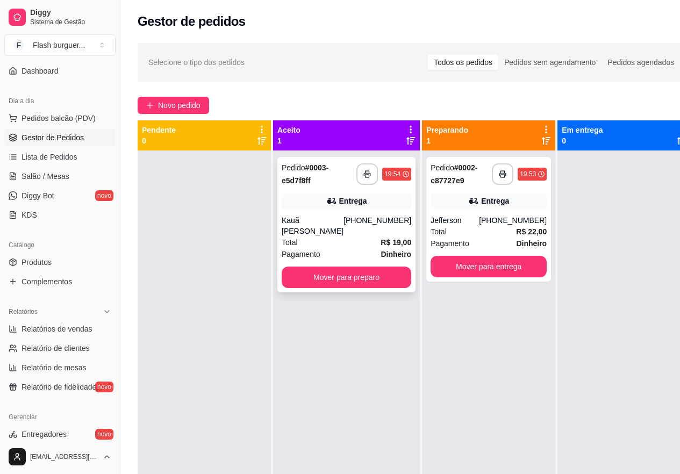
click at [317, 222] on div "Kauã [PERSON_NAME]" at bounding box center [313, 226] width 62 height 22
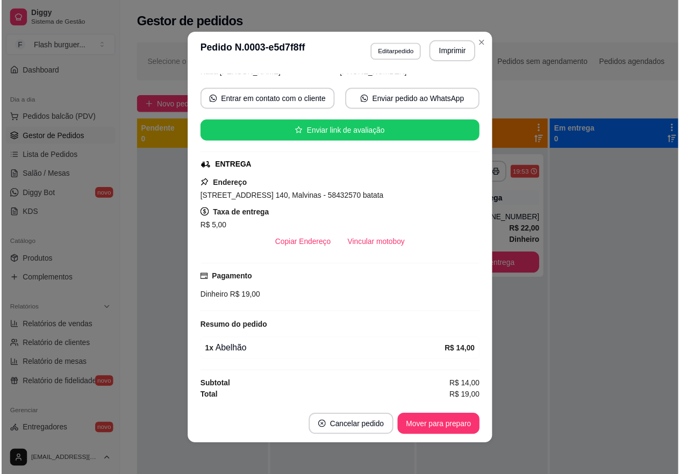
scroll to position [86, 0]
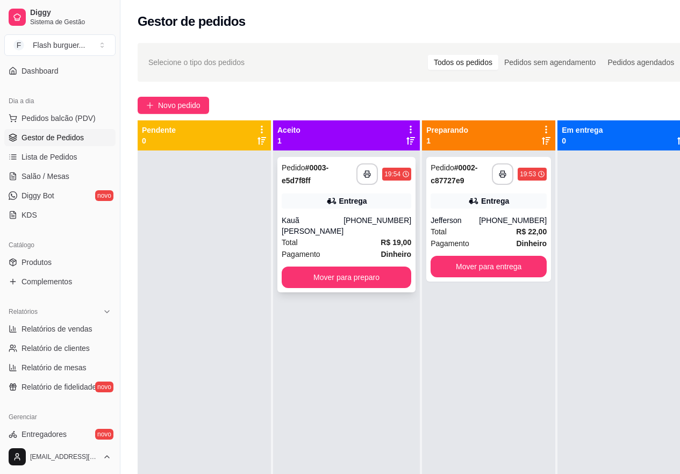
click at [361, 196] on div "Entrega" at bounding box center [347, 201] width 130 height 15
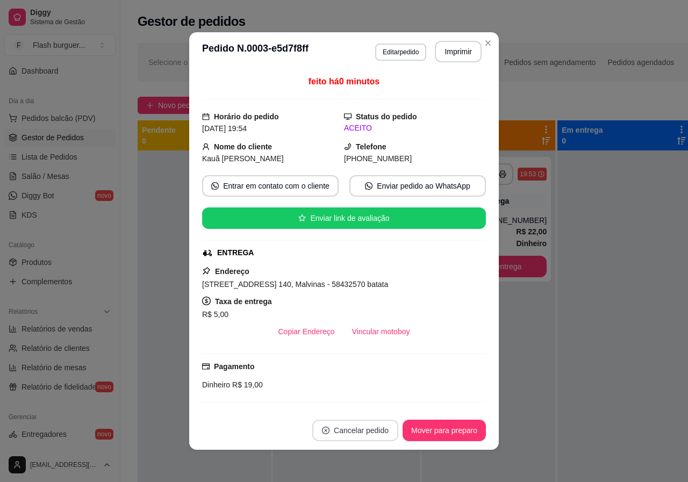
click at [350, 424] on button "Cancelar pedido" at bounding box center [356, 431] width 86 height 22
click at [379, 401] on button "Sim" at bounding box center [381, 404] width 43 height 22
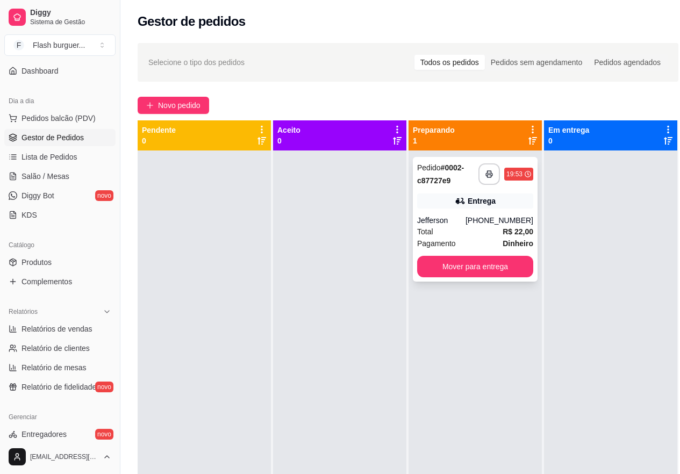
click at [477, 198] on div "Entrega" at bounding box center [482, 201] width 28 height 11
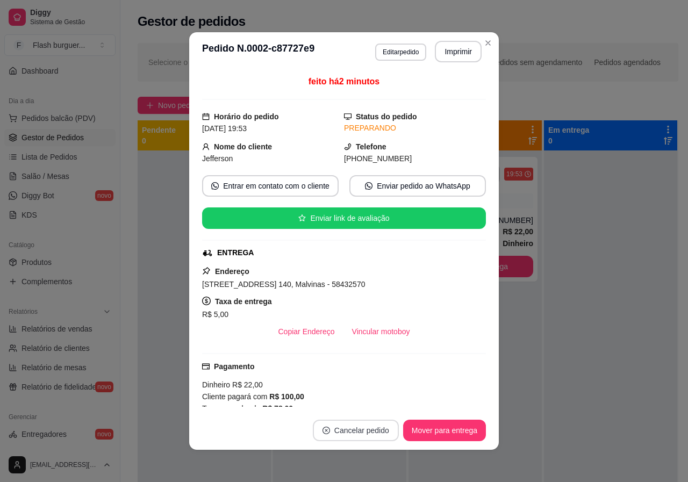
click at [364, 428] on button "Cancelar pedido" at bounding box center [356, 431] width 86 height 22
click at [370, 405] on button "Sim" at bounding box center [382, 404] width 42 height 21
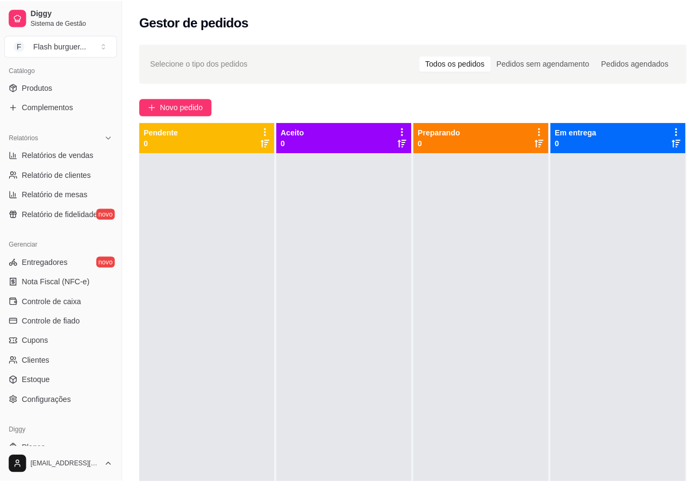
scroll to position [292, 0]
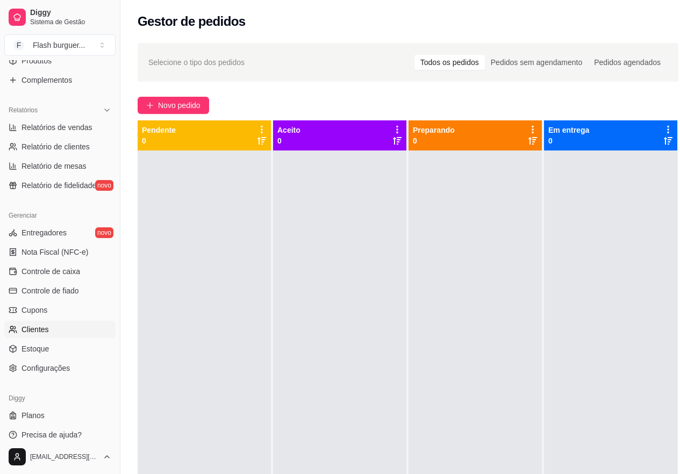
click at [52, 328] on link "Clientes" at bounding box center [59, 329] width 111 height 17
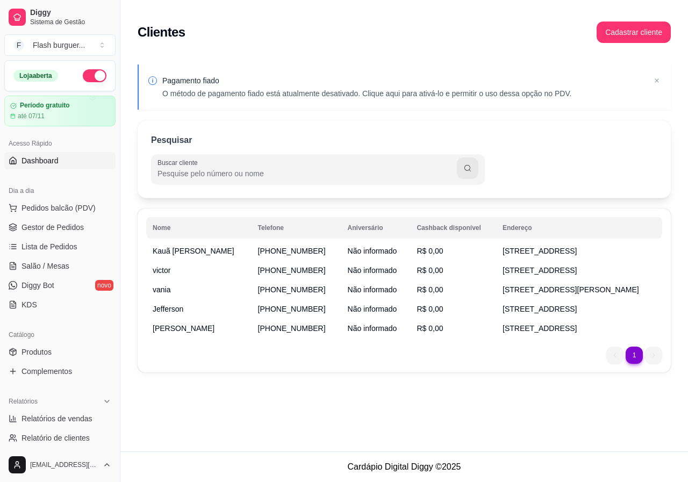
click at [33, 164] on span "Dashboard" at bounding box center [40, 160] width 37 height 11
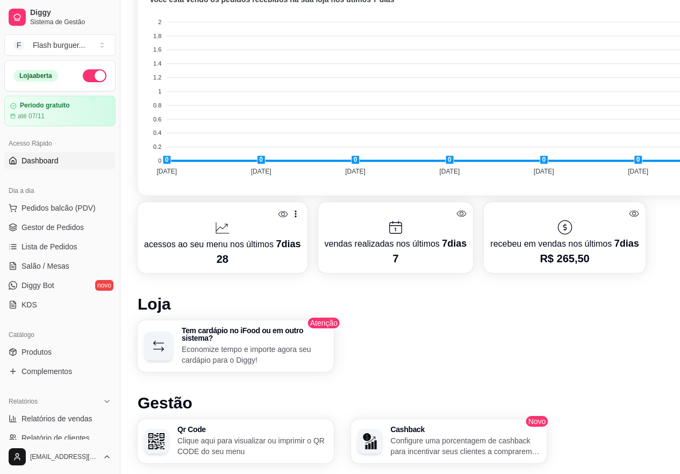
scroll to position [359, 0]
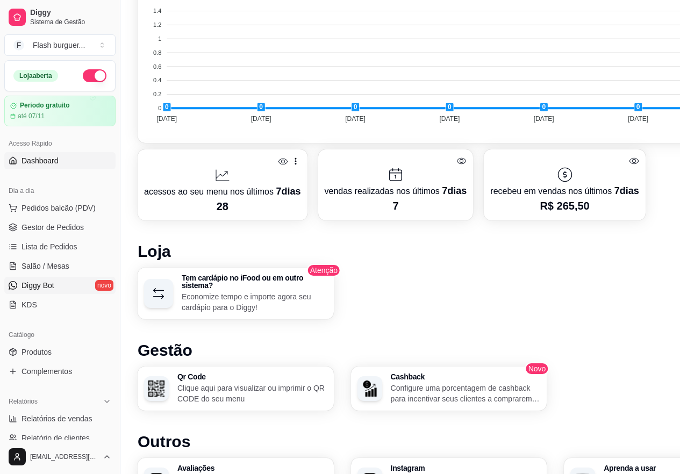
click at [48, 281] on span "Diggy Bot" at bounding box center [38, 285] width 33 height 11
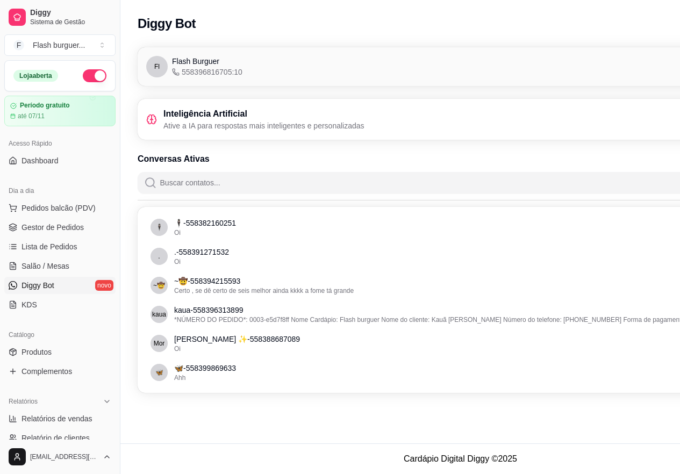
click at [235, 126] on p "Ative a IA para respostas mais inteligentes e personalizadas" at bounding box center [264, 125] width 201 height 11
click at [197, 113] on h3 "Inteligência Artificial" at bounding box center [264, 114] width 201 height 13
click at [145, 116] on div "Inteligência Artificial Ative a IA para respostas mais inteligentes e personali…" at bounding box center [461, 119] width 646 height 41
click at [153, 120] on icon at bounding box center [151, 119] width 11 height 11
click at [154, 120] on icon at bounding box center [151, 119] width 11 height 11
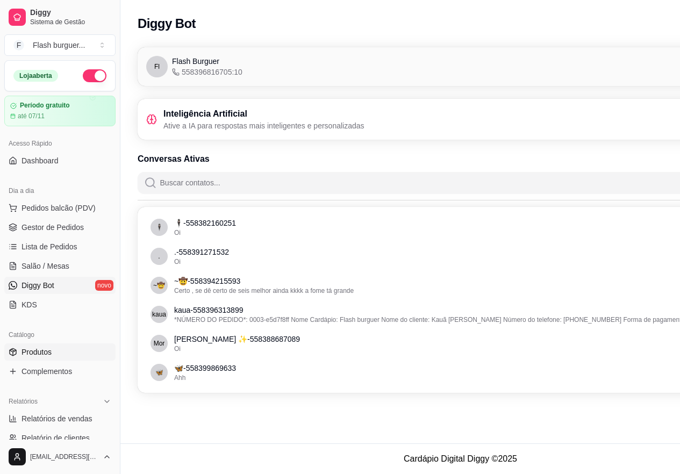
click at [44, 352] on span "Produtos" at bounding box center [37, 352] width 30 height 11
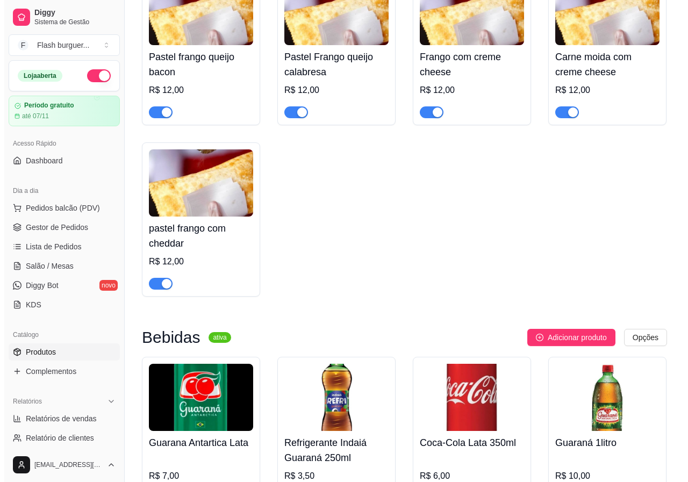
scroll to position [2062, 0]
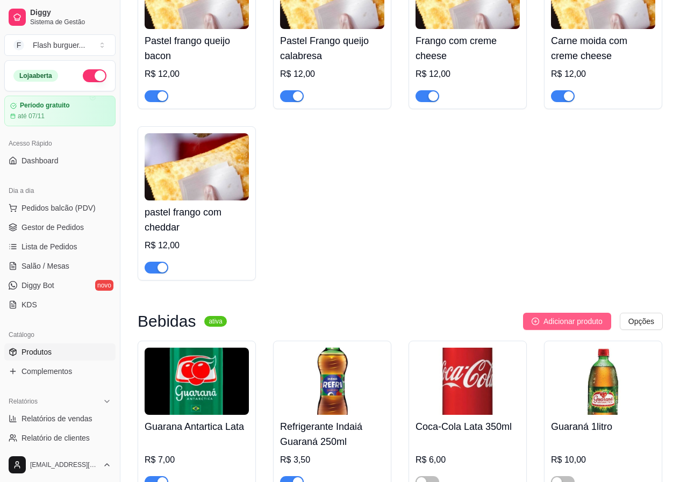
click at [548, 328] on span "Adicionar produto" at bounding box center [573, 322] width 59 height 12
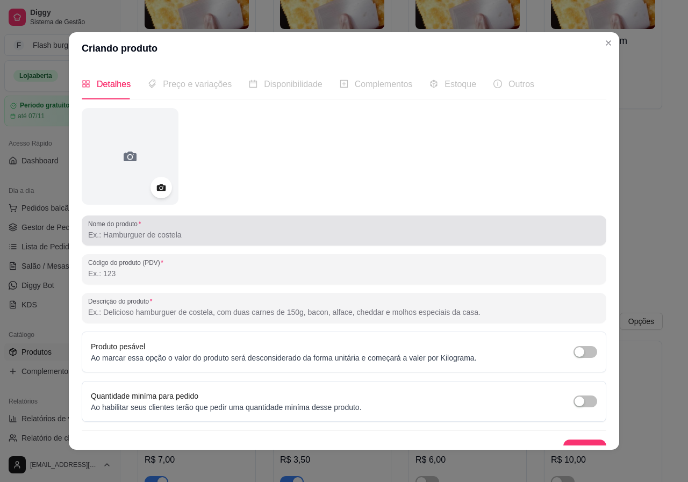
click at [189, 227] on div at bounding box center [344, 231] width 512 height 22
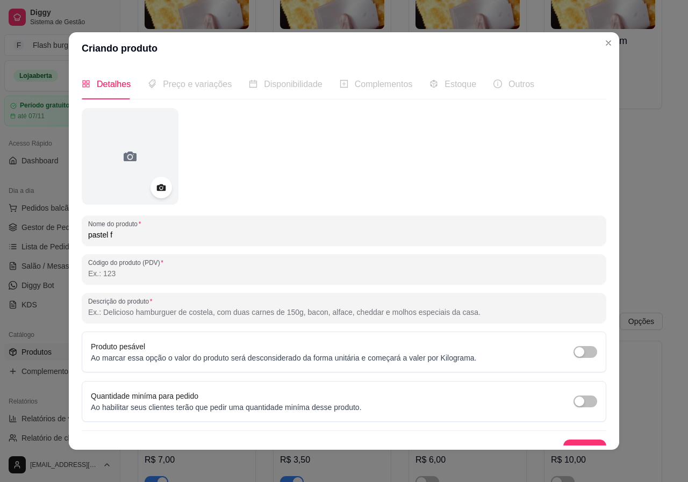
click at [116, 237] on input "pastel f" at bounding box center [344, 235] width 512 height 11
type input "pastel [PERSON_NAME]"
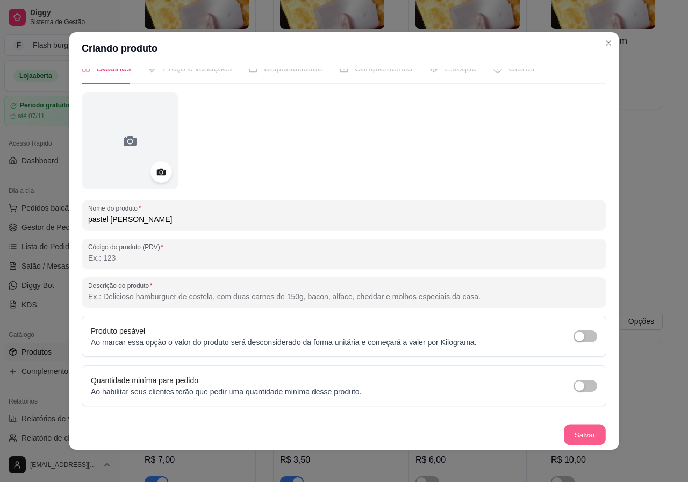
click at [576, 435] on button "Salvar" at bounding box center [585, 435] width 42 height 21
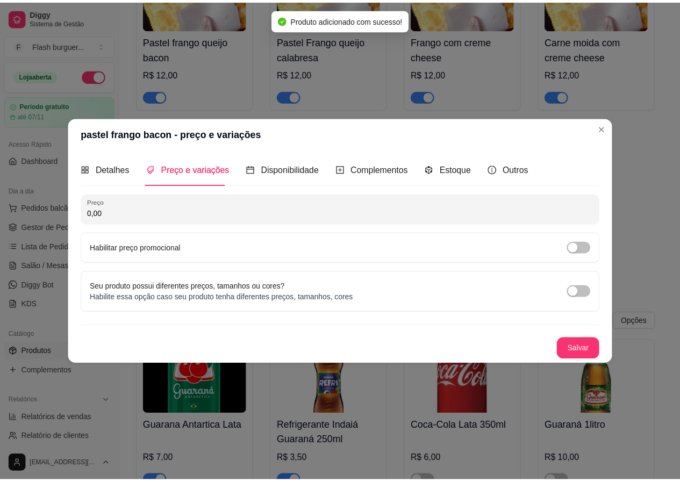
scroll to position [0, 0]
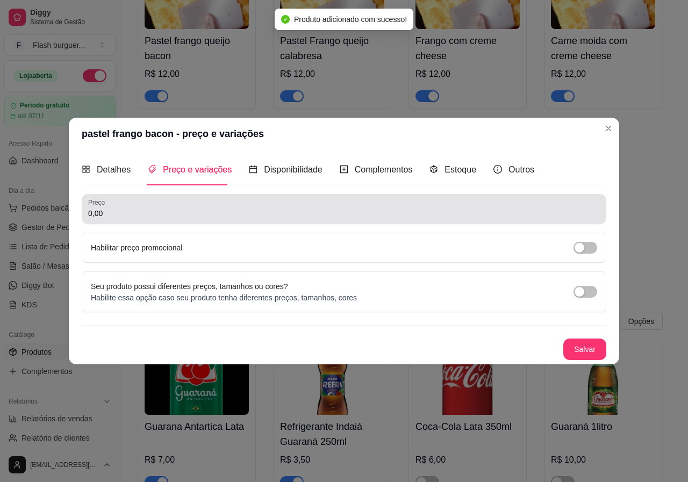
click at [117, 213] on input "0,00" at bounding box center [344, 213] width 512 height 11
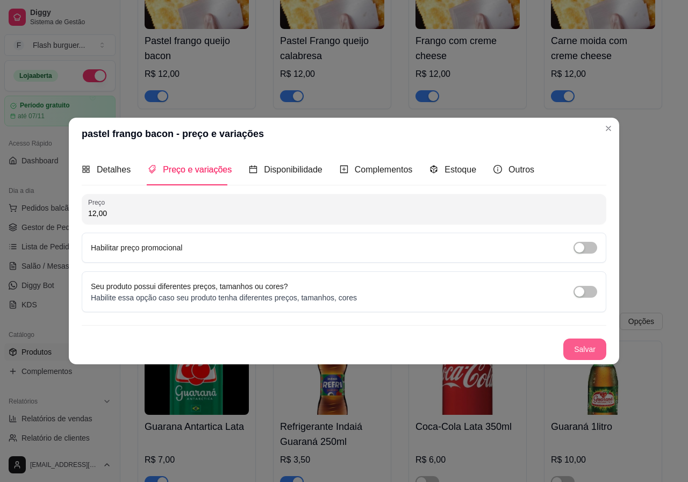
type input "12,00"
click at [587, 352] on button "Salvar" at bounding box center [585, 350] width 43 height 22
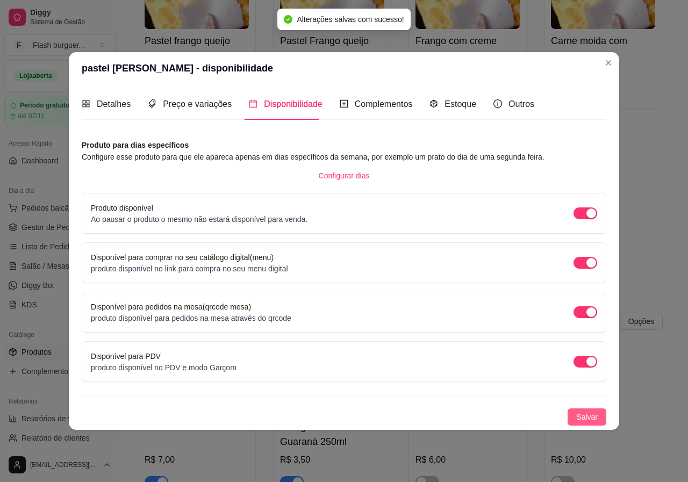
click at [587, 416] on span "Salvar" at bounding box center [588, 417] width 22 height 12
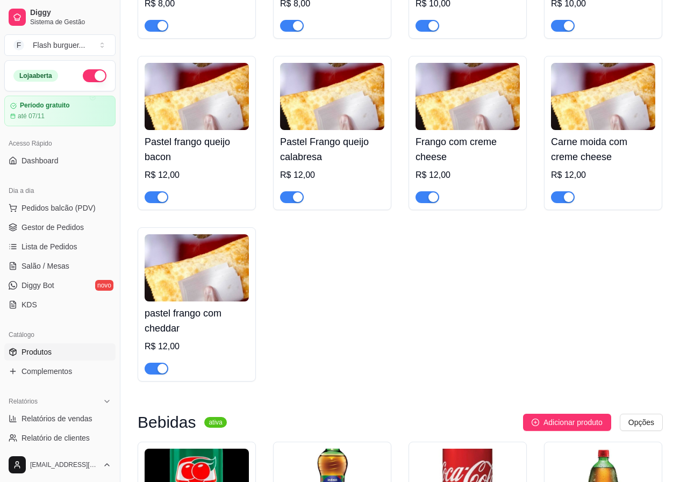
scroll to position [1972, 0]
